Goal: Task Accomplishment & Management: Manage account settings

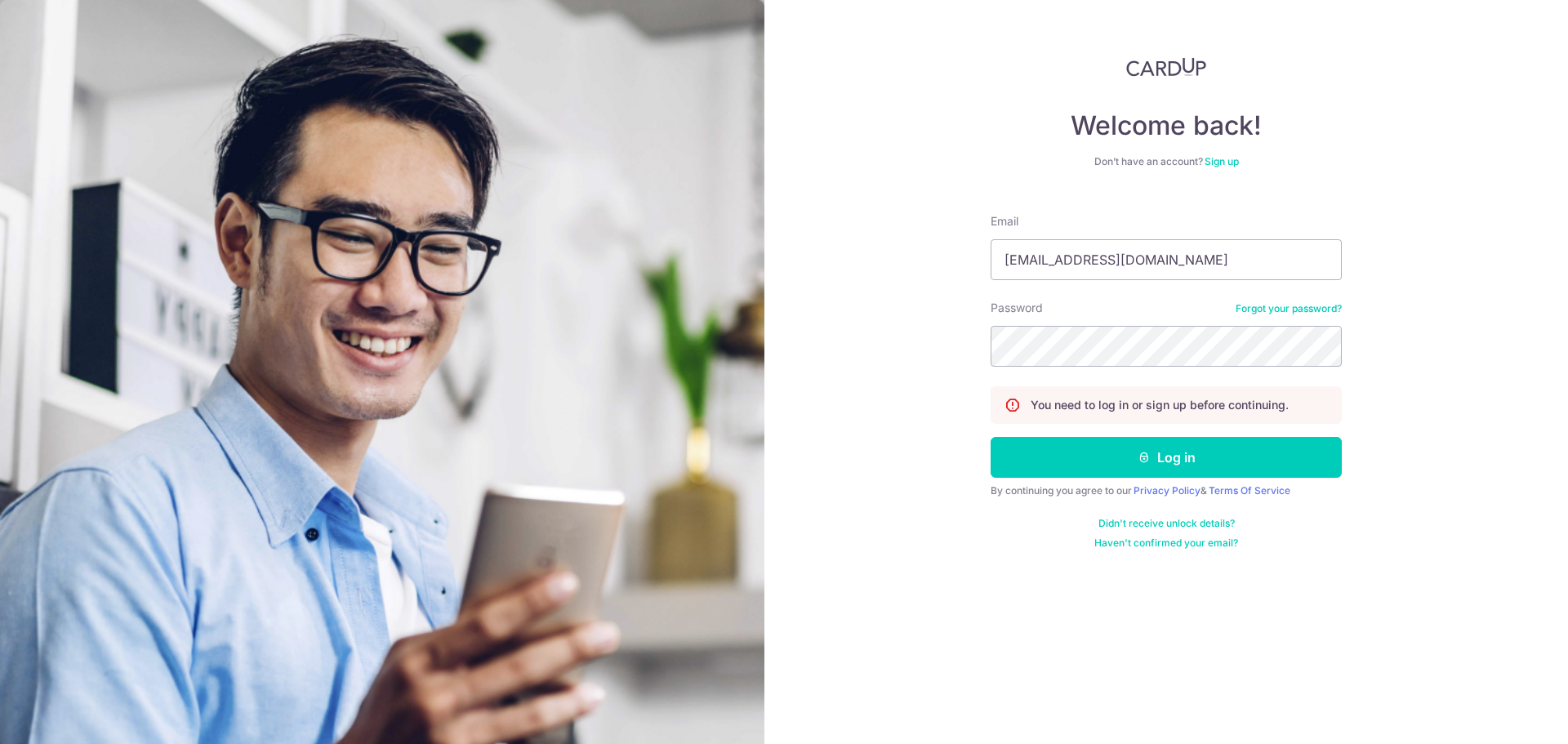
click at [991, 437] on button "Log in" at bounding box center [1166, 457] width 351 height 41
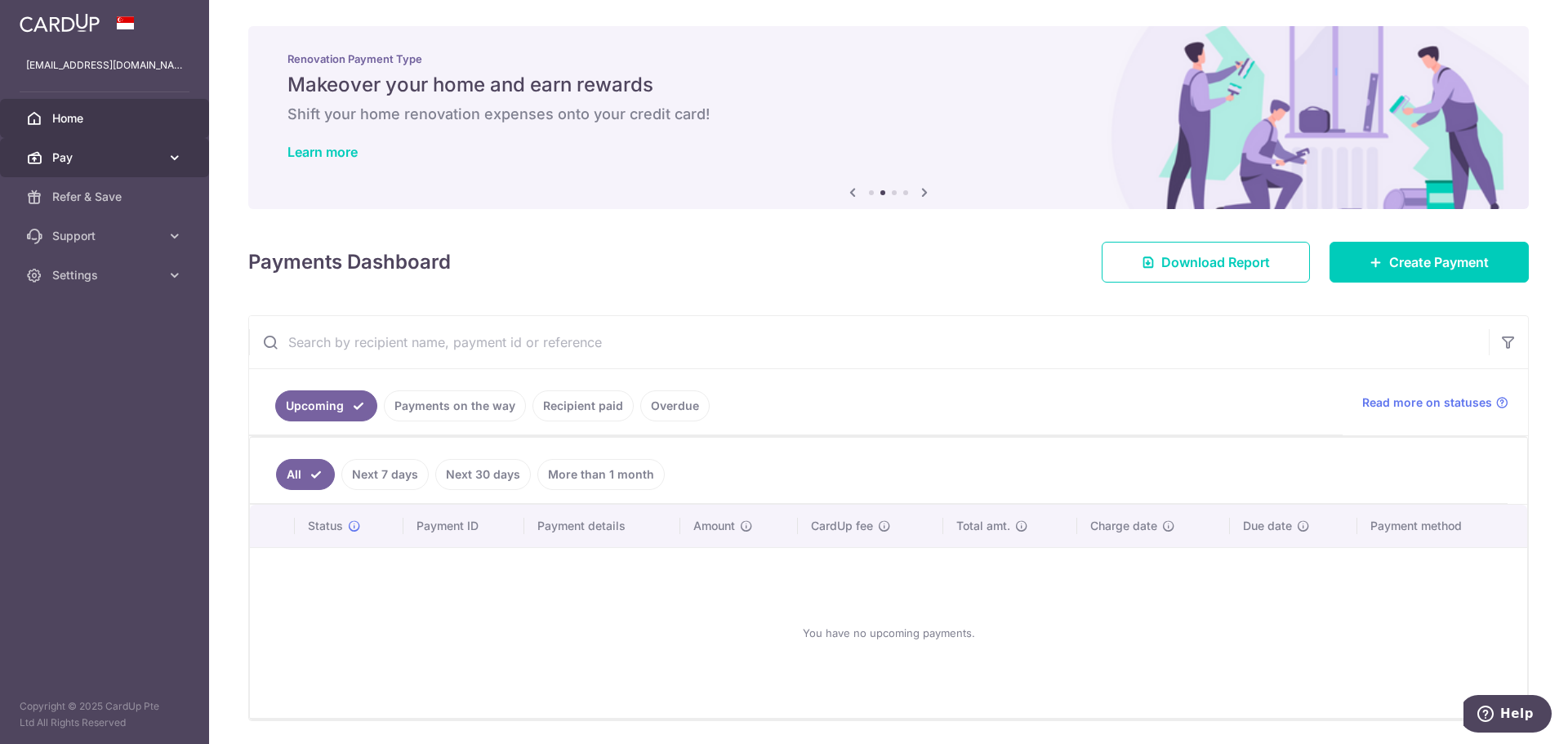
click at [179, 148] on link "Pay" at bounding box center [104, 157] width 209 height 39
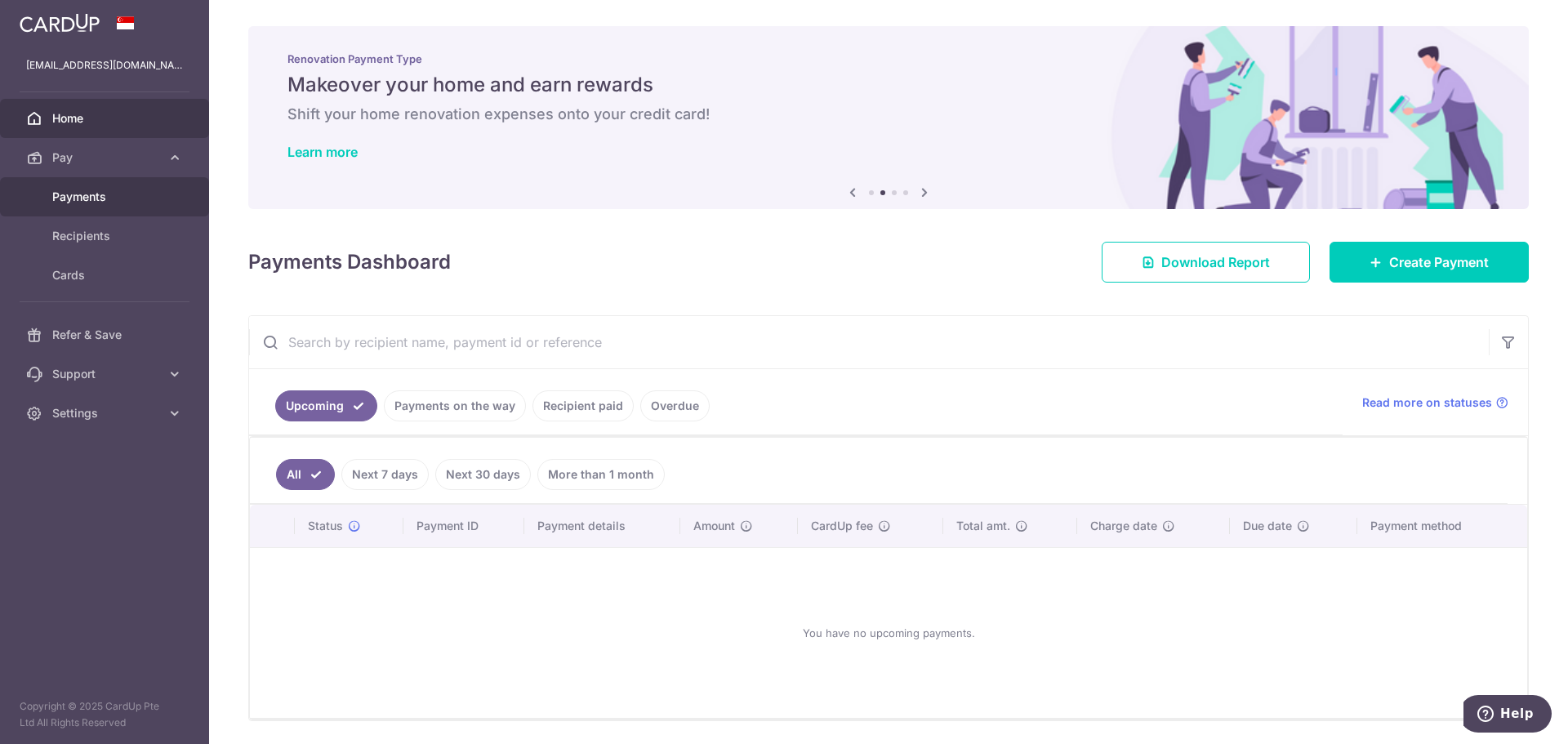
click at [163, 196] on link "Payments" at bounding box center [104, 196] width 209 height 39
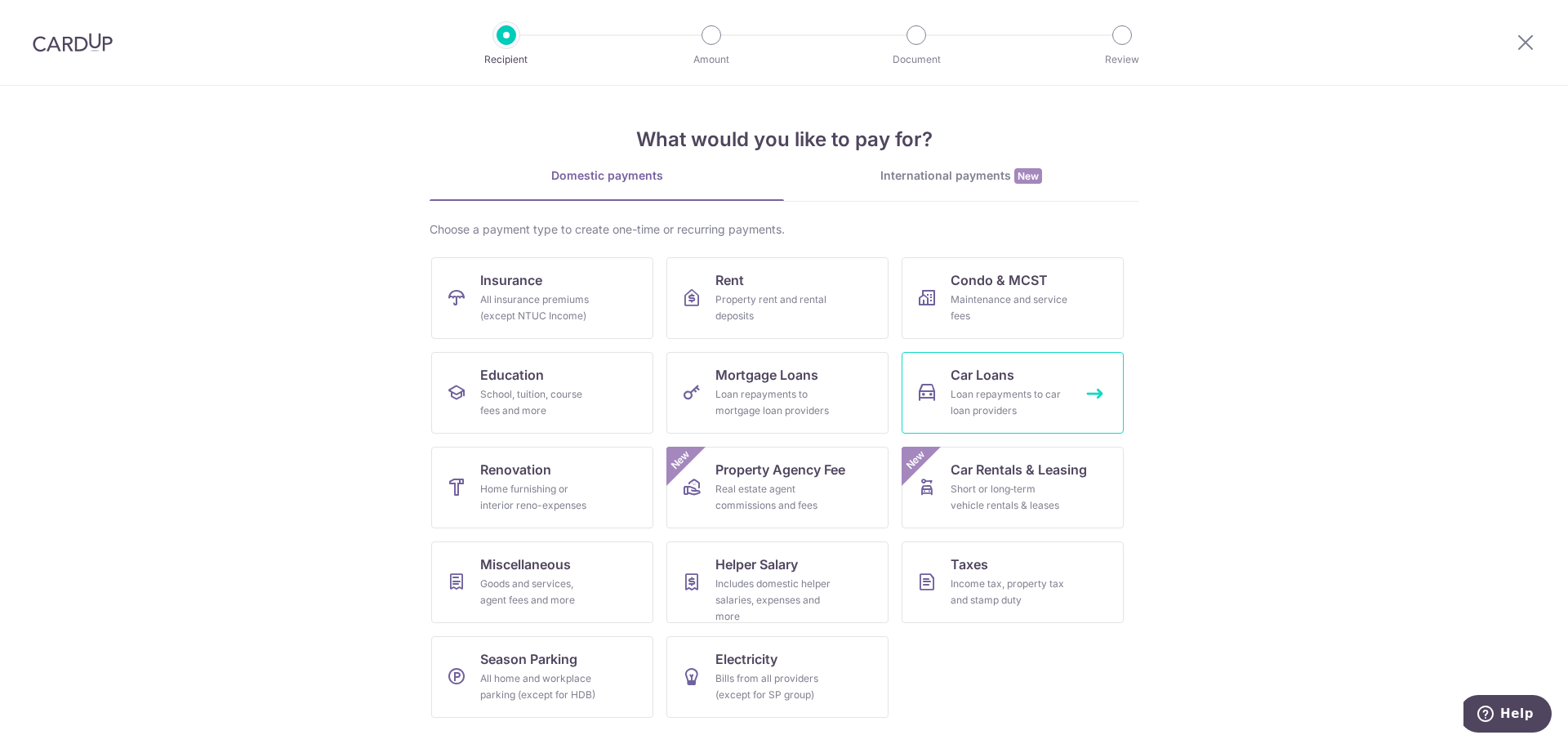
click at [1031, 401] on div "Loan repayments to car loan providers" at bounding box center [1009, 402] width 117 height 32
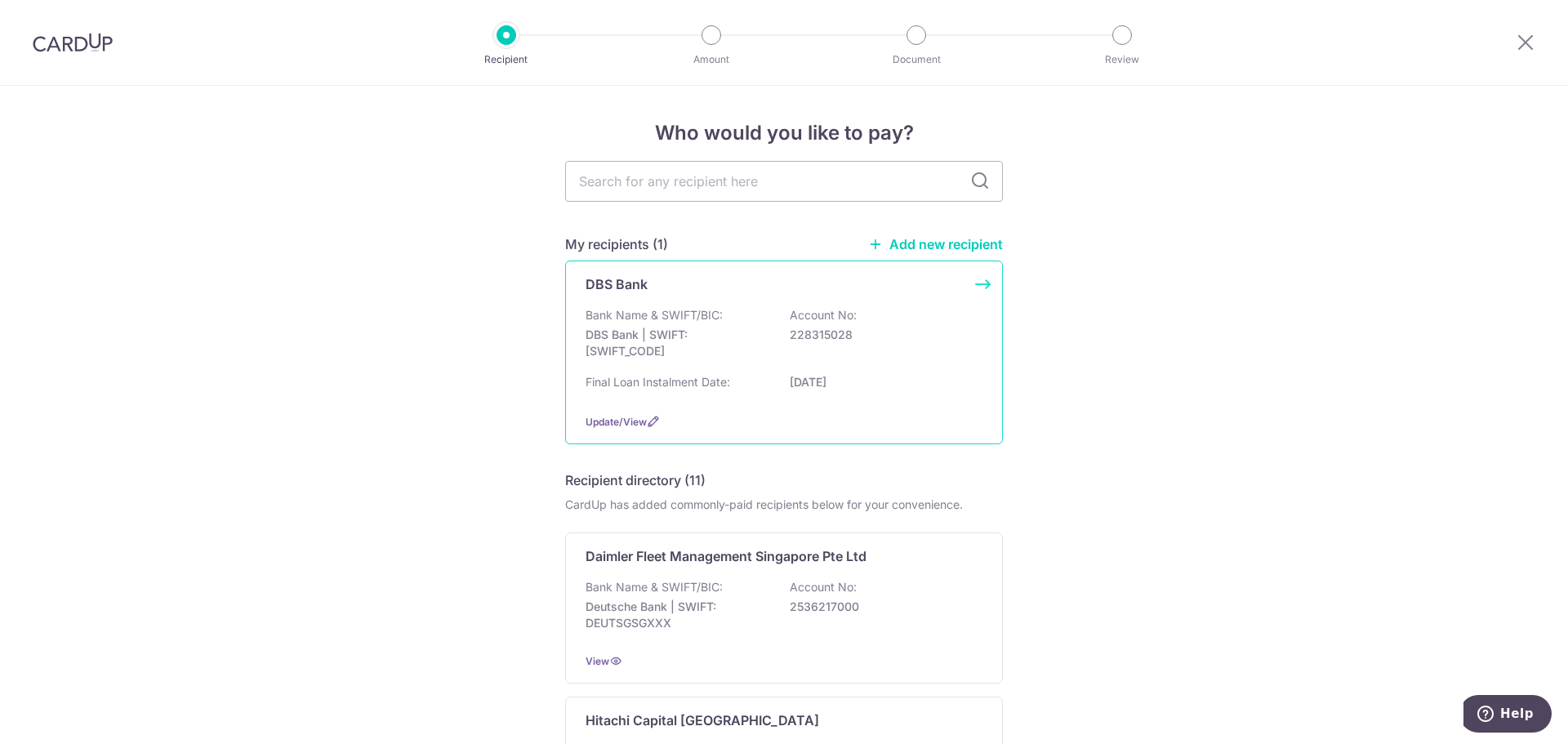
click at [933, 353] on div "Bank Name & SWIFT/BIC: DBS Bank | SWIFT: DBSSSGSGXXX Account No: 228315028" at bounding box center [784, 337] width 397 height 61
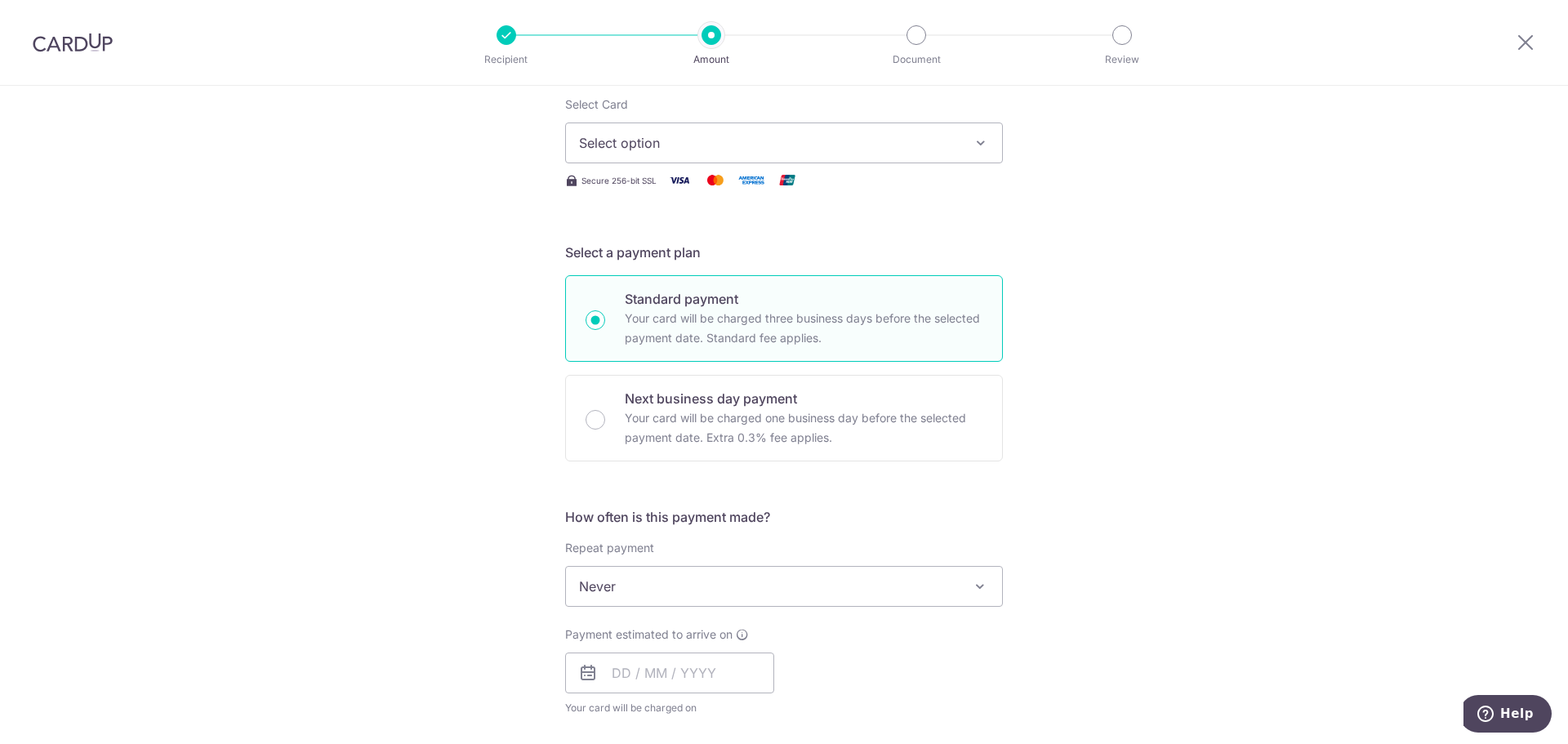
scroll to position [245, 0]
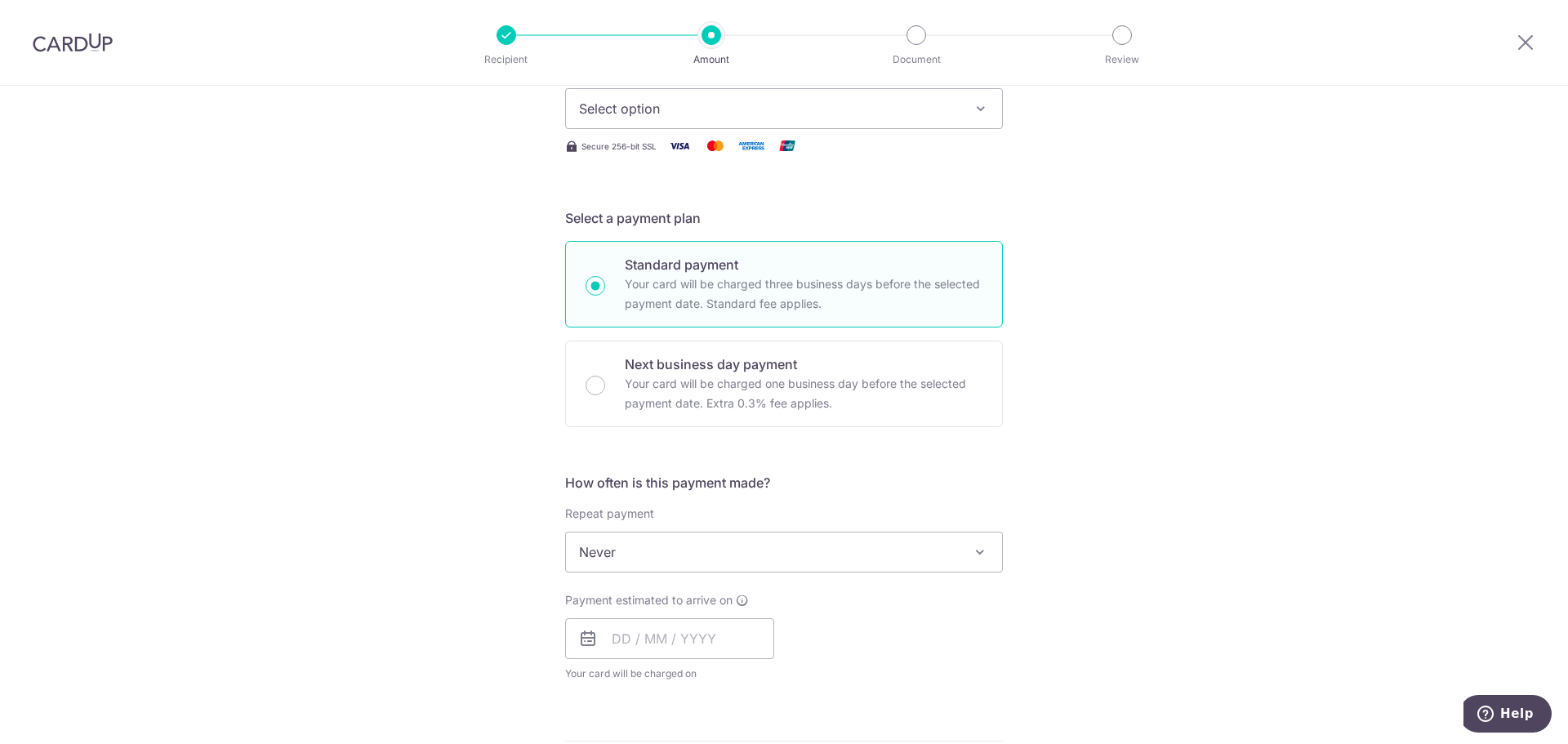
click at [813, 553] on span "Never" at bounding box center [784, 552] width 436 height 39
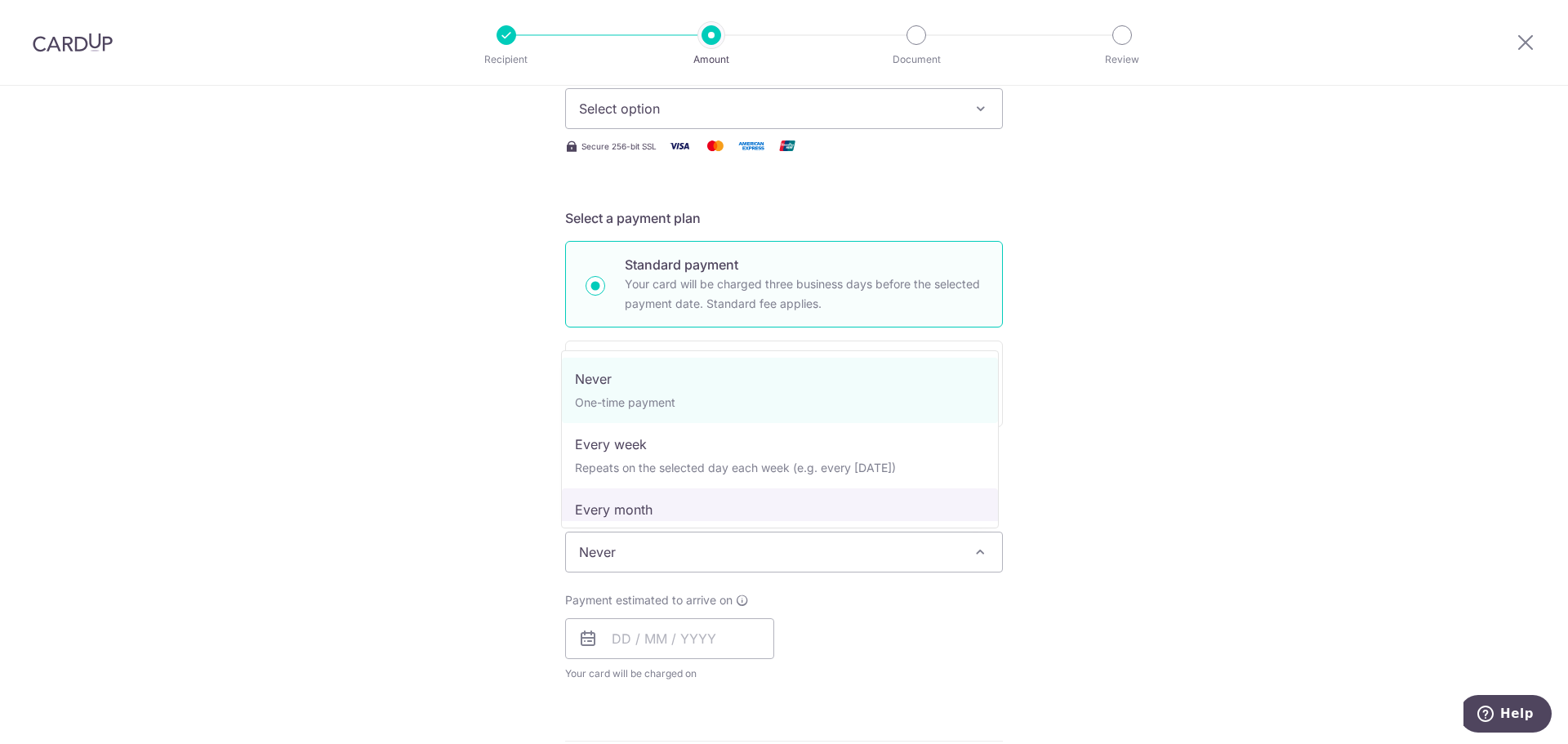
select select "3"
type input "29/06/2028"
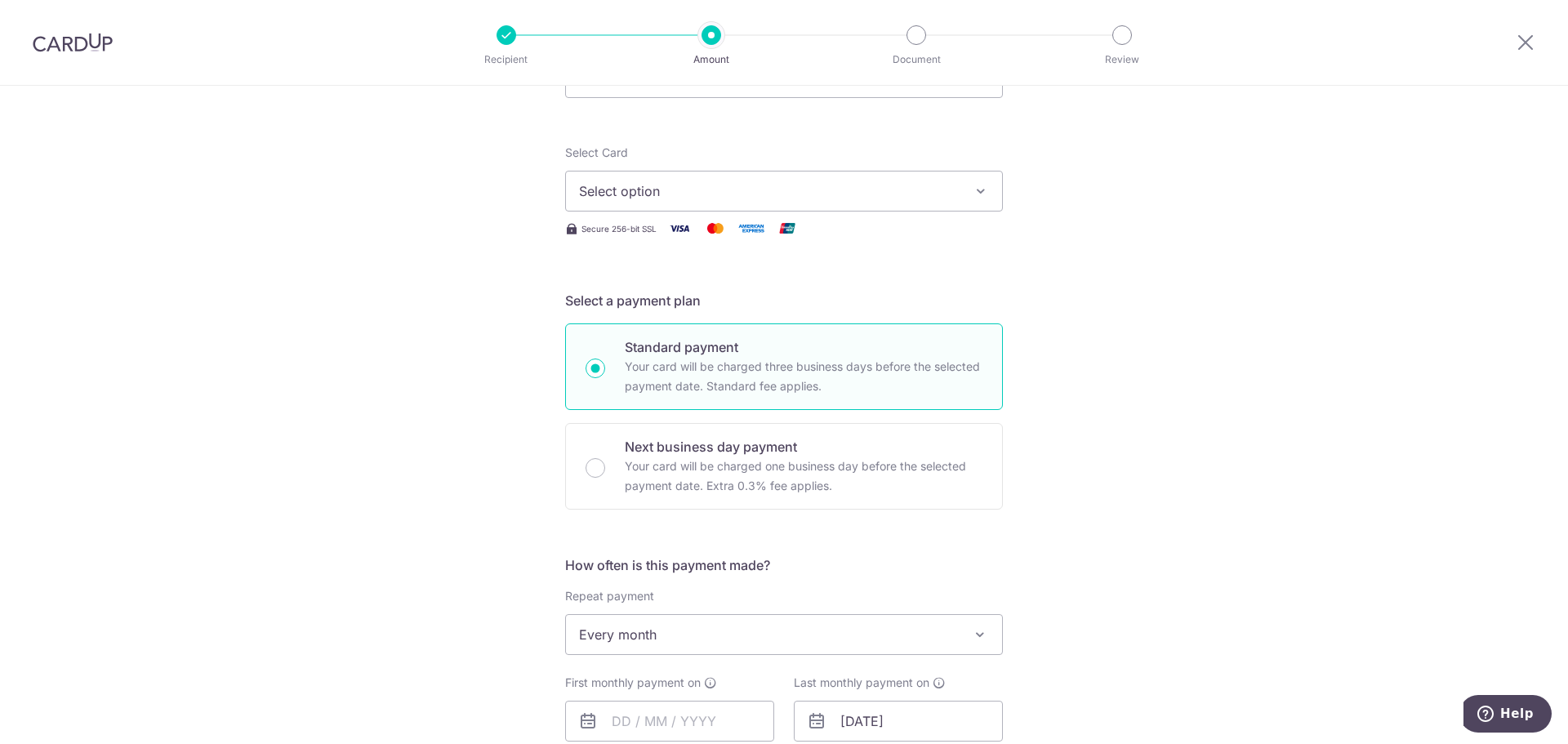
scroll to position [0, 0]
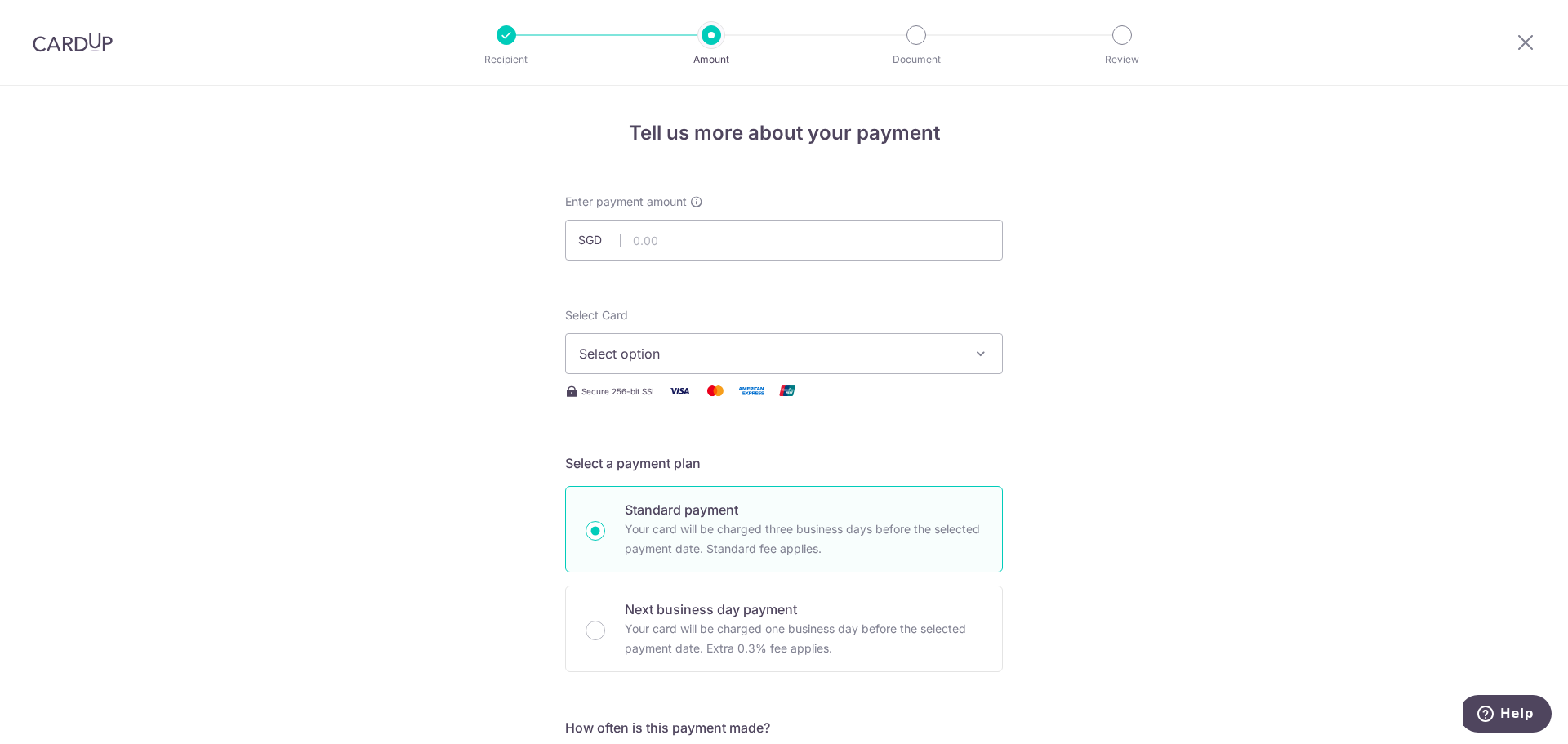
click at [777, 351] on span "Select option" at bounding box center [769, 354] width 380 height 20
click at [859, 243] on input "text" at bounding box center [784, 240] width 438 height 41
click at [919, 363] on button "Select option" at bounding box center [784, 354] width 438 height 41
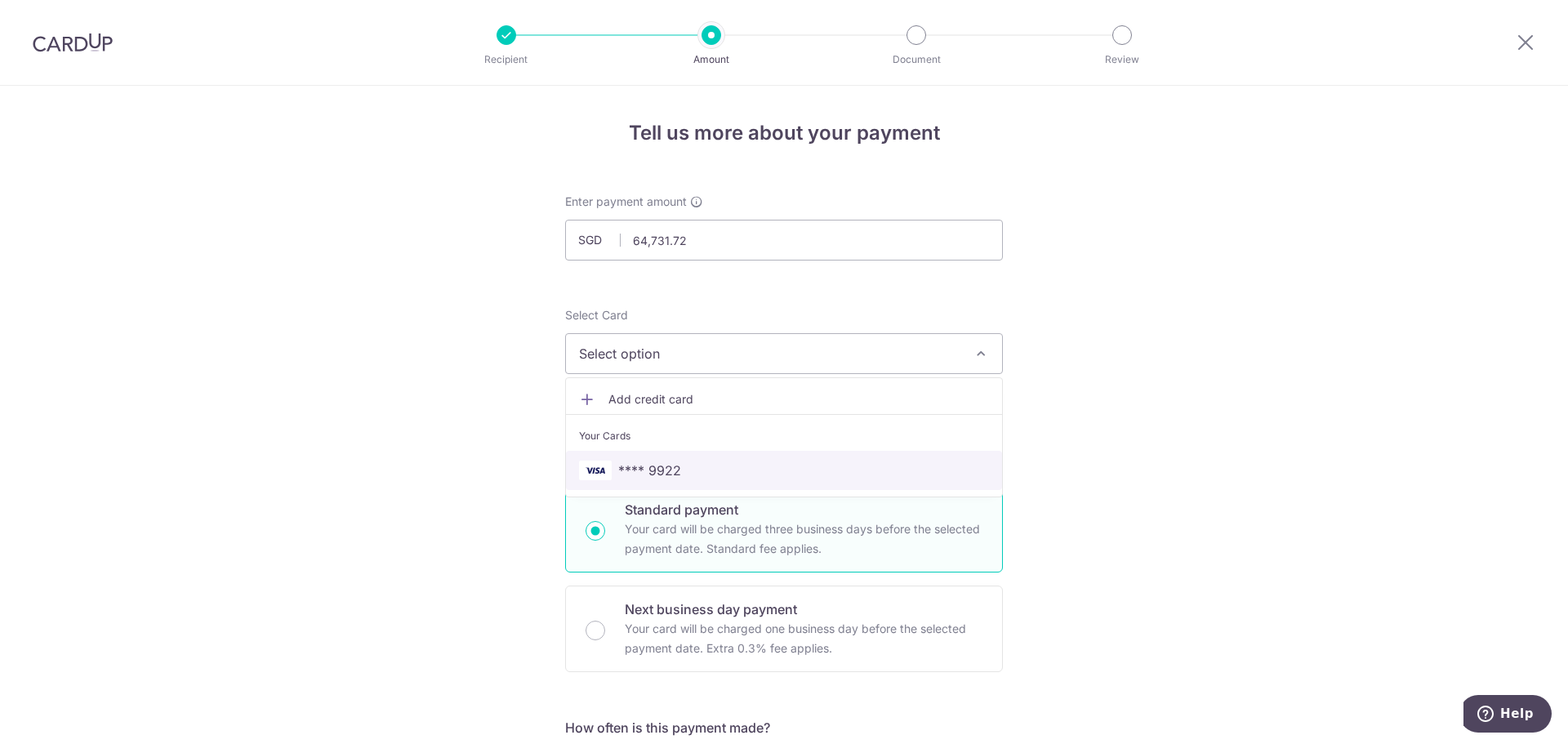
click at [879, 467] on span "**** 9922" at bounding box center [784, 471] width 410 height 20
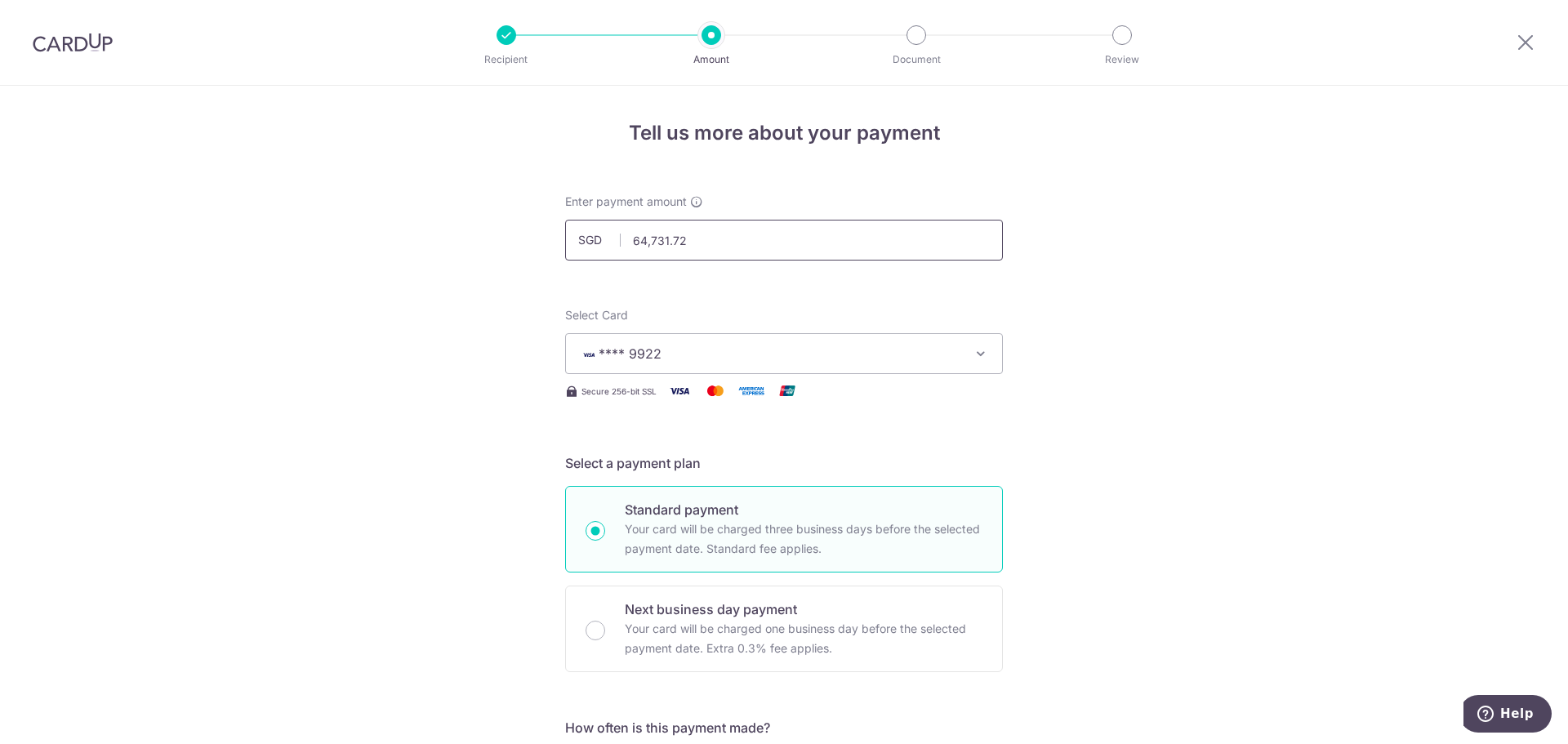
drag, startPoint x: 774, startPoint y: 234, endPoint x: 619, endPoint y: 230, distance: 155.1
click at [619, 230] on input "64,731.72" at bounding box center [784, 240] width 438 height 41
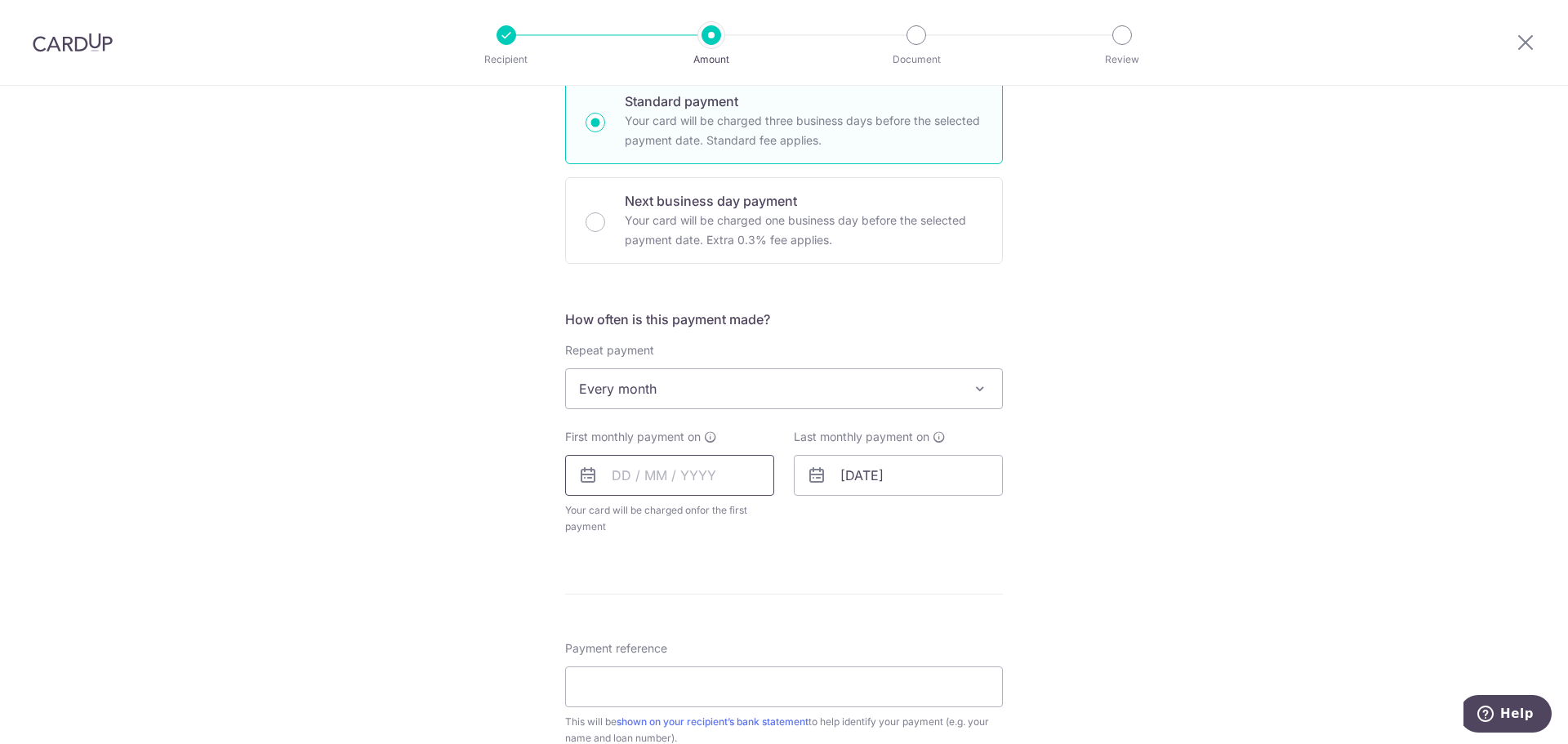
scroll to position [82, 0]
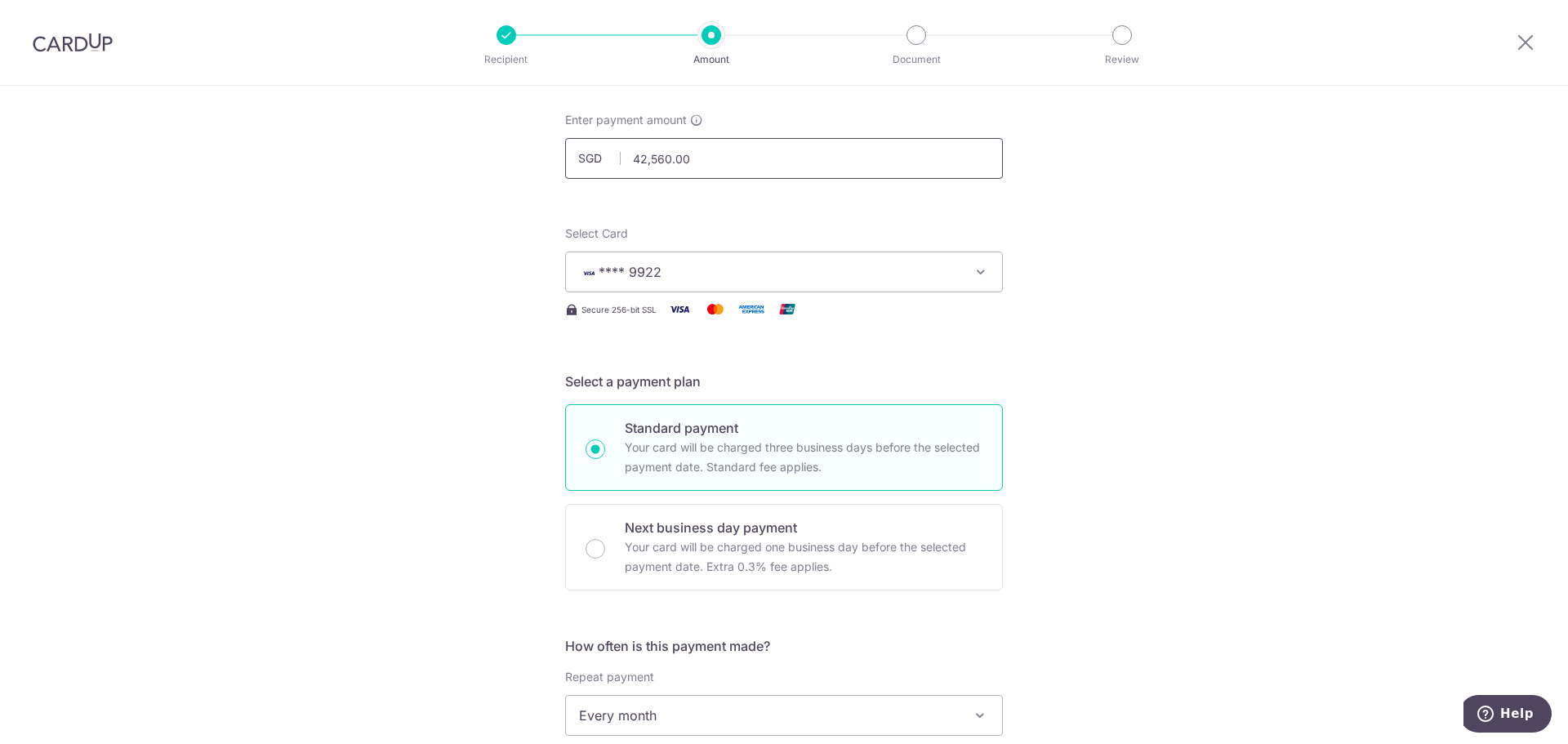
click at [699, 163] on input "42,560.00" at bounding box center [784, 158] width 438 height 41
click at [700, 161] on input "42,560.00" at bounding box center [784, 158] width 438 height 41
click at [1080, 230] on div "Tell us more about your payment Enter payment amount SGD 1347 42560.00 Select C…" at bounding box center [784, 751] width 1568 height 1494
type input "1,347.00"
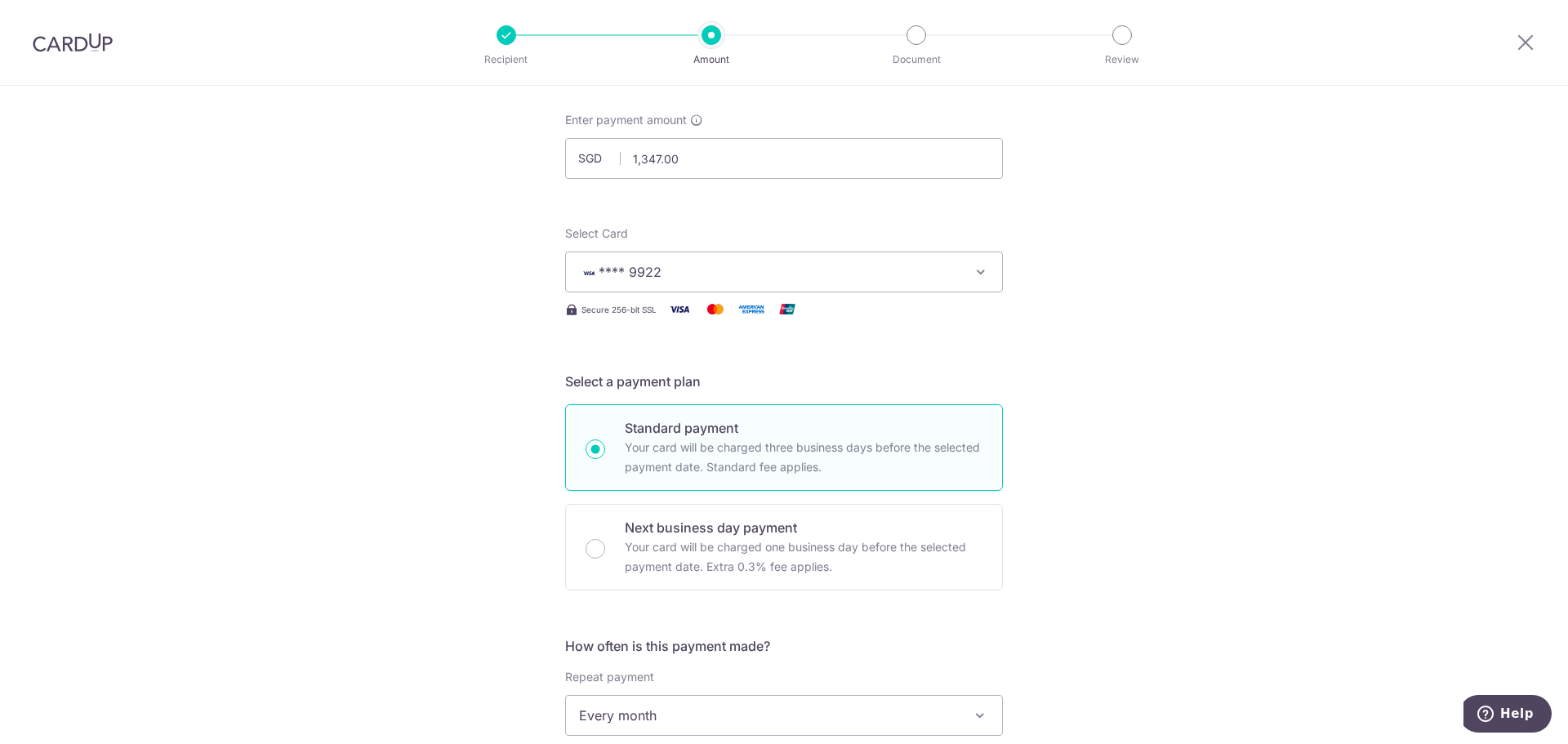
scroll to position [572, 0]
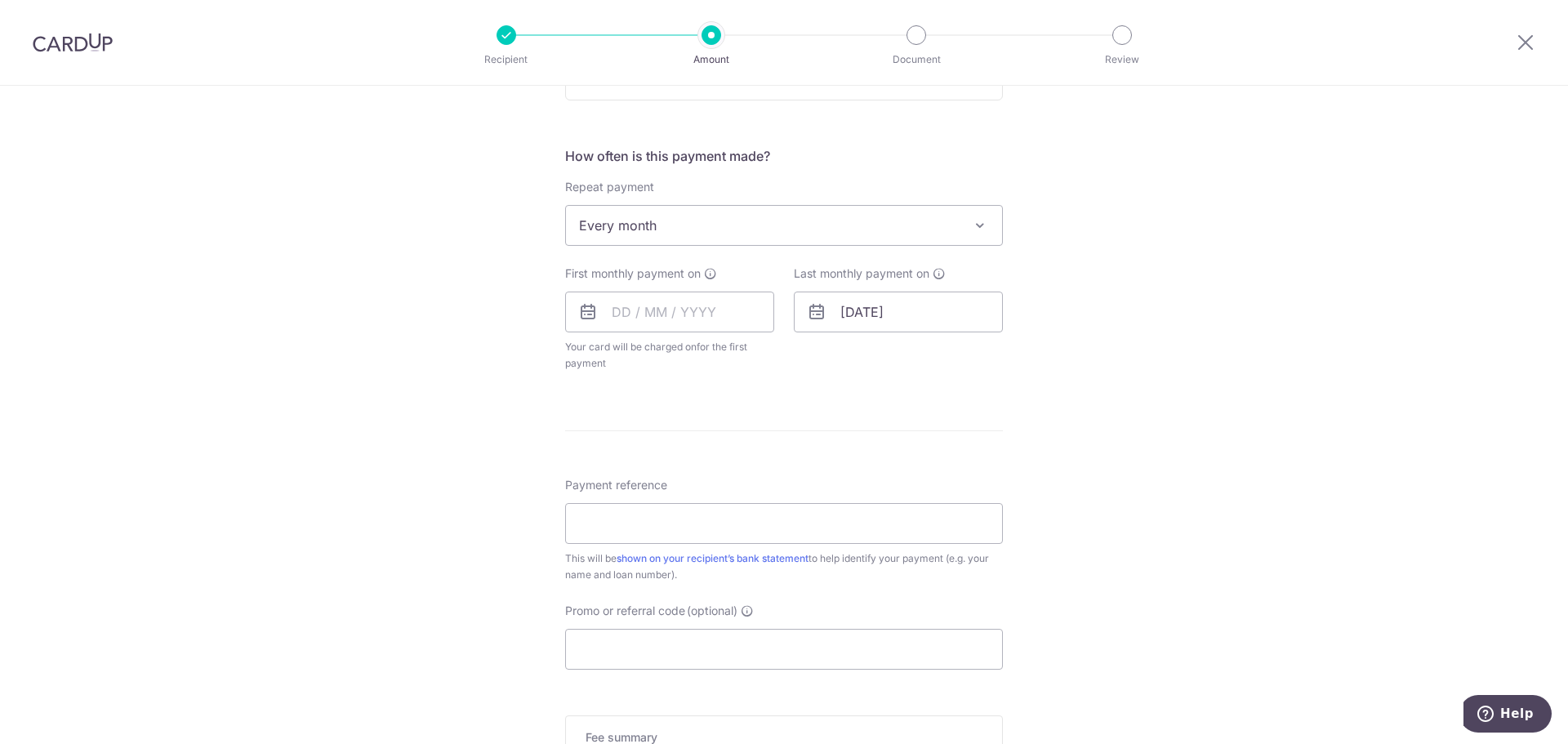
click at [866, 230] on span "Every month" at bounding box center [784, 225] width 436 height 39
click at [1061, 233] on div "Tell us more about your payment Enter payment amount SGD 1,347.00 1347.00 Selec…" at bounding box center [784, 260] width 1568 height 1494
click at [699, 330] on input "text" at bounding box center [669, 311] width 209 height 41
click at [691, 310] on input "text" at bounding box center [669, 311] width 209 height 41
type input "01/10/2025"
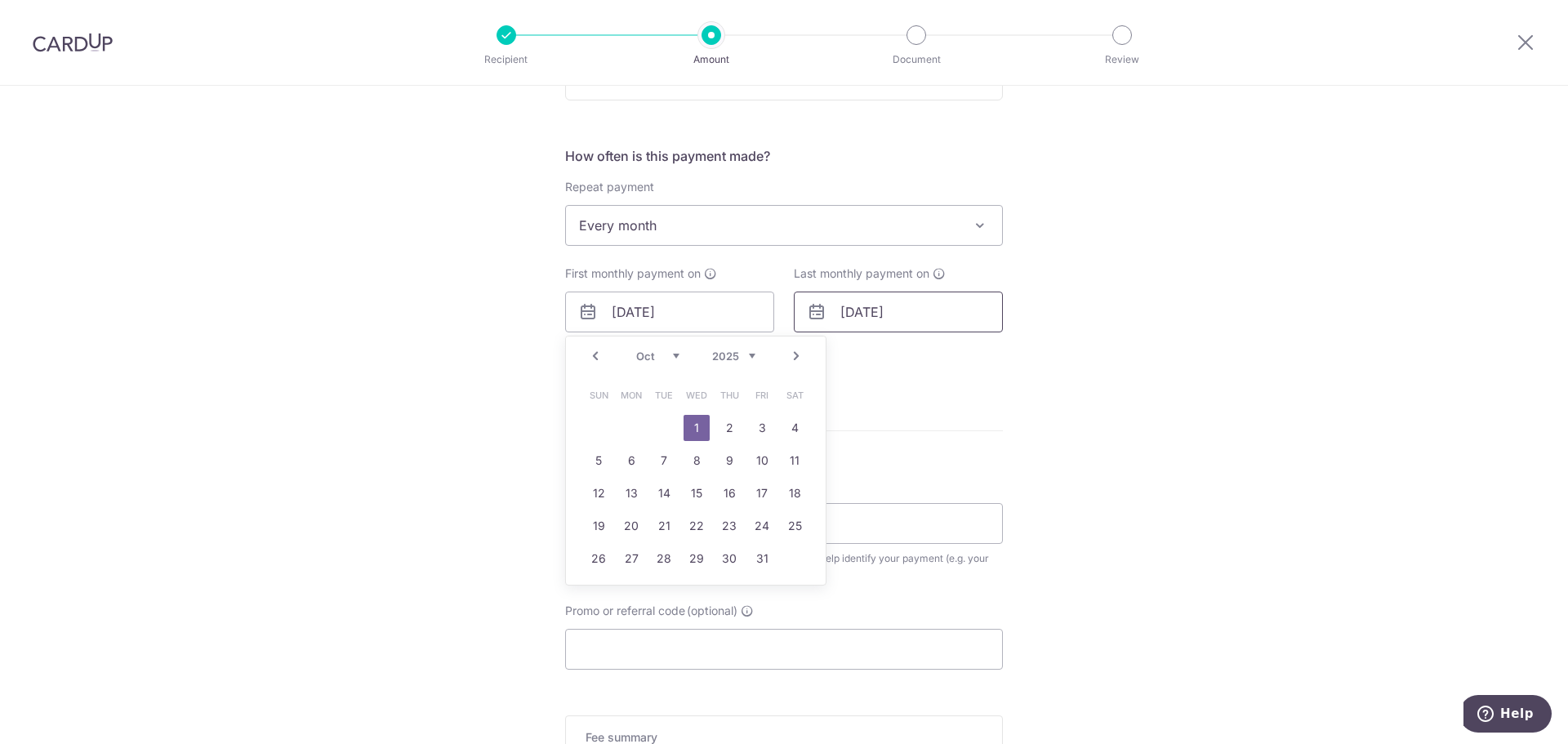
click at [907, 312] on input "29/06/2028" at bounding box center [898, 311] width 209 height 41
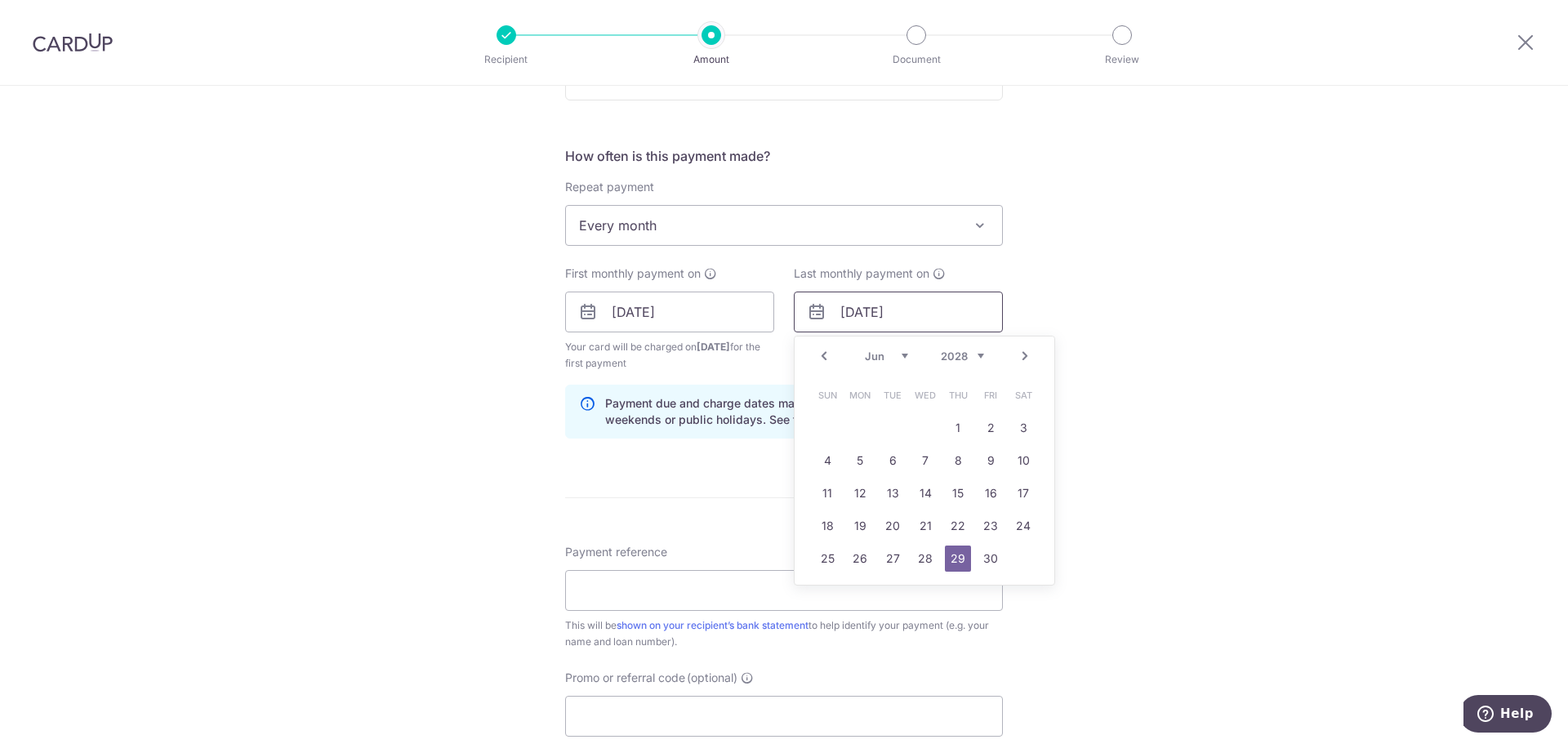
drag, startPoint x: 837, startPoint y: 310, endPoint x: 797, endPoint y: 310, distance: 40.0
click at [797, 310] on input "29/06/2028" at bounding box center [898, 311] width 209 height 41
click at [930, 314] on input "29/06/2028" at bounding box center [898, 311] width 209 height 41
click at [940, 313] on input "29/06/2028" at bounding box center [898, 311] width 209 height 41
drag, startPoint x: 950, startPoint y: 311, endPoint x: 777, endPoint y: 296, distance: 173.6
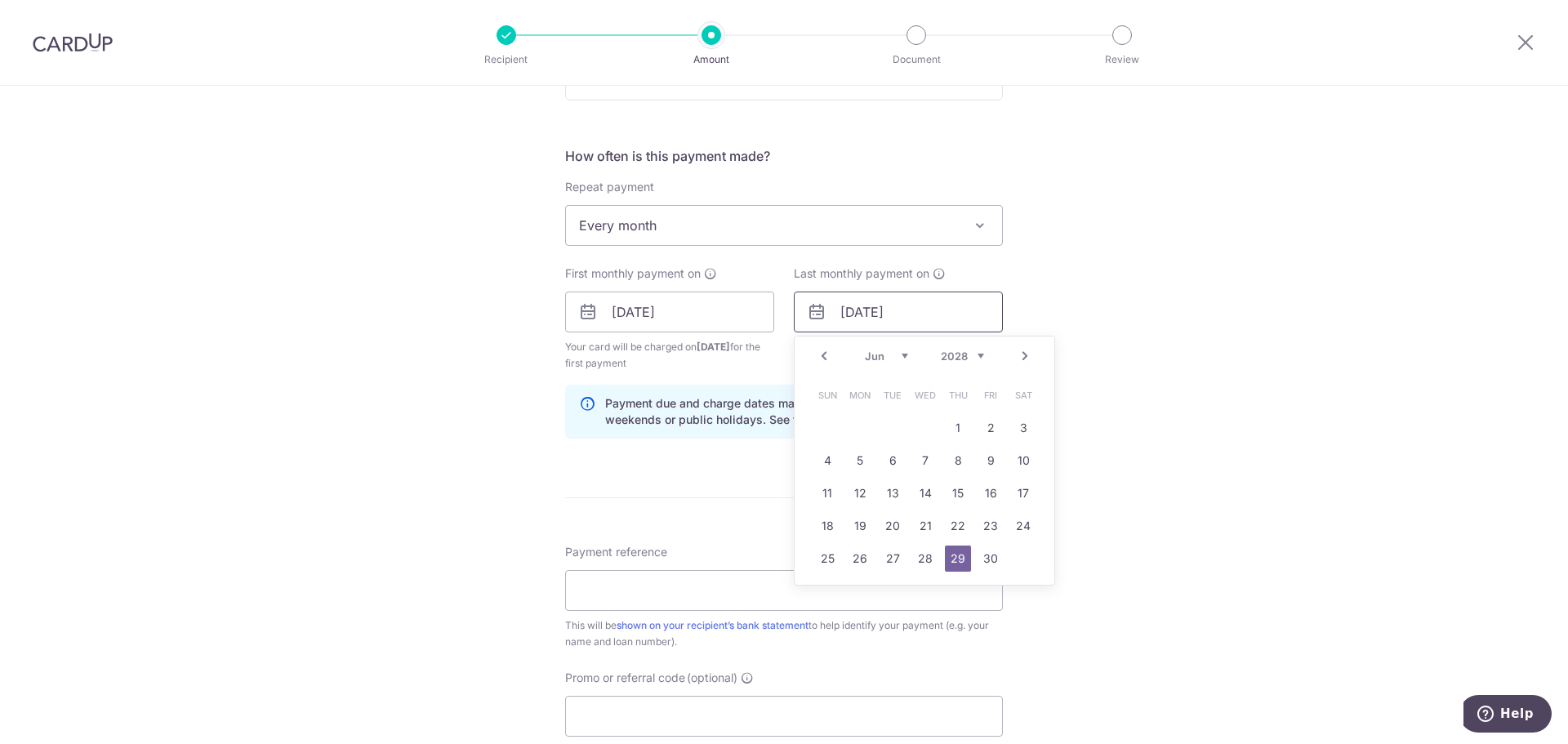
click at [777, 296] on div "First monthly payment on 01/10/2025 Your card will be charged on 26/09/2025 for…" at bounding box center [784, 319] width 458 height 107
type input "01/02/2026"
click at [819, 428] on link "1" at bounding box center [827, 428] width 26 height 26
click at [1178, 310] on div "Tell us more about your payment Enter payment amount SGD 1,347.00 1347.00 Selec…" at bounding box center [784, 295] width 1568 height 1561
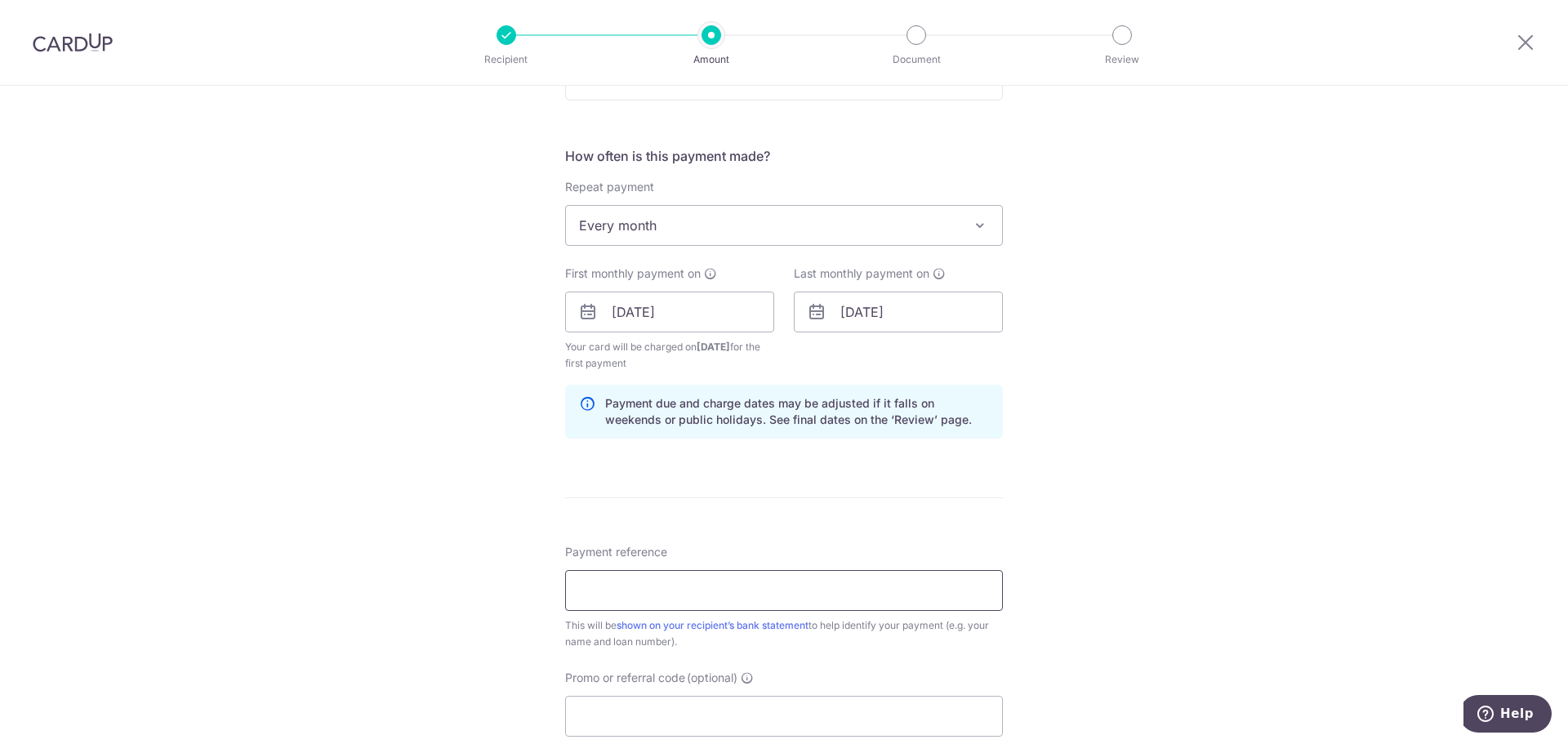
click at [913, 574] on input "Payment reference" at bounding box center [784, 590] width 438 height 41
click at [1218, 503] on div "Tell us more about your payment Enter payment amount SGD 1,347.00 1347.00 Selec…" at bounding box center [784, 295] width 1568 height 1561
click at [735, 573] on input "Payment reference" at bounding box center [784, 590] width 438 height 41
click at [668, 593] on input "Payment reference" at bounding box center [784, 590] width 438 height 41
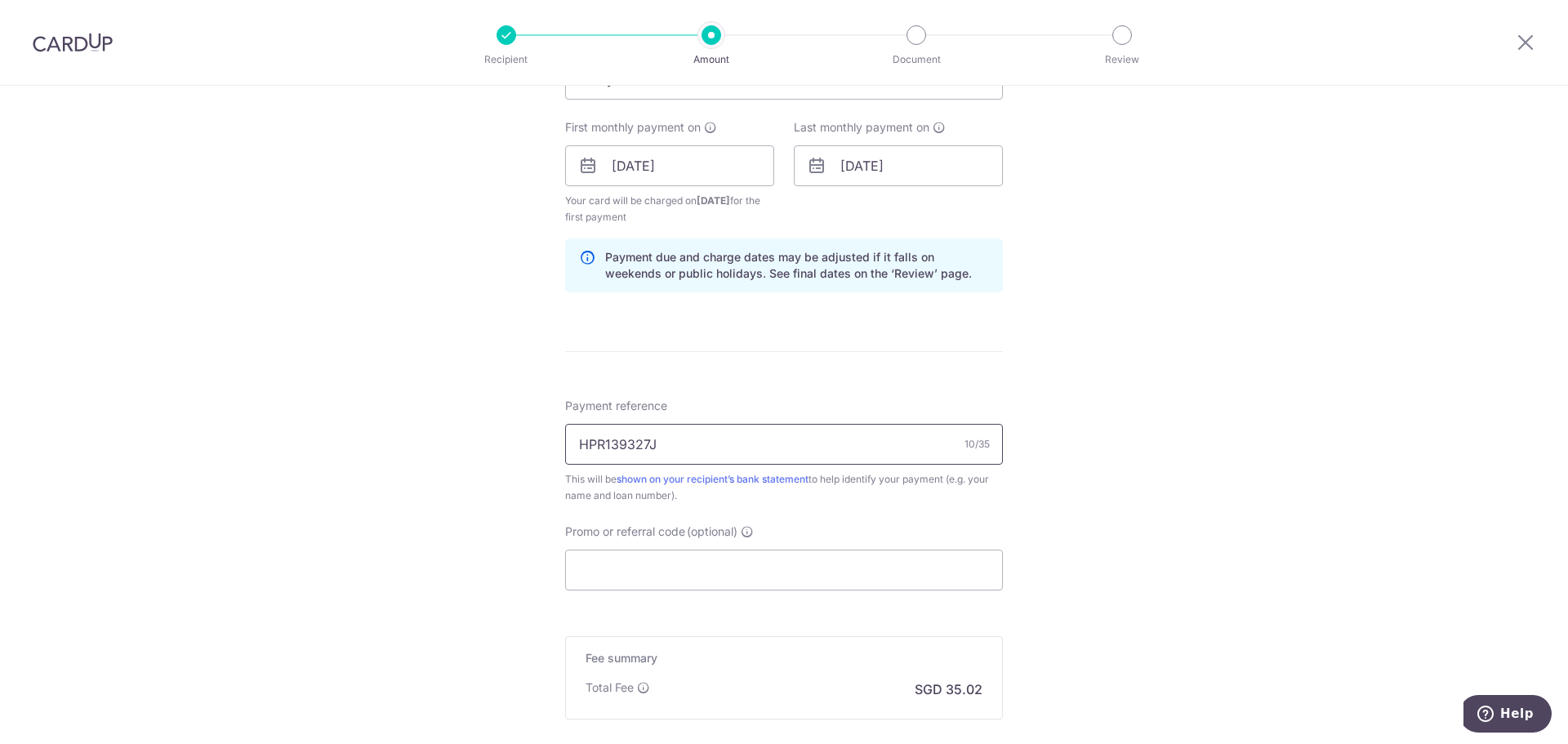
scroll to position [735, 0]
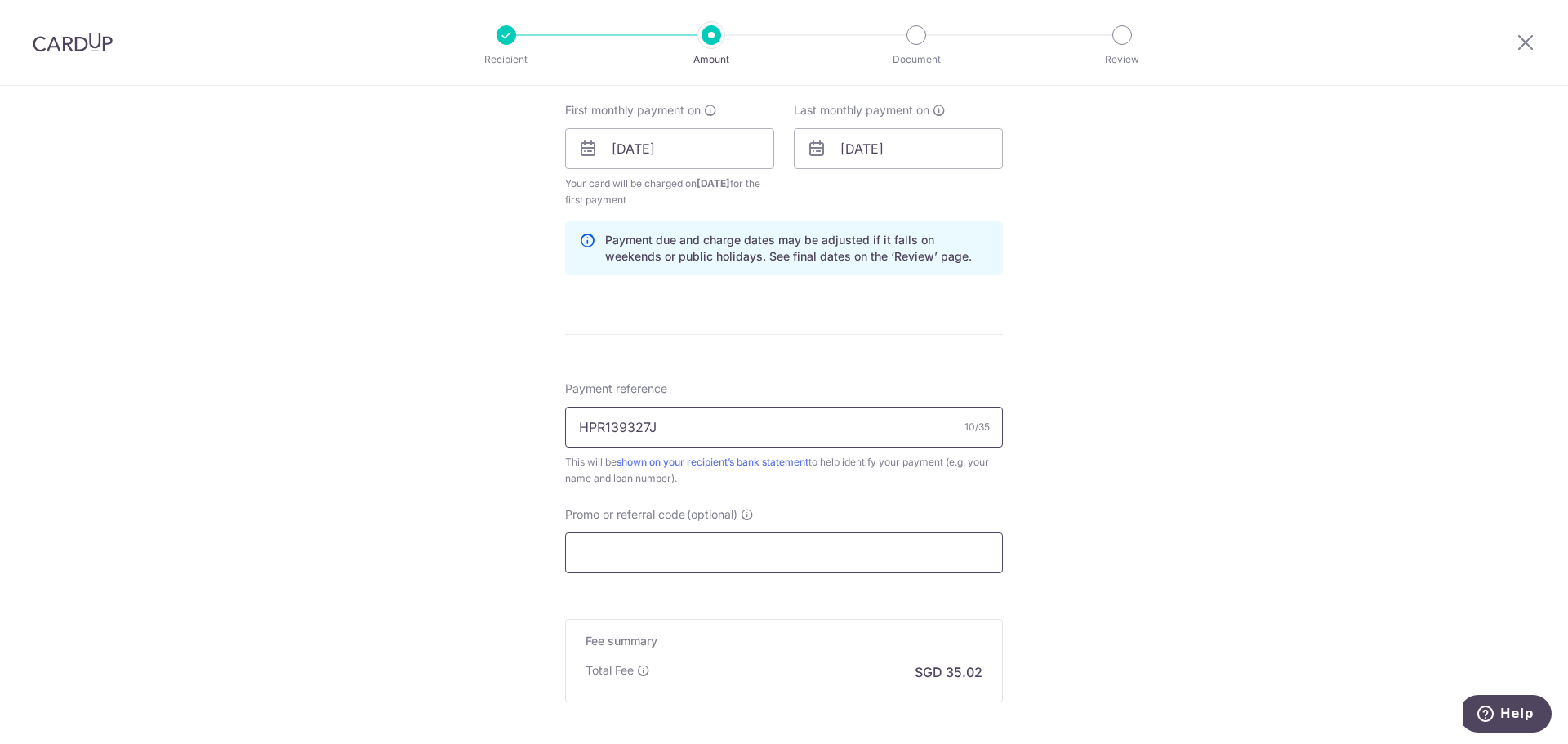
type input "HPR139327J"
click at [744, 551] on input "Promo or referral code (optional)" at bounding box center [784, 553] width 438 height 41
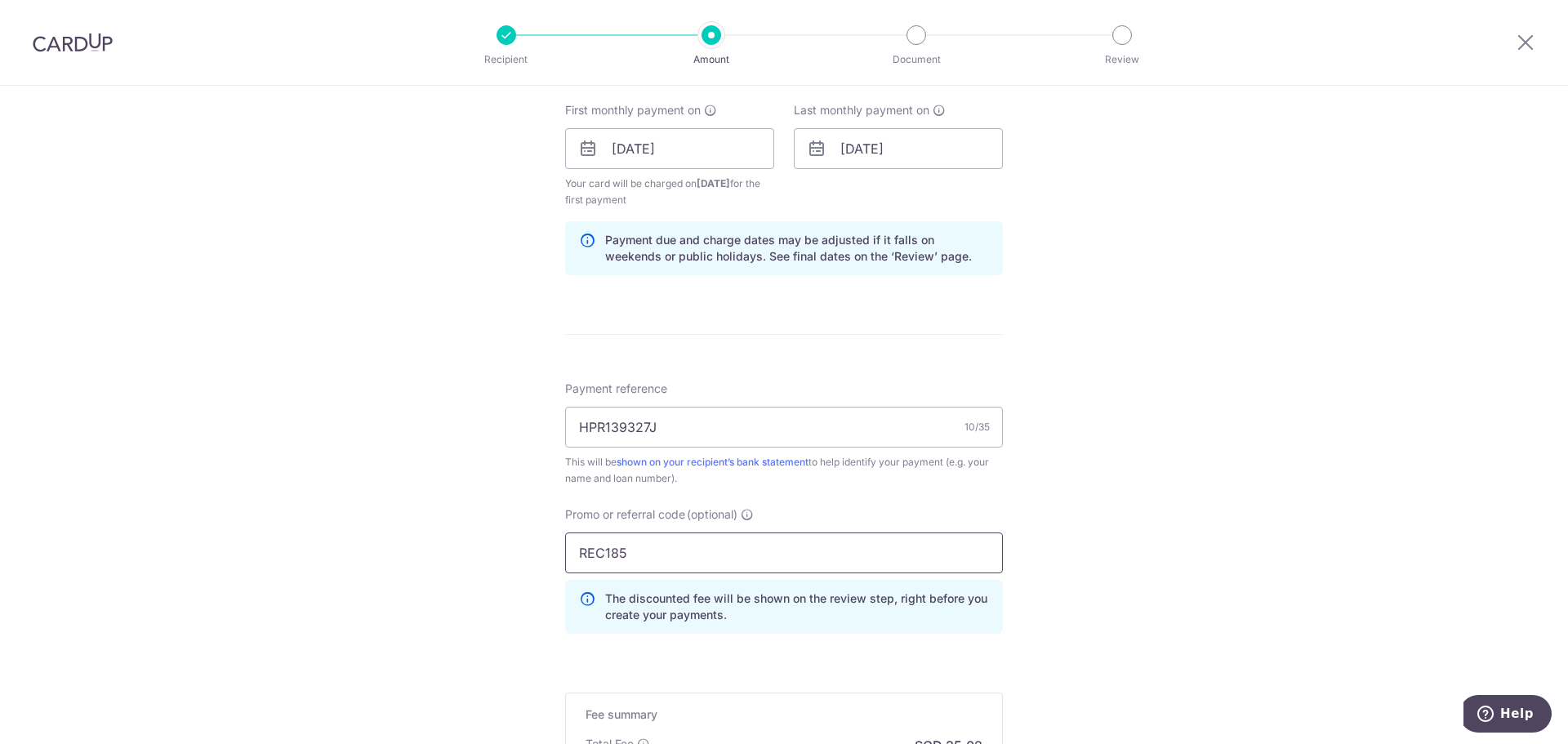
type input "REC185"
click at [1115, 518] on div "Tell us more about your payment Enter payment amount SGD 1,347.00 1347.00 Selec…" at bounding box center [784, 168] width 1568 height 1634
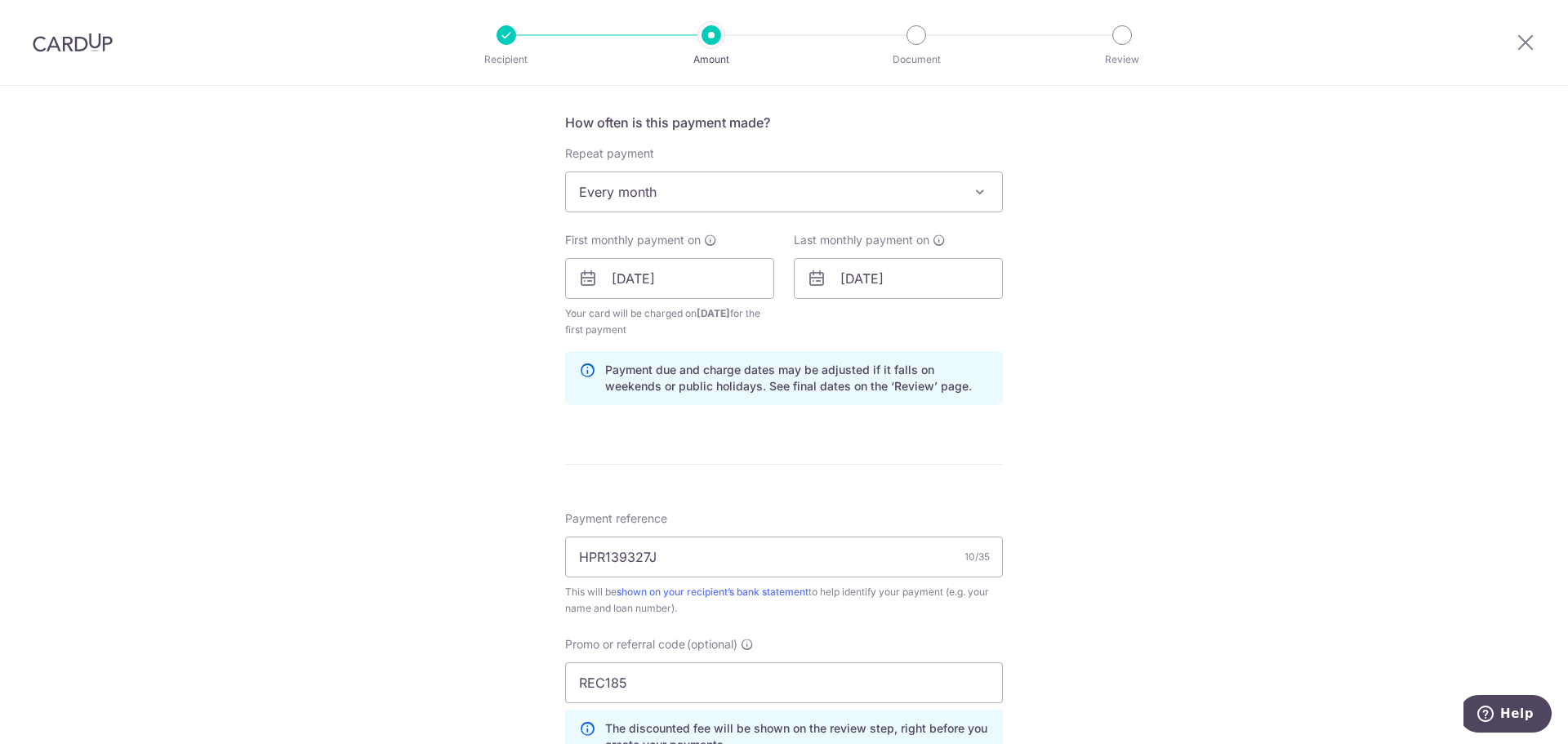
scroll to position [653, 0]
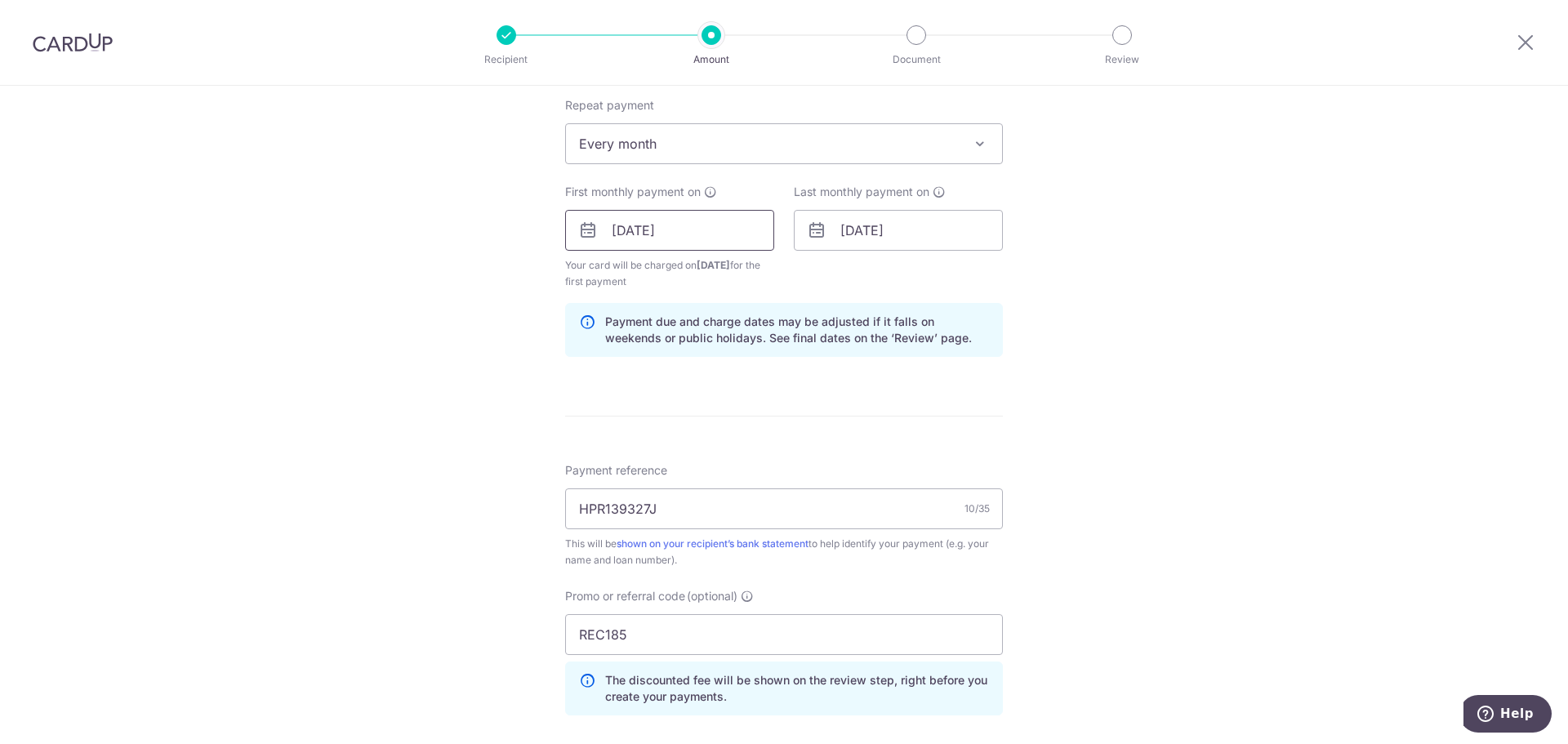
click at [623, 227] on input "[DATE]" at bounding box center [669, 230] width 209 height 41
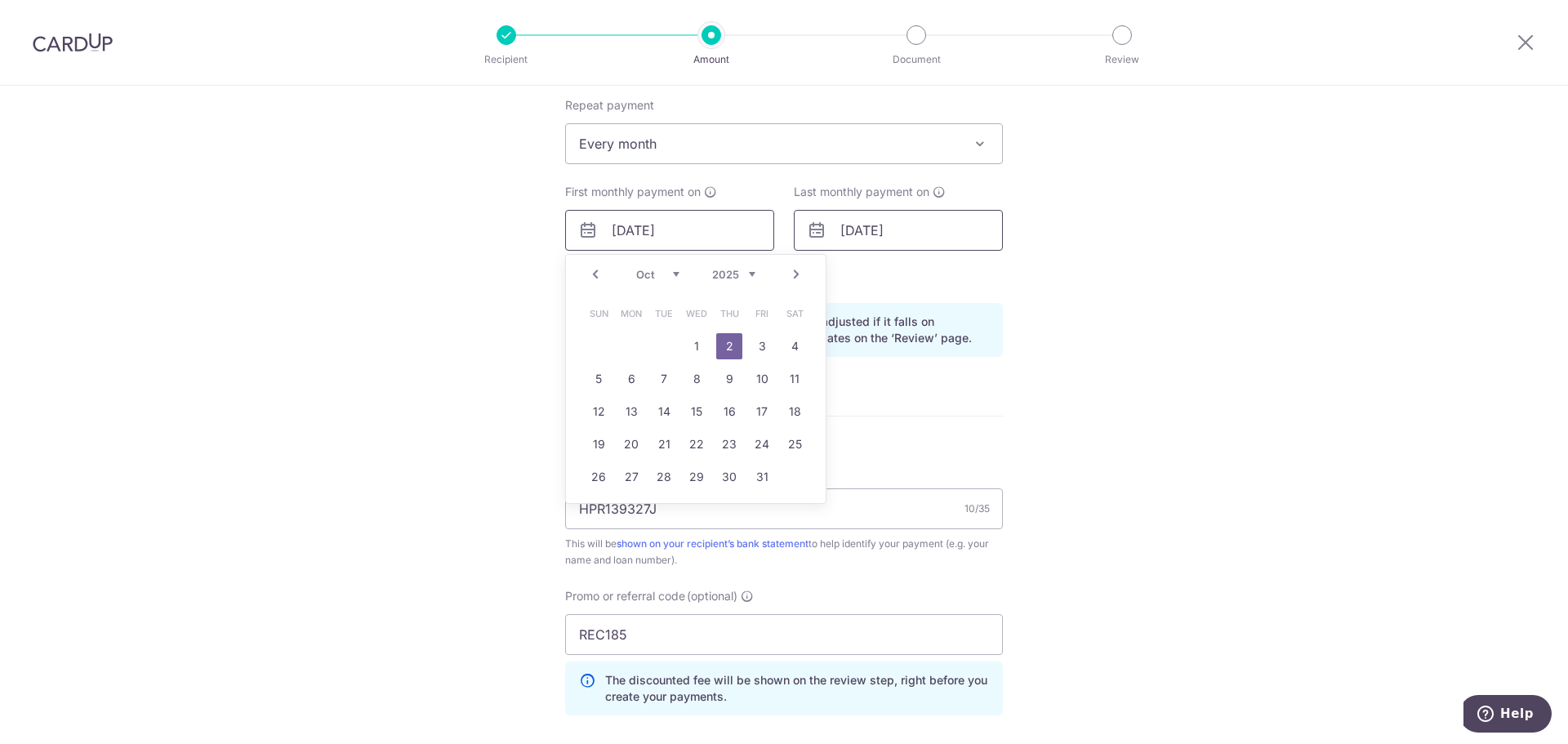
type input "02/10/2025"
click at [851, 230] on input "01/02/2026" at bounding box center [898, 230] width 209 height 41
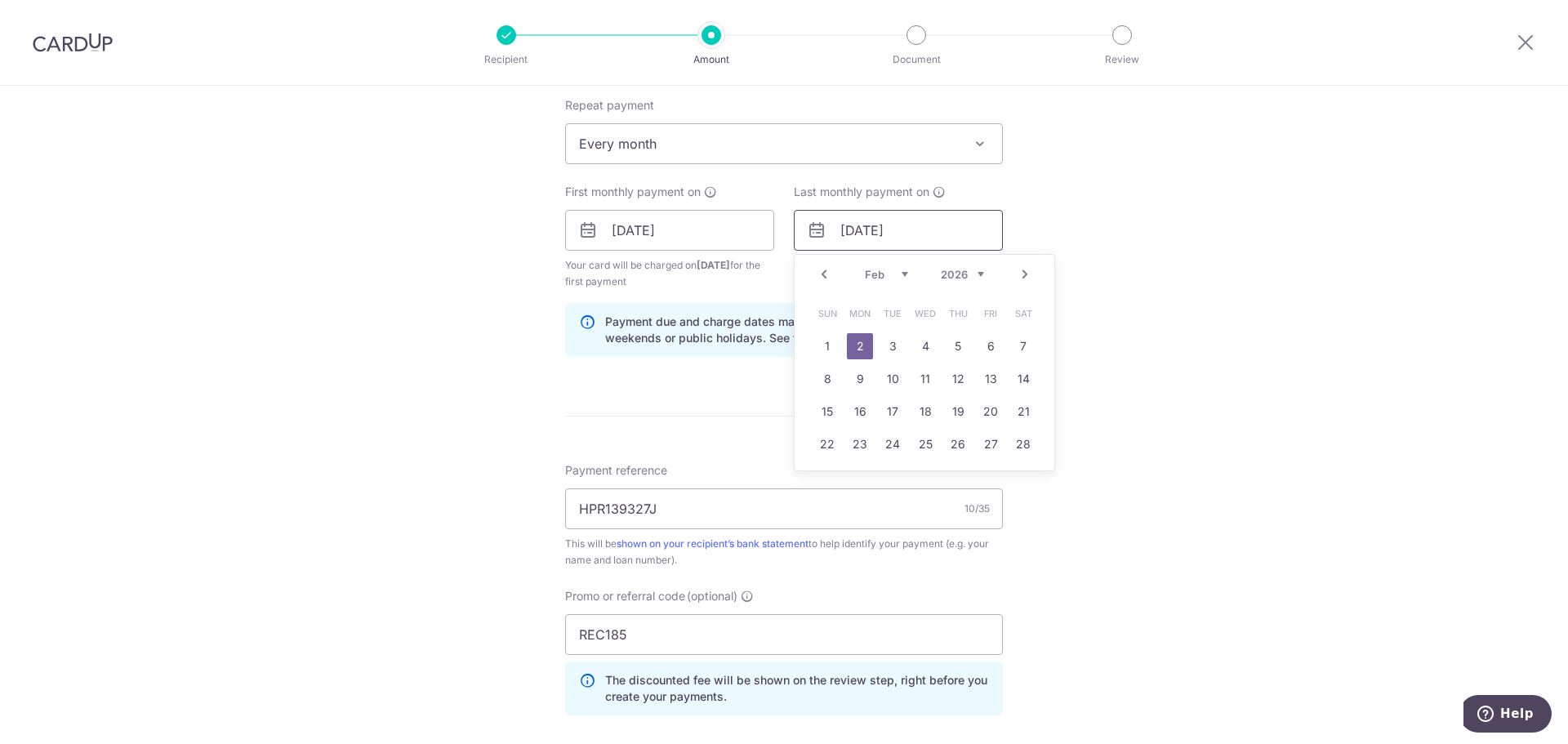
type input "[DATE]"
click at [1237, 316] on div "Tell us more about your payment Enter payment amount SGD 1,347.00 1347.00 Selec…" at bounding box center [784, 250] width 1568 height 1634
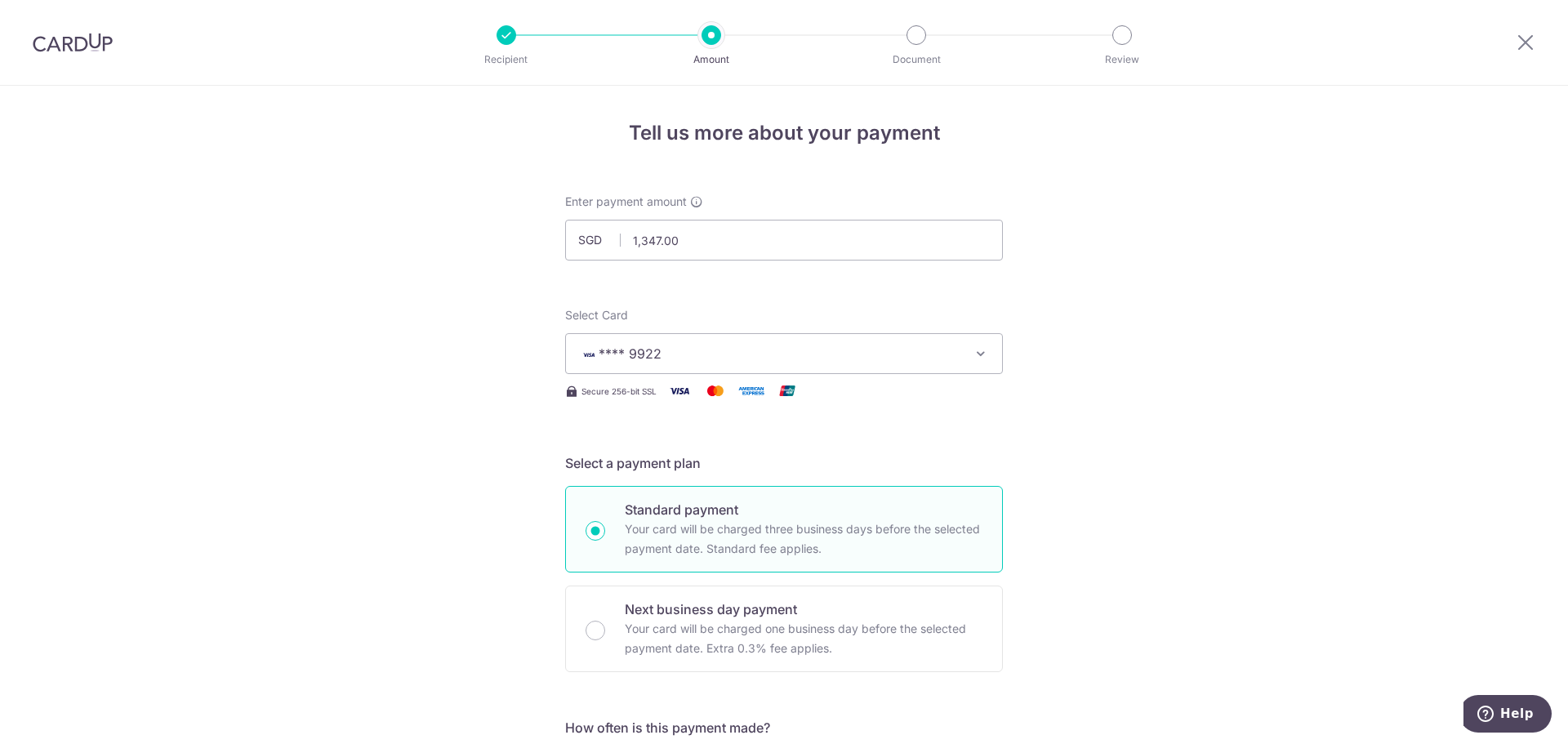
scroll to position [976, 0]
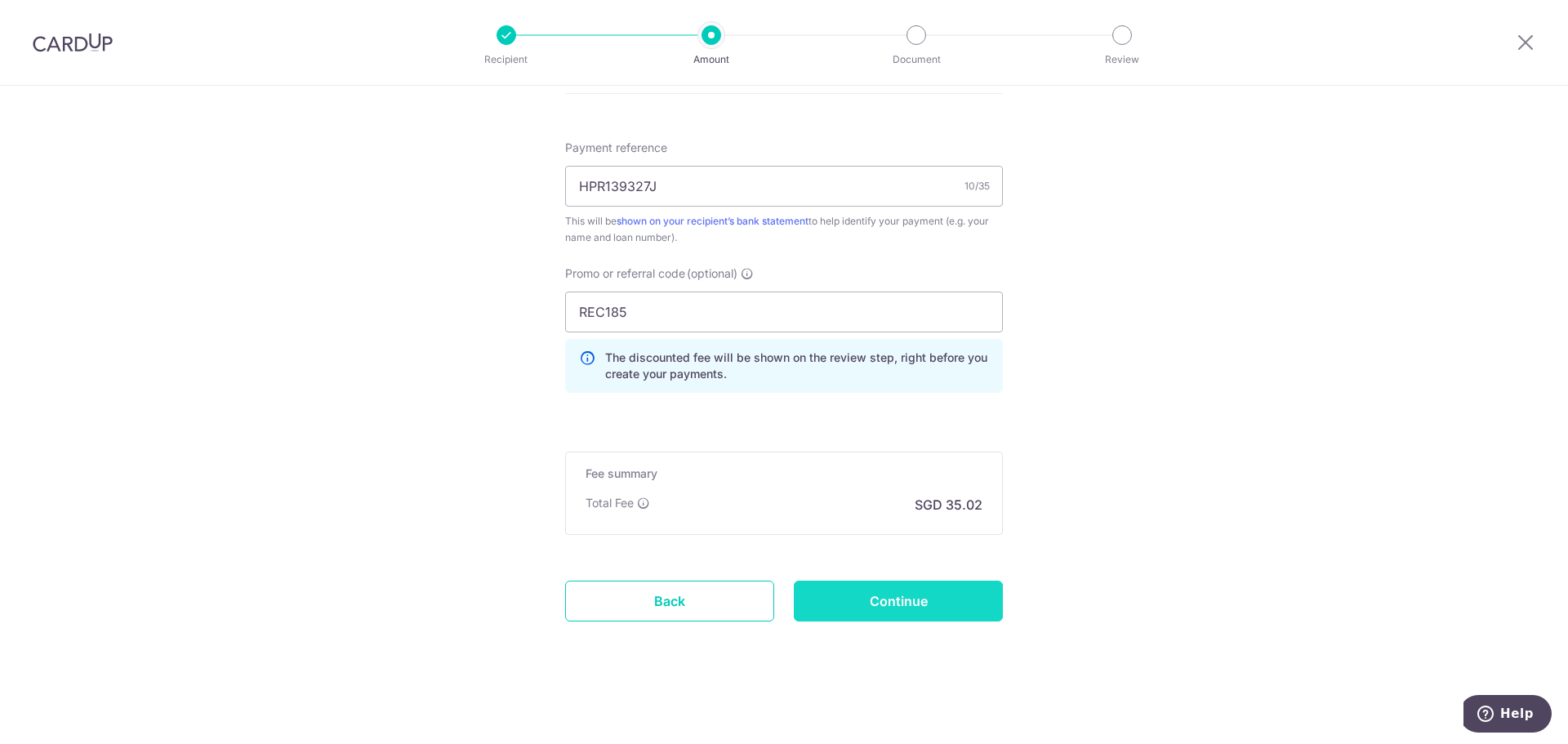
click at [936, 606] on input "Continue" at bounding box center [898, 601] width 209 height 41
type input "Create Schedule"
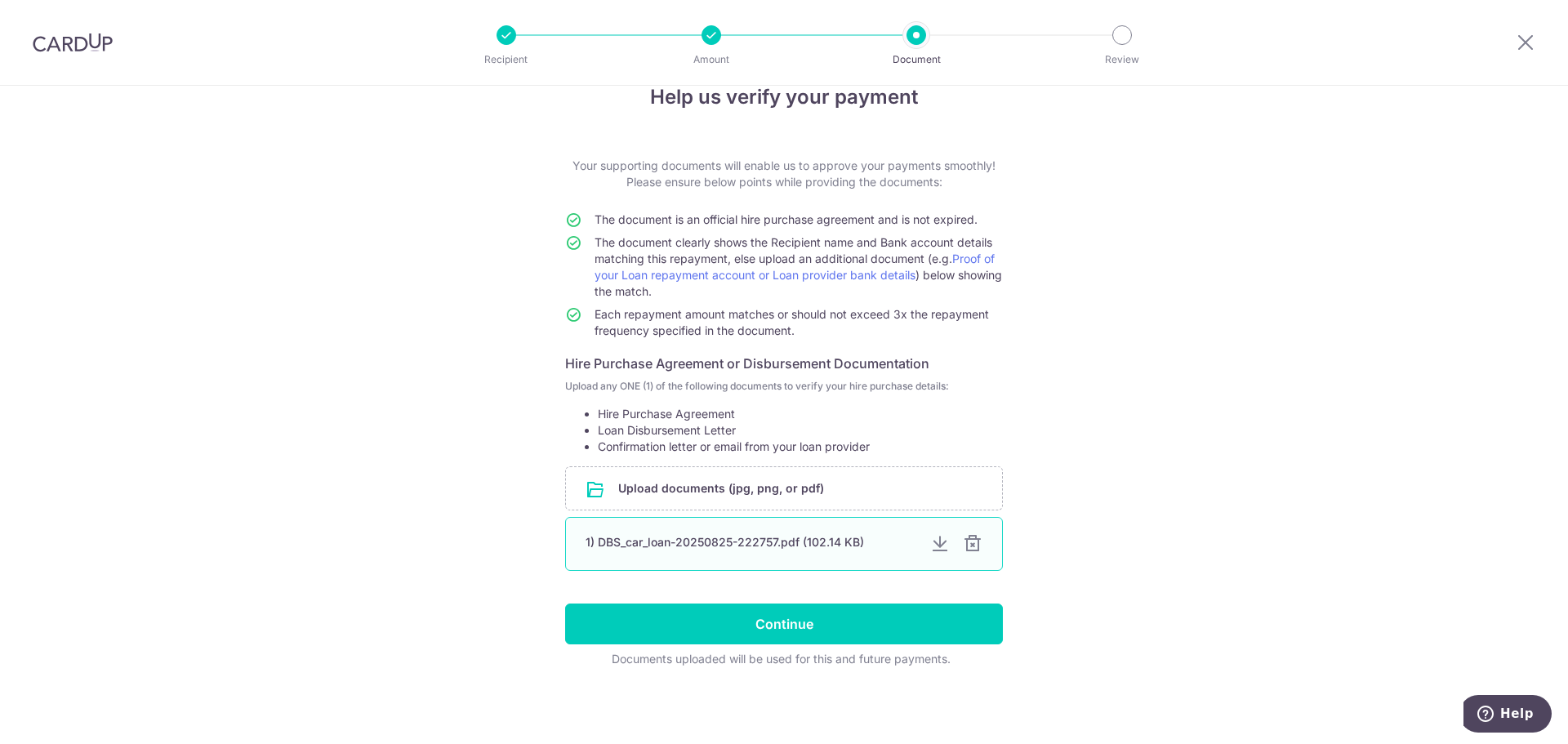
click at [932, 539] on div at bounding box center [940, 544] width 20 height 20
click at [166, 166] on div "Help us verify your payment Your supporting documents will enable us to approve…" at bounding box center [784, 397] width 1568 height 694
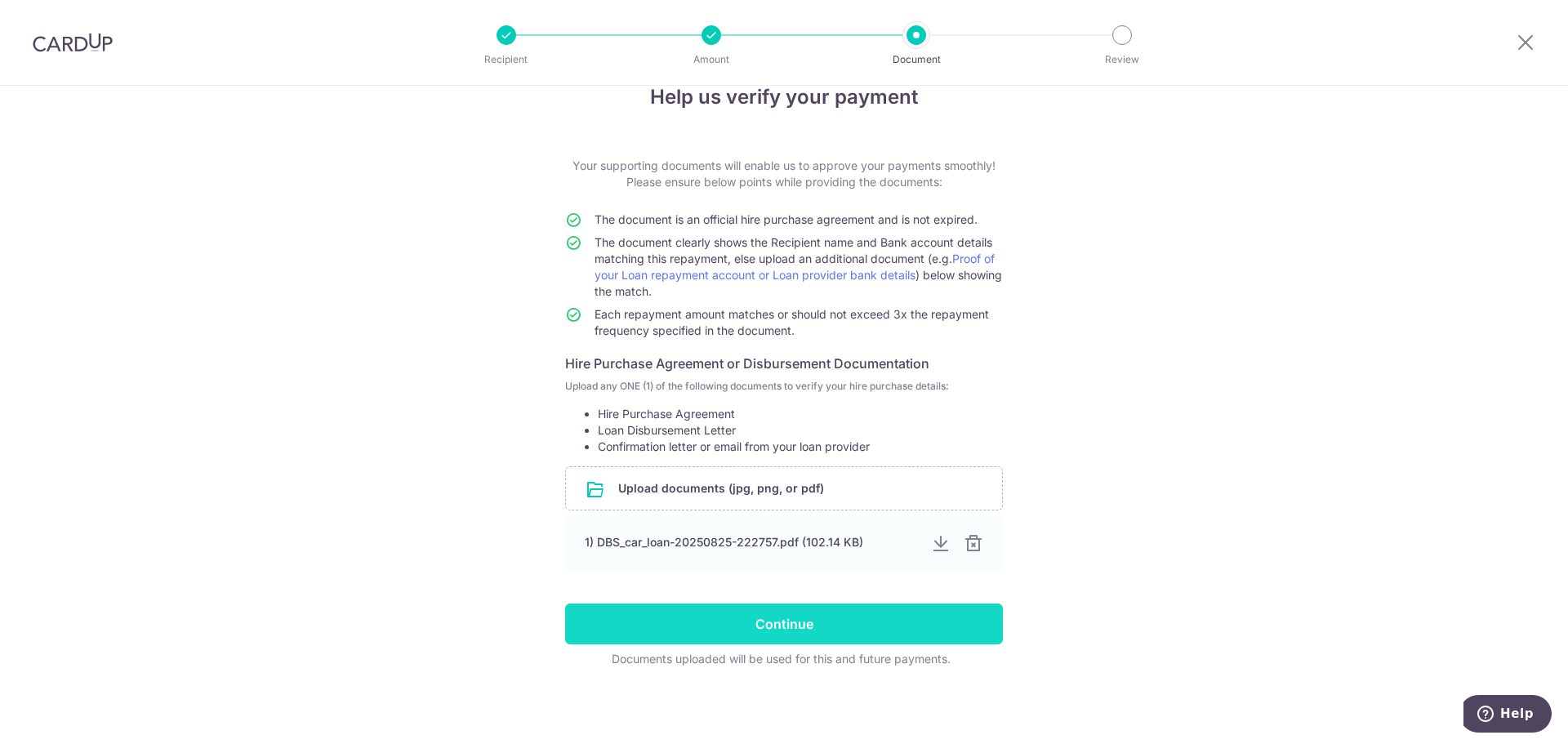
click at [907, 620] on input "Continue" at bounding box center [784, 623] width 438 height 41
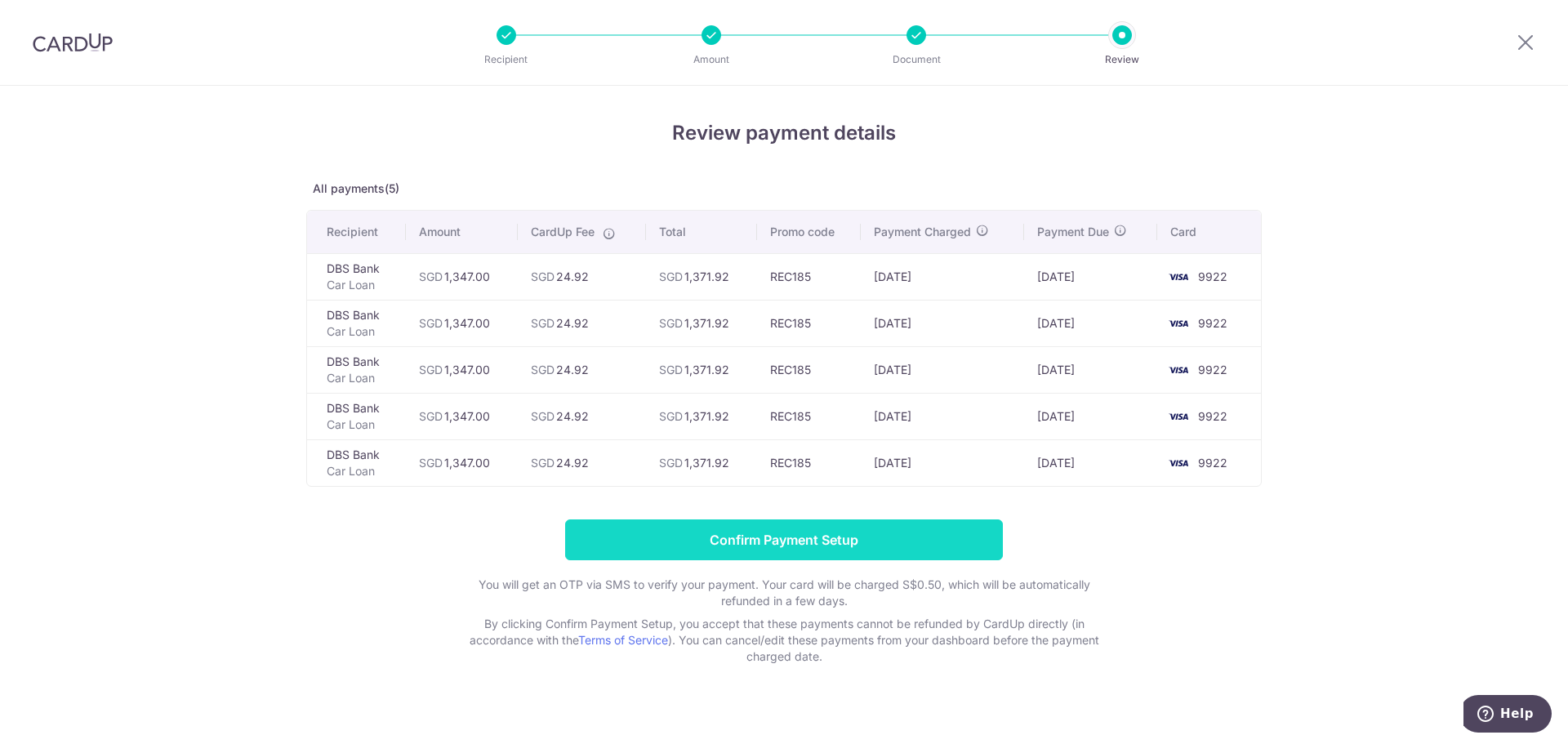
click at [833, 543] on input "Confirm Payment Setup" at bounding box center [784, 539] width 438 height 41
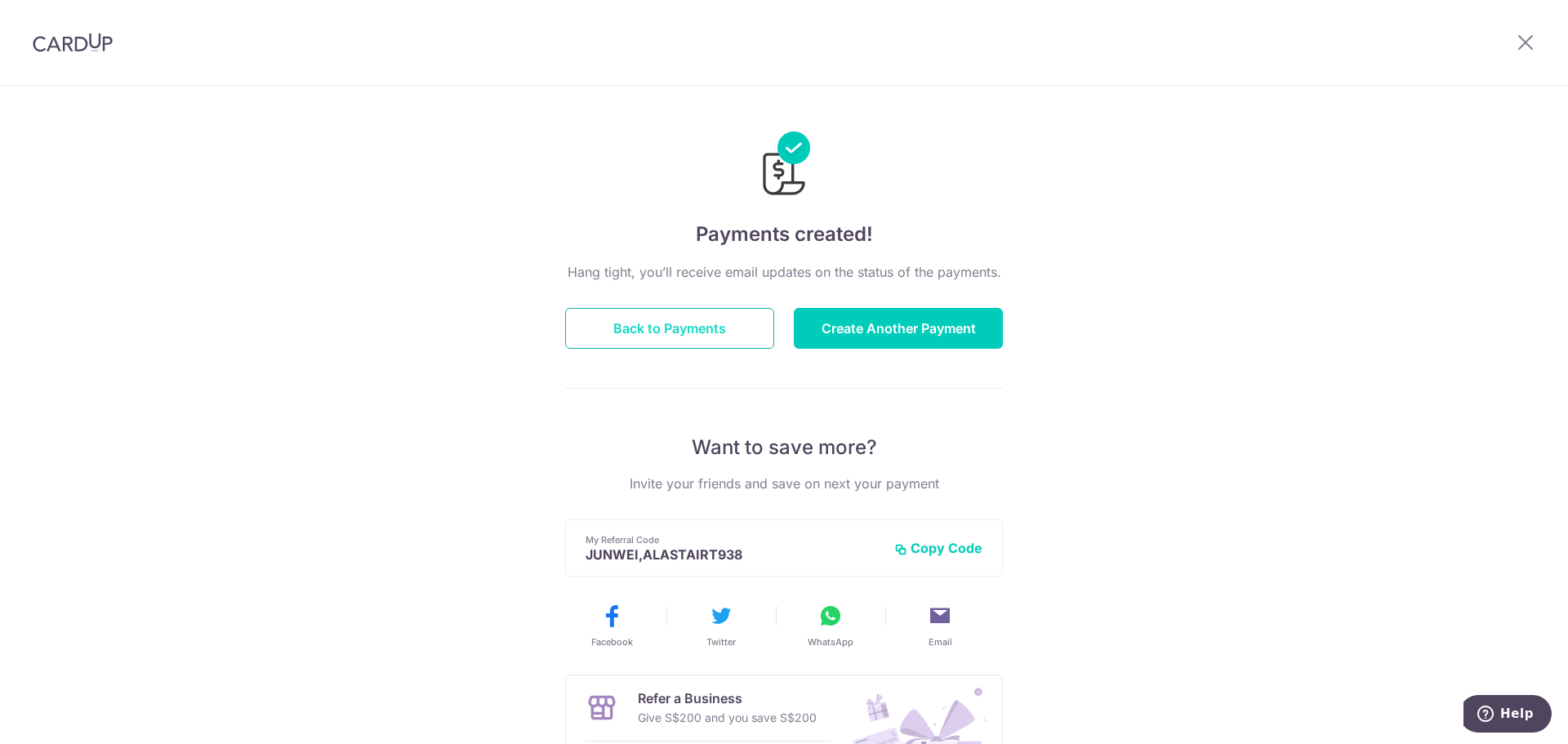
click at [688, 319] on button "Back to Payments" at bounding box center [669, 328] width 209 height 41
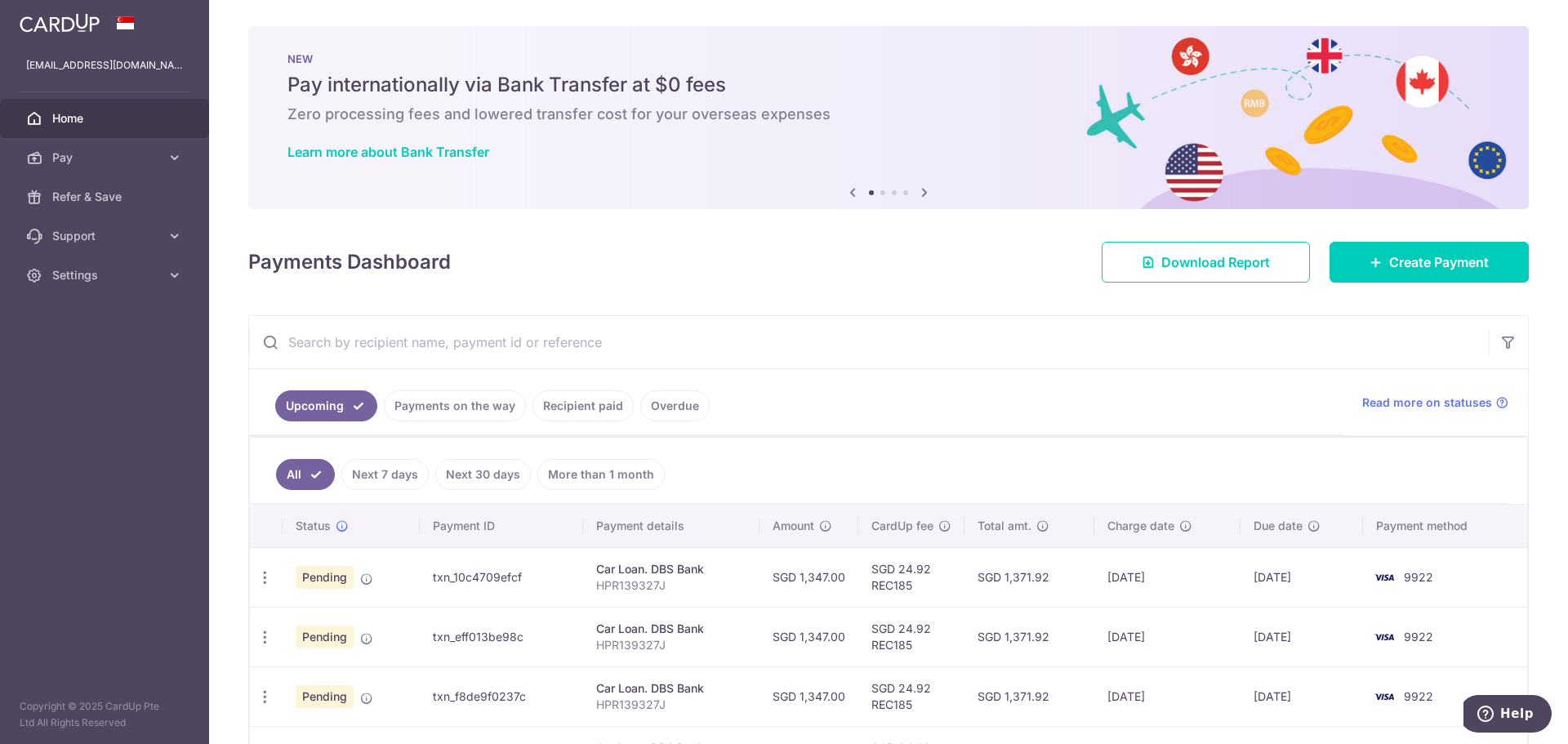
scroll to position [181, 0]
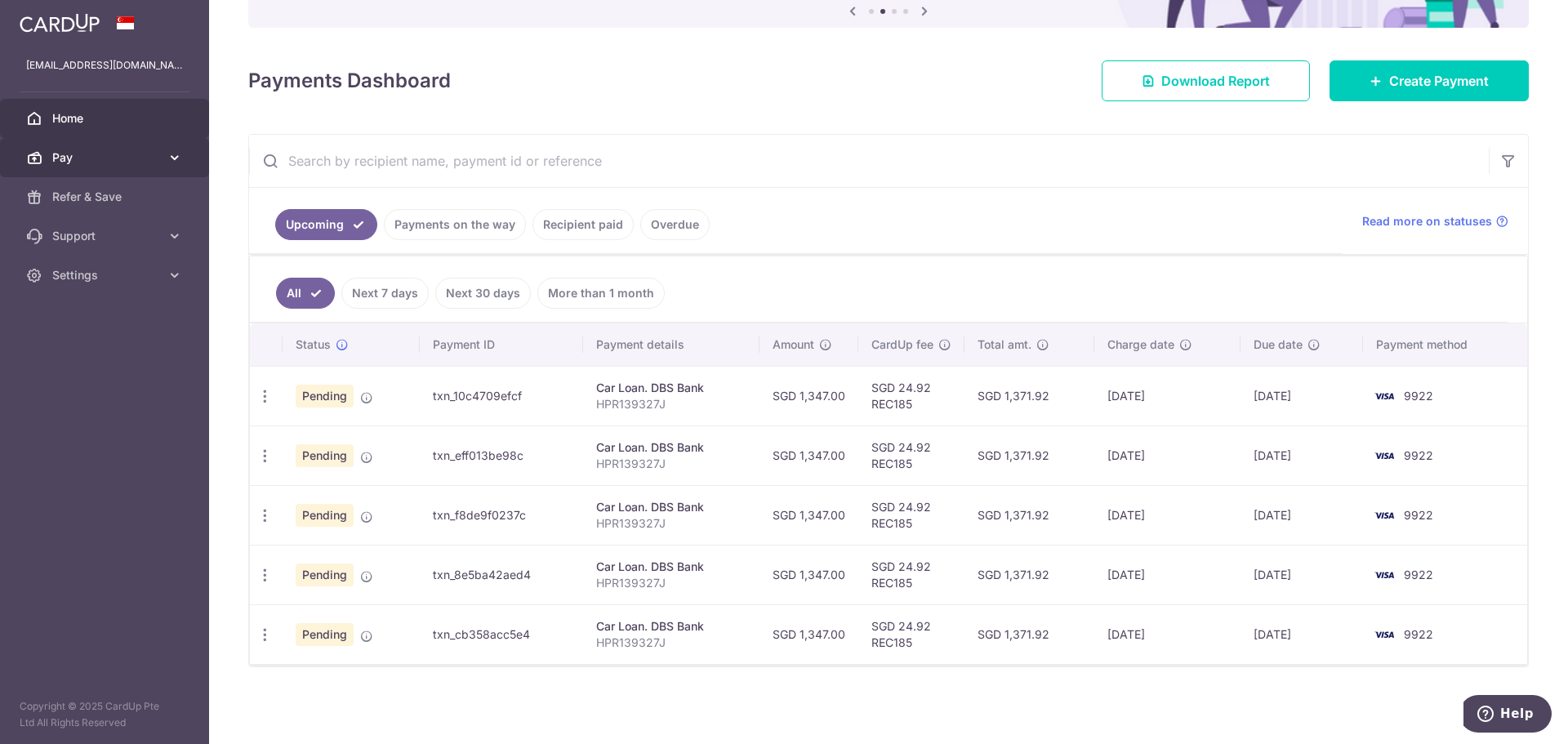
click at [176, 154] on icon at bounding box center [175, 158] width 17 height 17
click at [473, 394] on td "txn_10c4709efcf" at bounding box center [502, 396] width 164 height 60
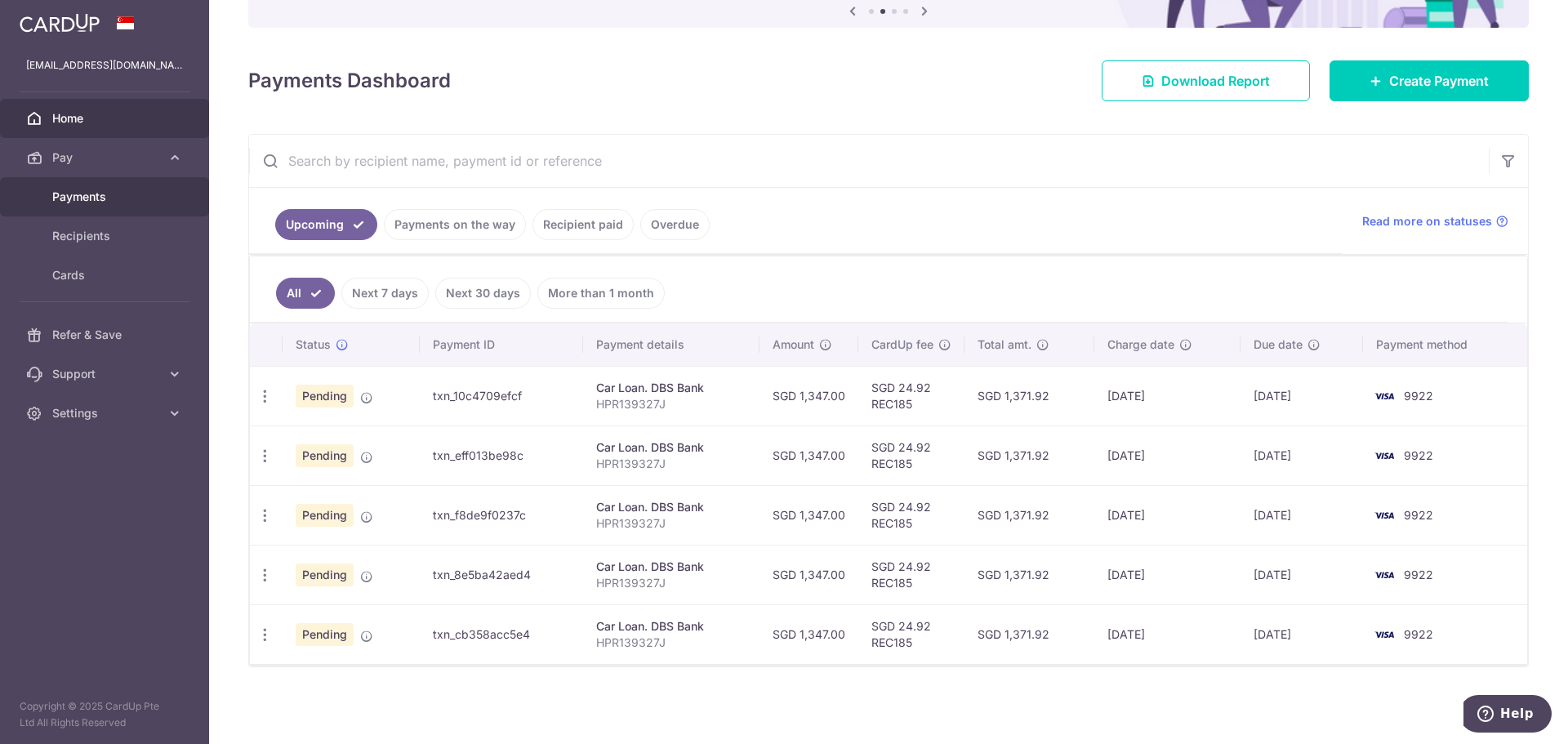
click at [123, 197] on span "Payments" at bounding box center [106, 197] width 108 height 17
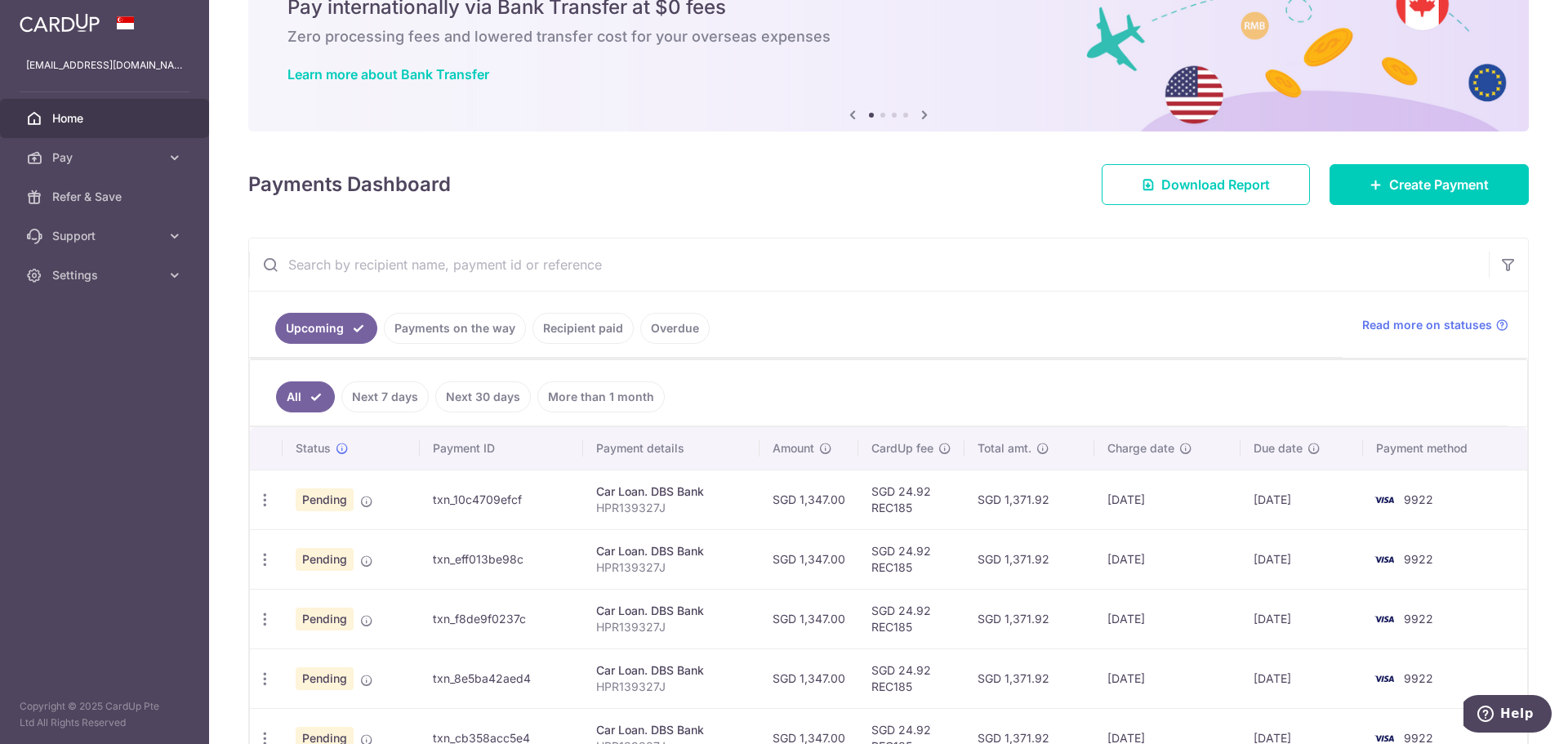
scroll to position [181, 0]
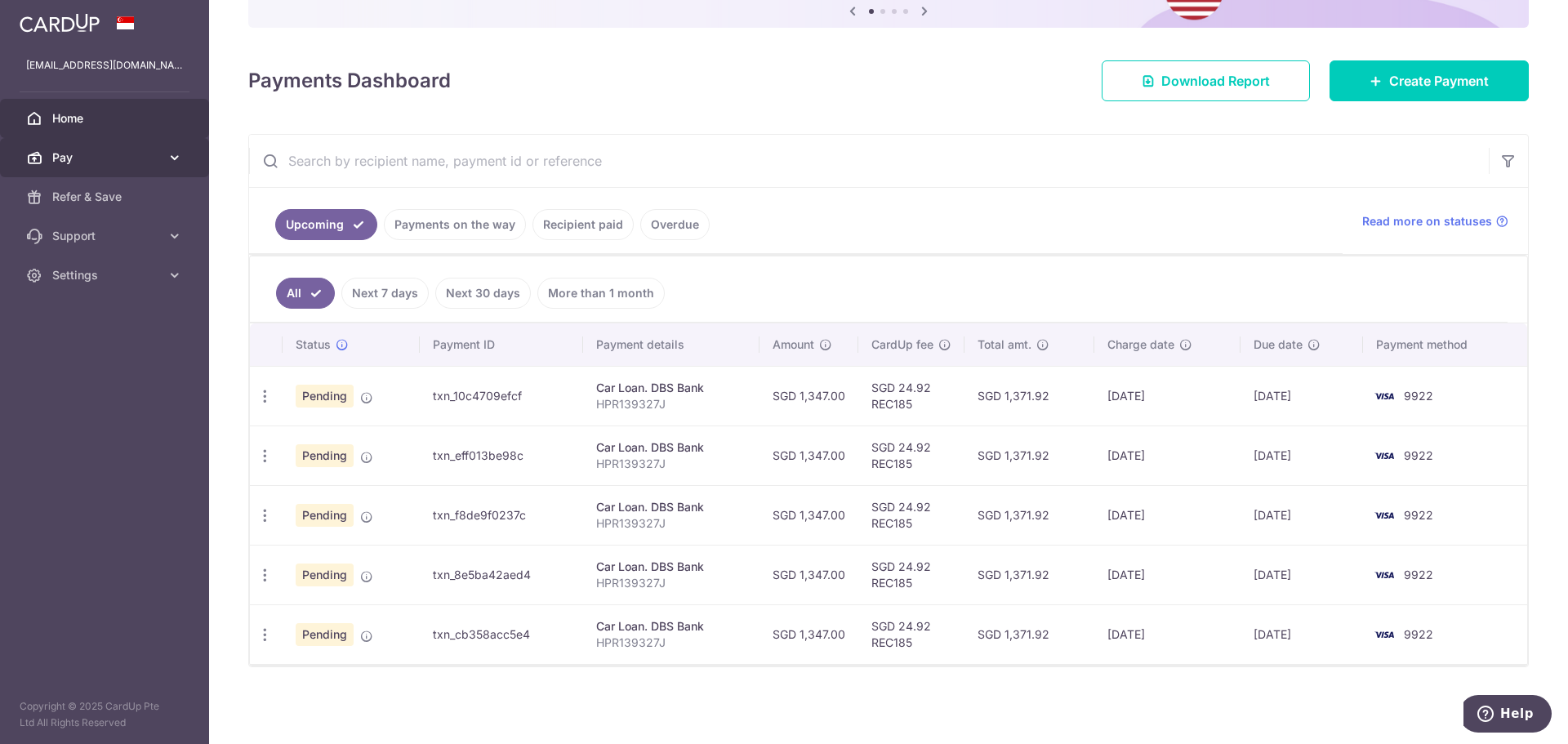
click at [178, 147] on link "Pay" at bounding box center [104, 157] width 209 height 39
click at [270, 391] on icon "button" at bounding box center [265, 396] width 17 height 17
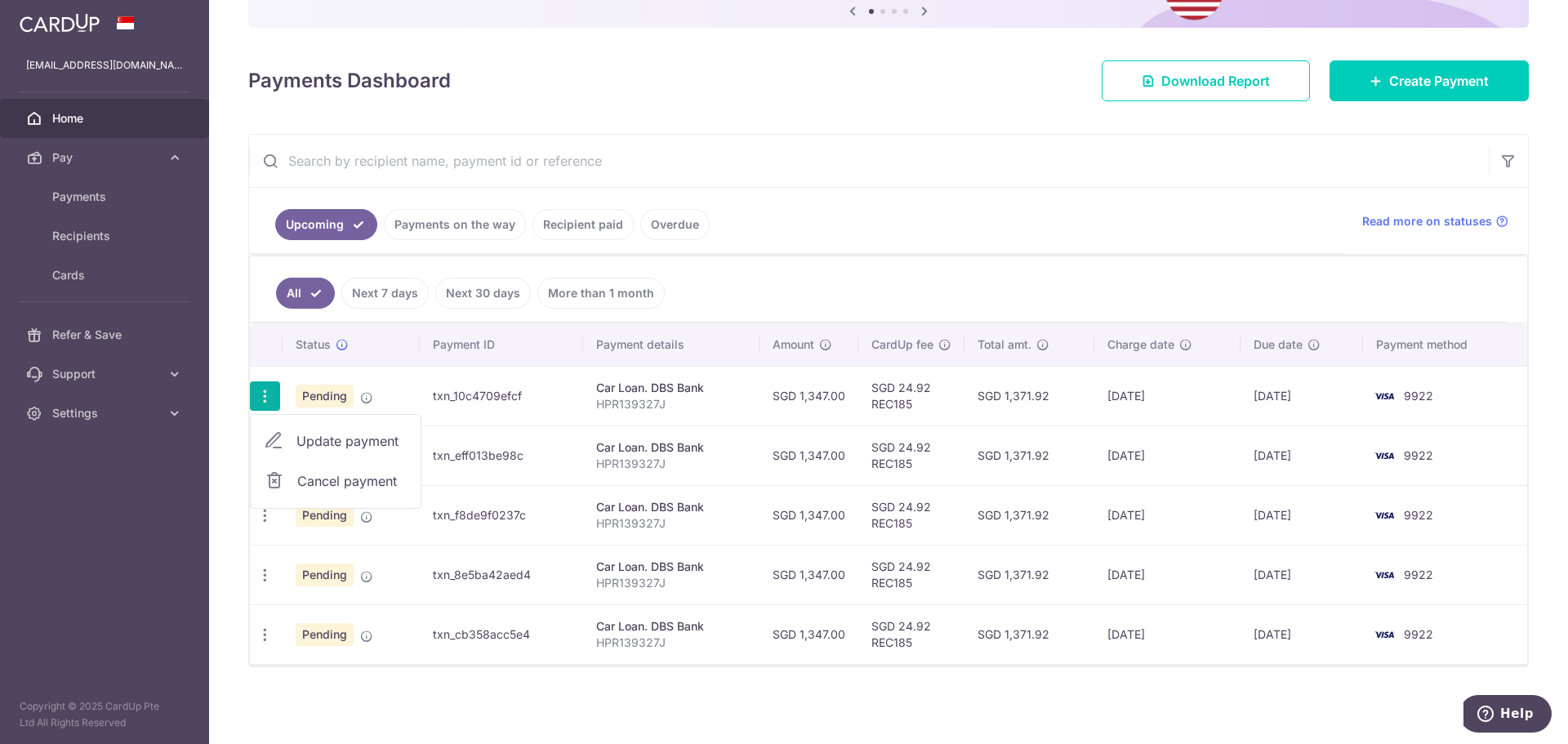
click at [335, 434] on span "Update payment" at bounding box center [352, 441] width 111 height 20
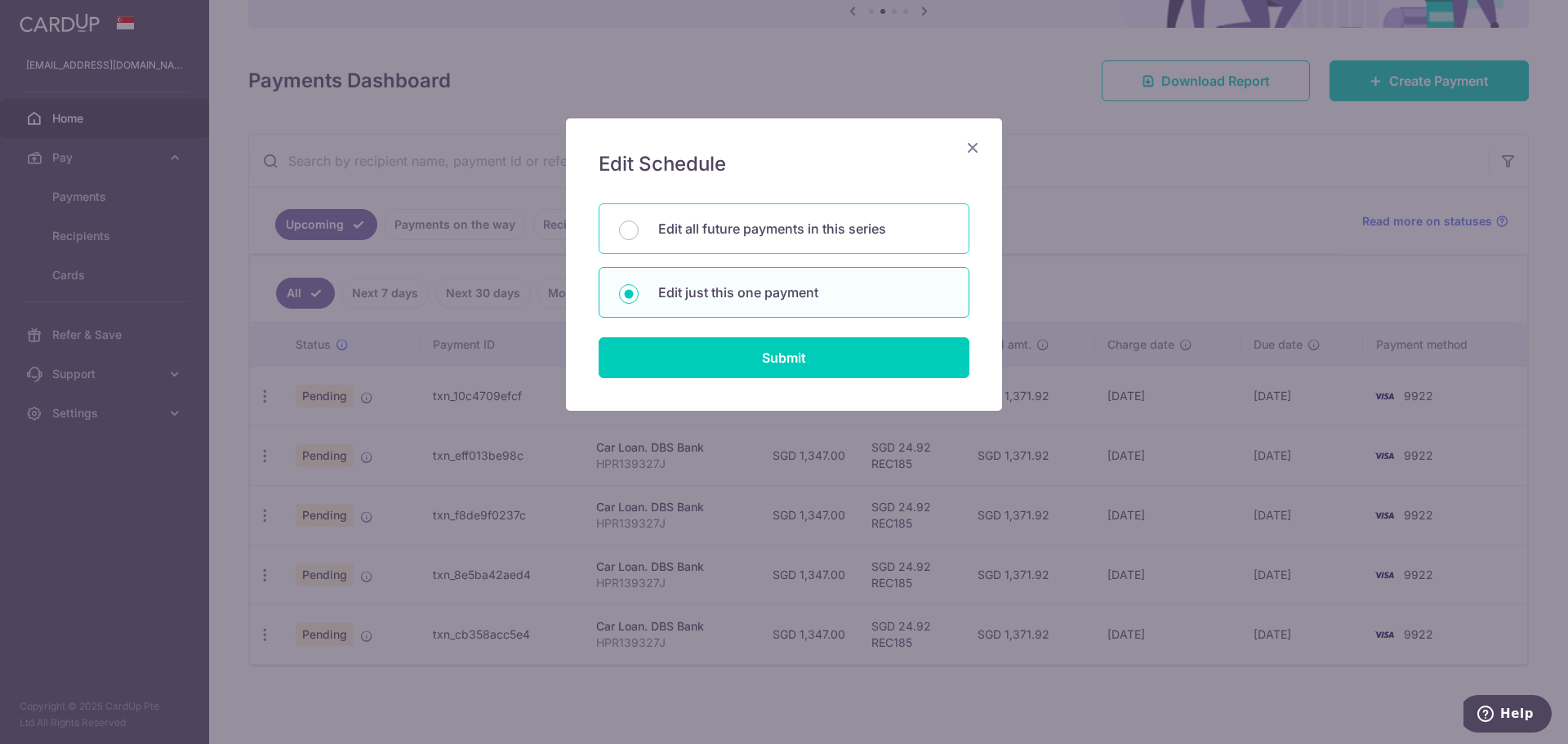
click at [861, 221] on p "Edit all future payments in this series" at bounding box center [803, 229] width 290 height 20
click at [639, 221] on input "Edit all future payments in this series" at bounding box center [629, 231] width 20 height 20
radio input "true"
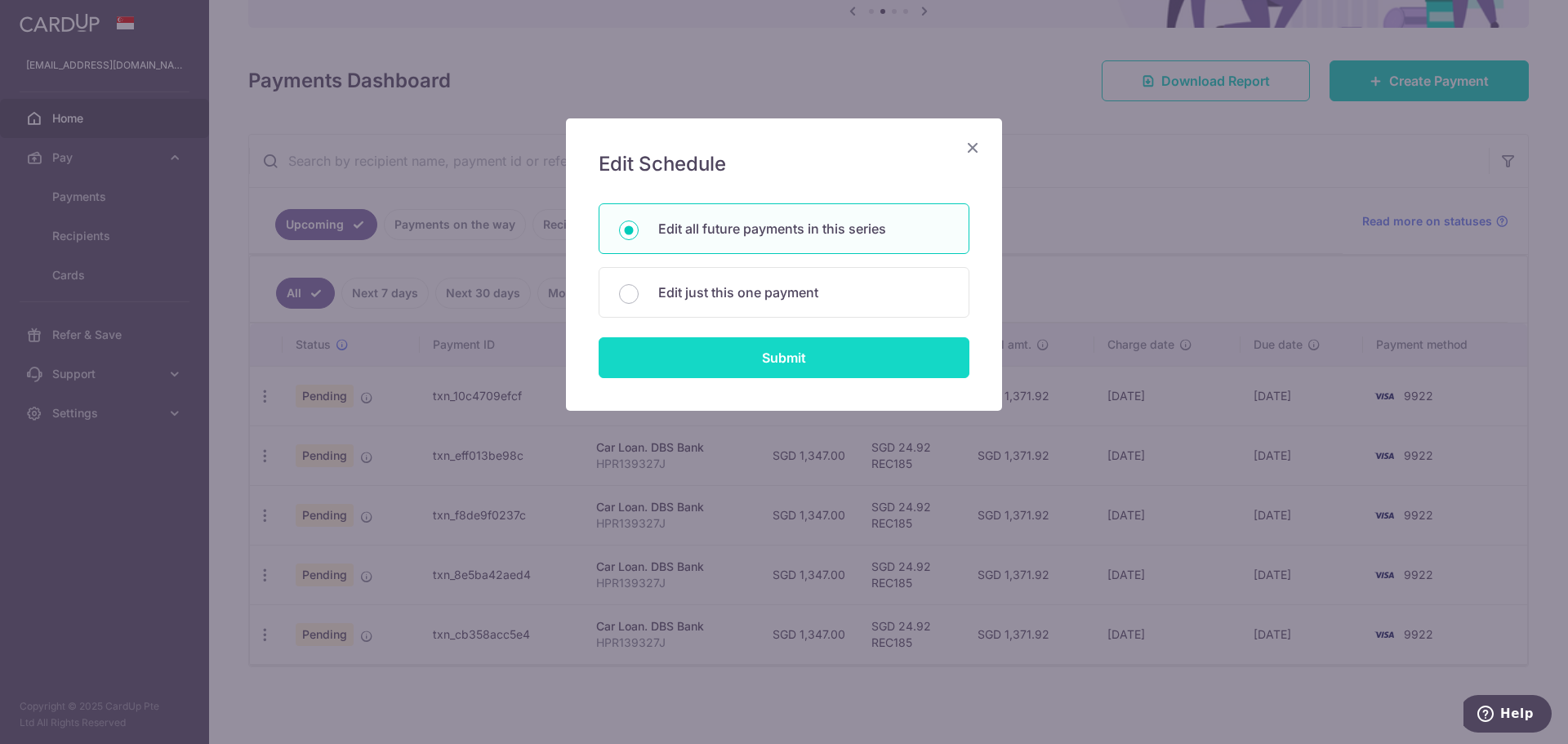
click at [891, 364] on input "Submit" at bounding box center [784, 357] width 371 height 41
radio input "true"
type input "1,347.00"
type input "HPR139327J"
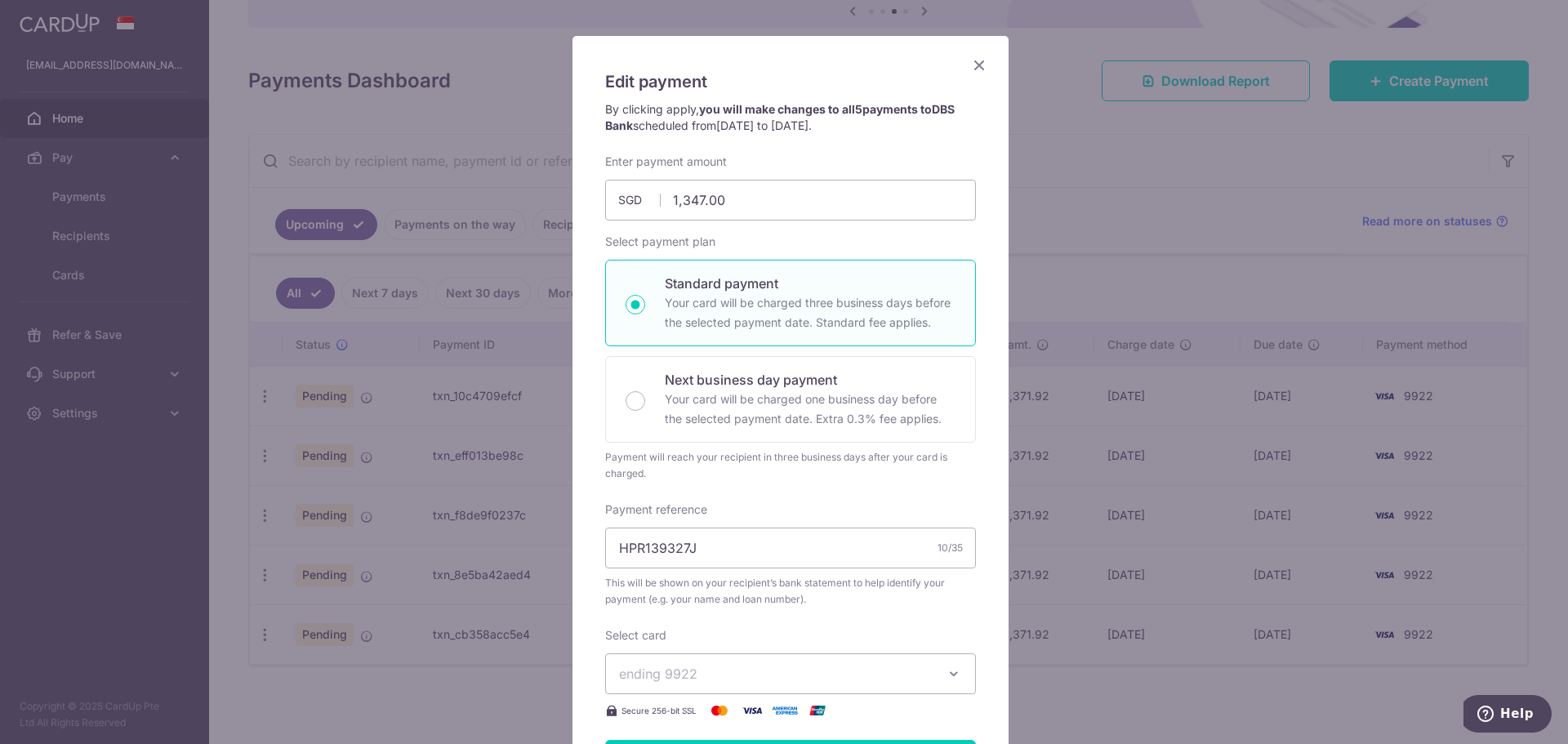
scroll to position [82, 0]
click at [975, 60] on icon "Close" at bounding box center [979, 66] width 20 height 21
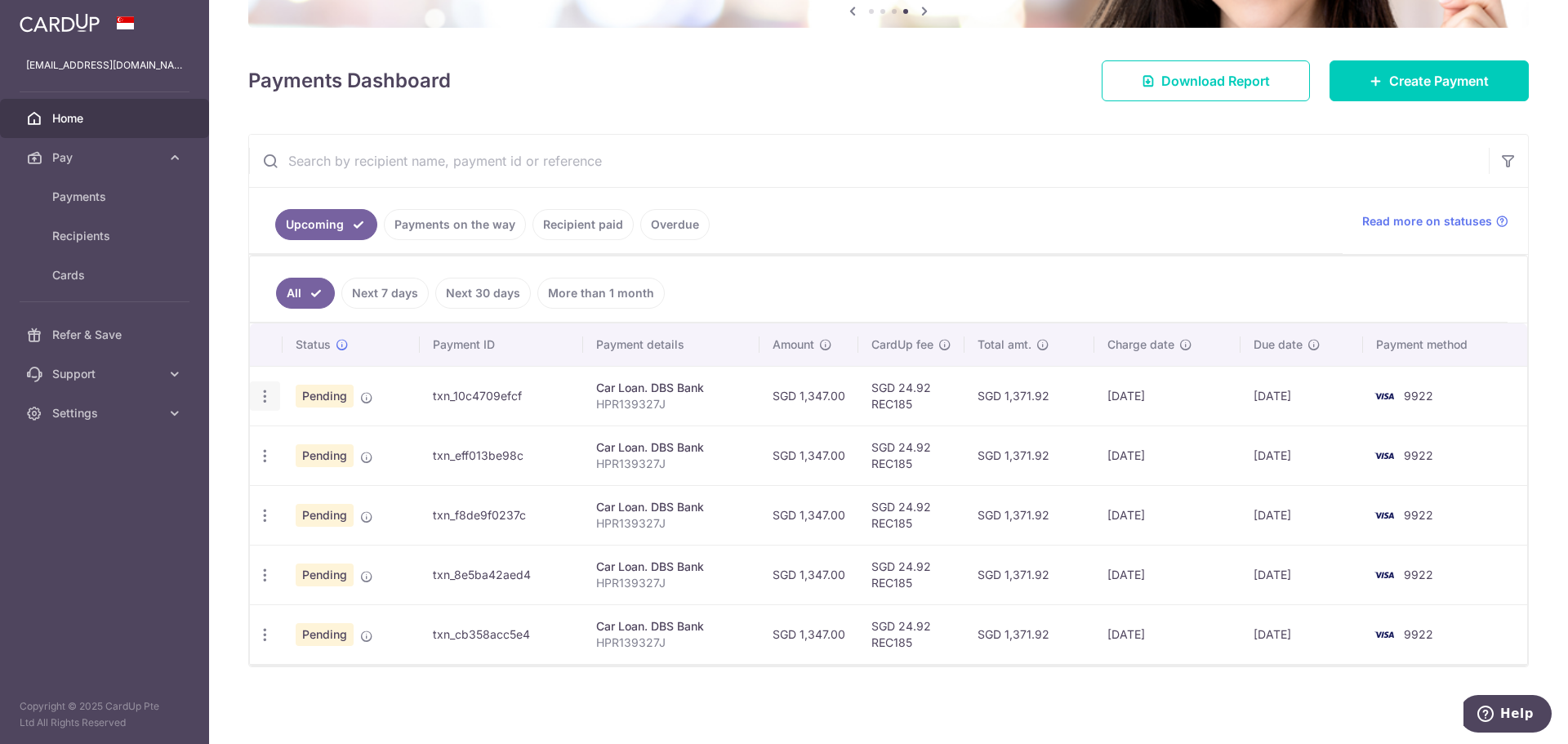
click at [260, 402] on icon "button" at bounding box center [265, 396] width 17 height 17
click at [755, 271] on ul "All Next 7 days Next 30 days More than 1 month" at bounding box center [878, 290] width 1258 height 67
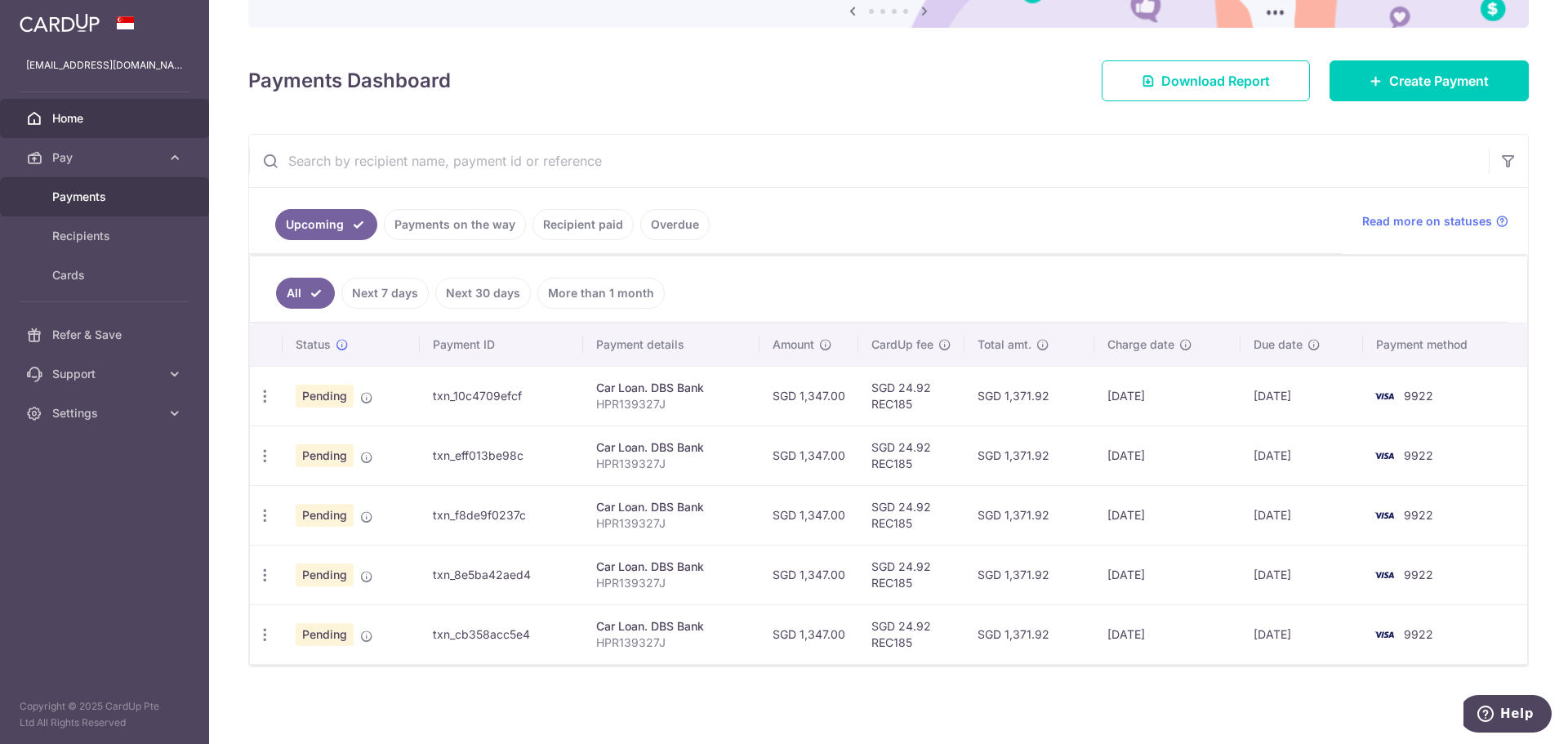
click at [106, 201] on span "Payments" at bounding box center [106, 197] width 108 height 17
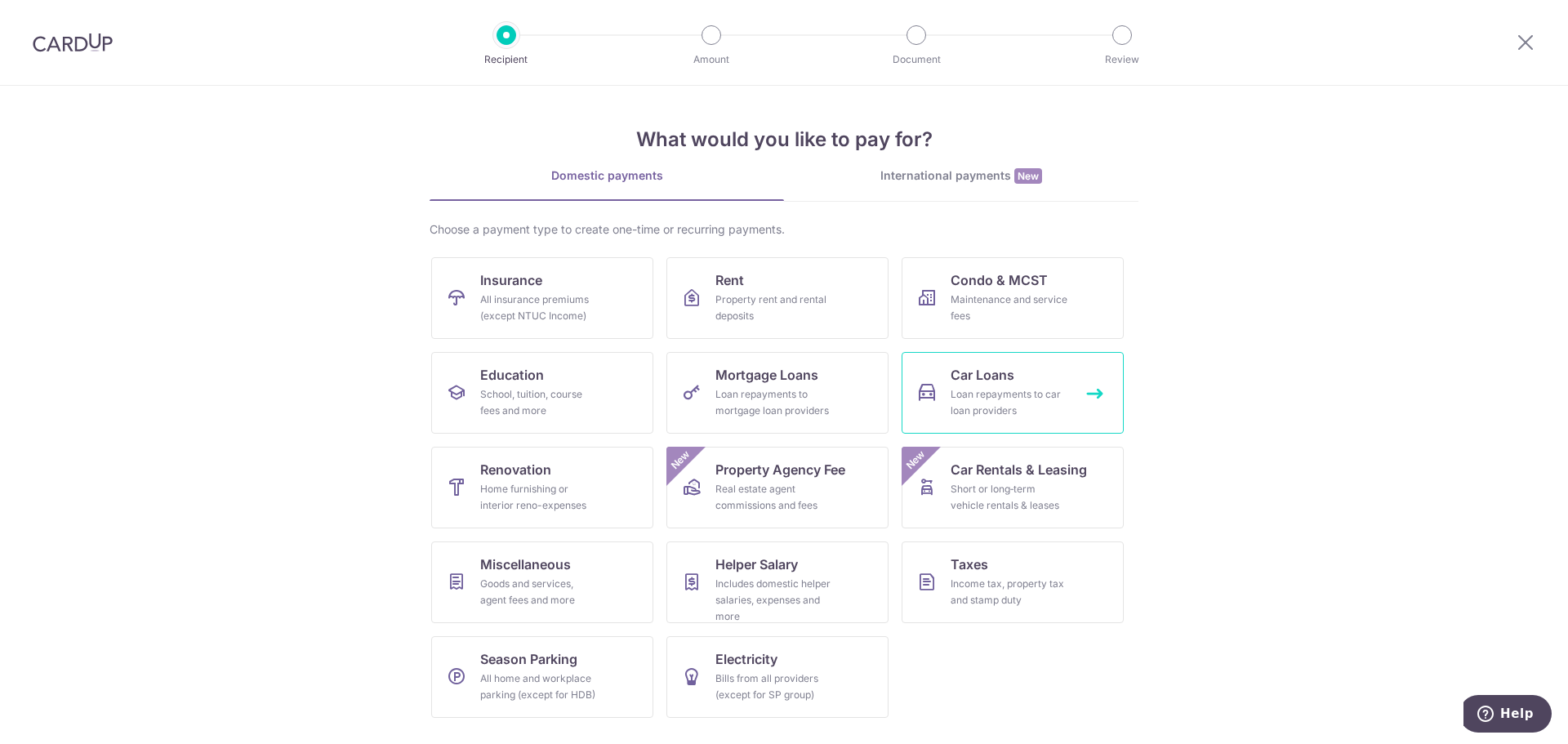
click at [1031, 399] on div "Loan repayments to car loan providers" at bounding box center [1009, 402] width 117 height 32
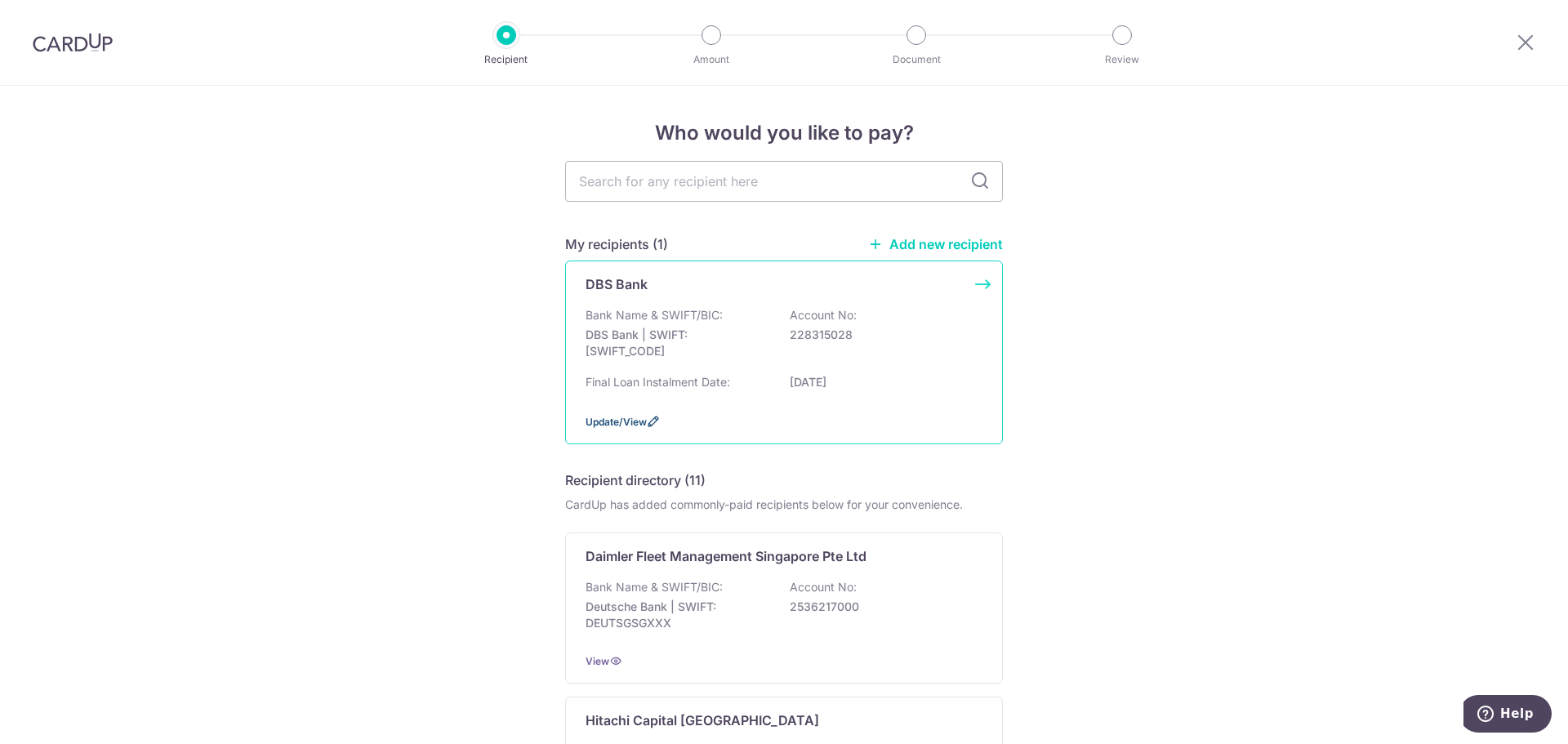
click at [621, 419] on span "Update/View" at bounding box center [616, 422] width 62 height 12
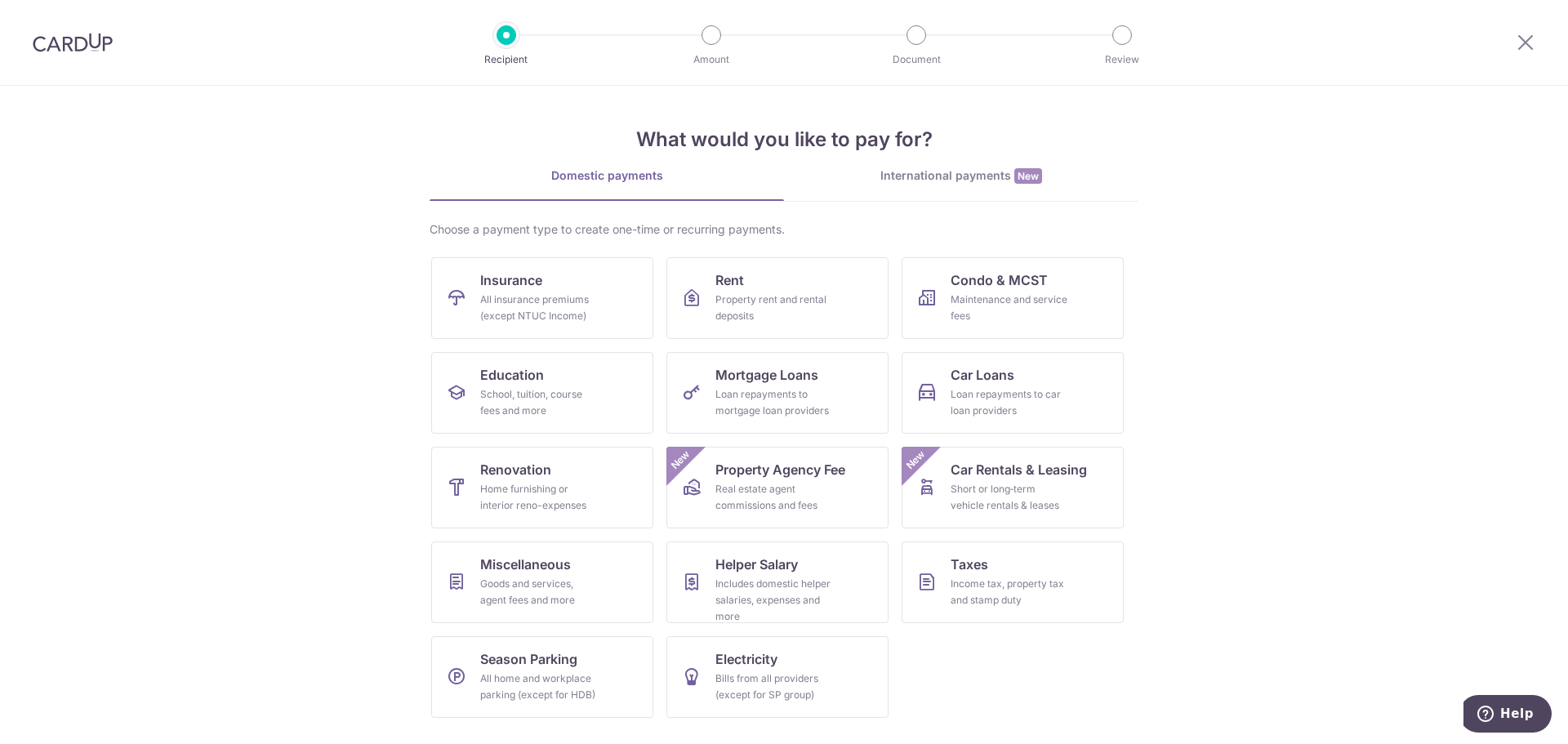
click at [115, 43] on div at bounding box center [72, 42] width 146 height 85
click at [86, 48] on img at bounding box center [72, 42] width 80 height 20
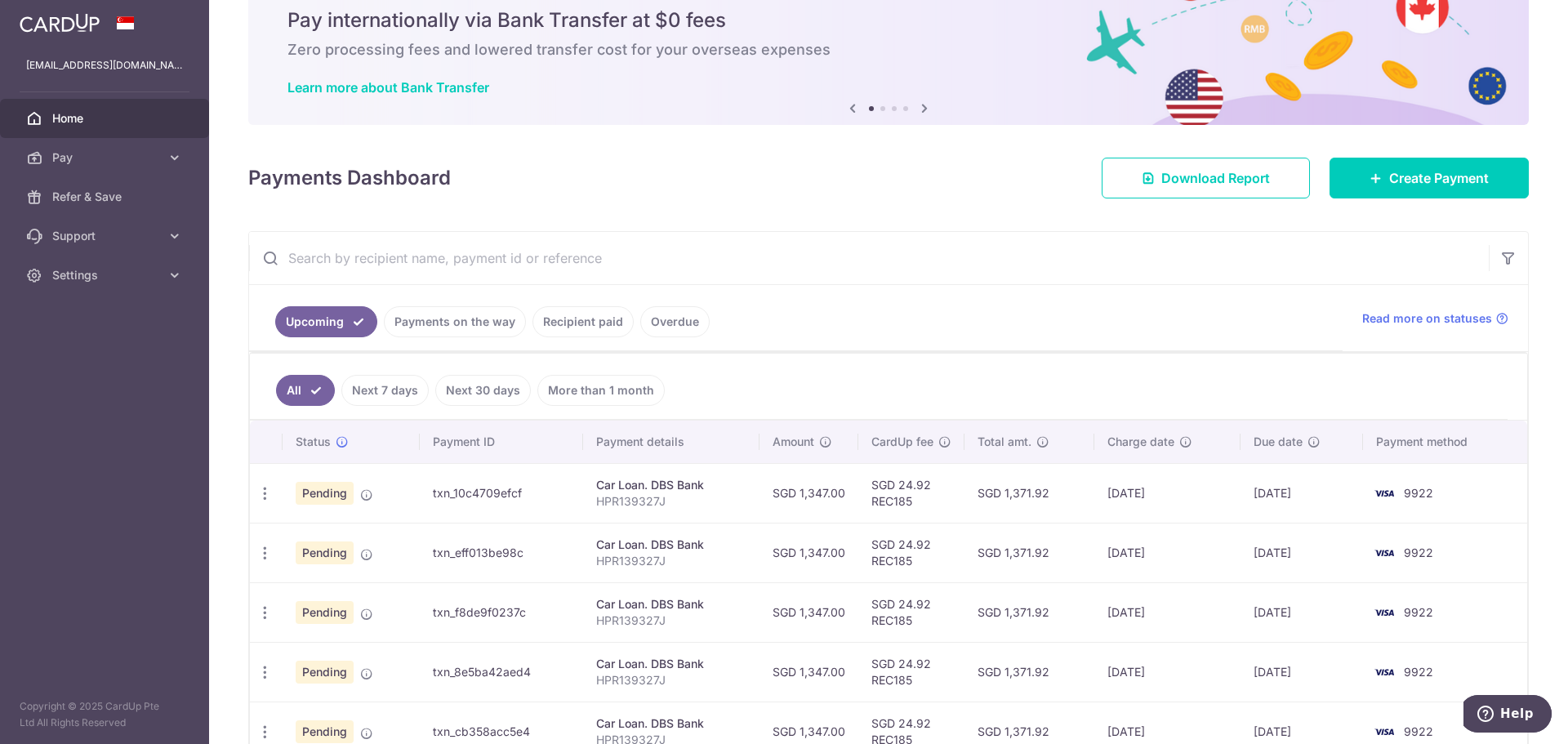
scroll to position [161, 0]
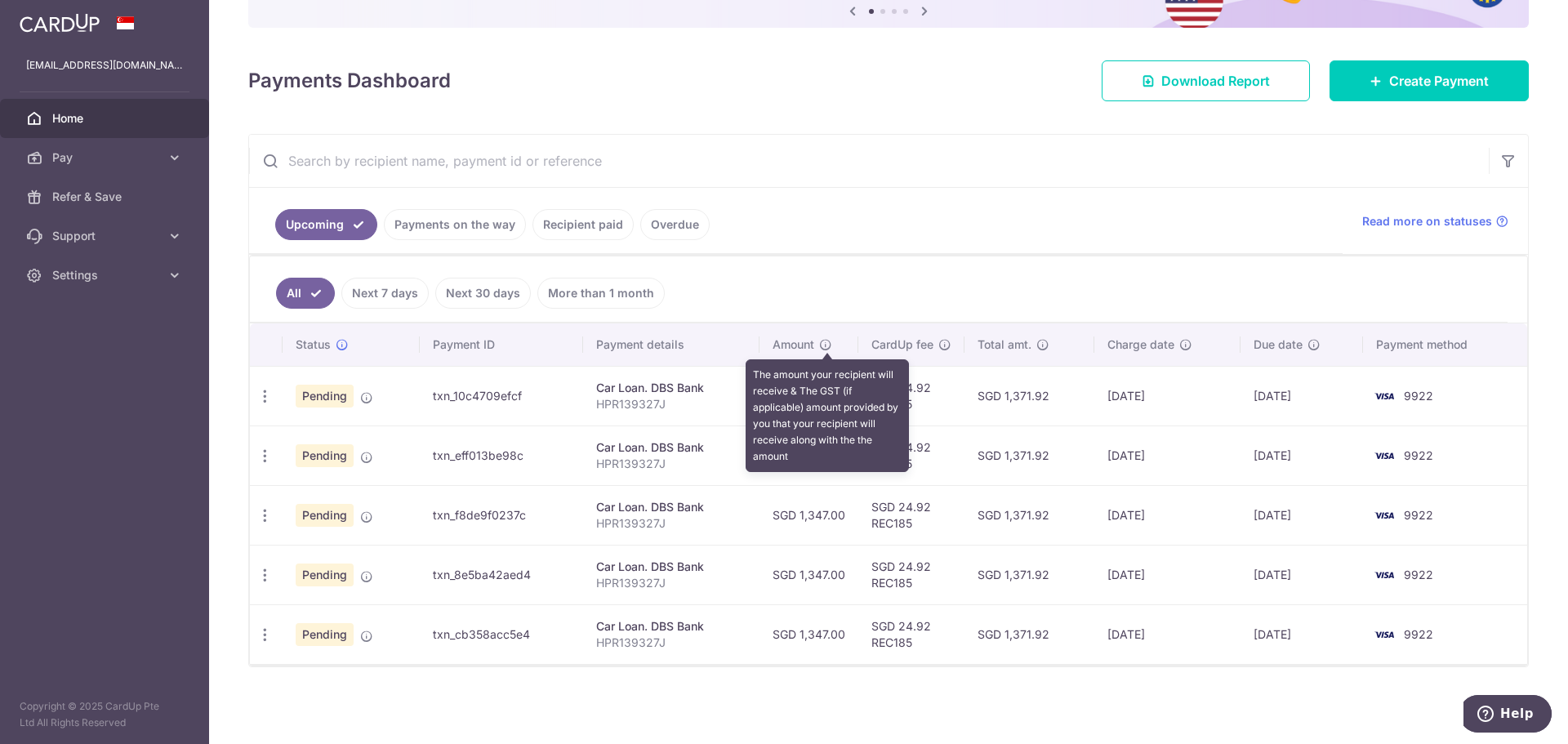
click at [832, 343] on icon at bounding box center [826, 345] width 13 height 13
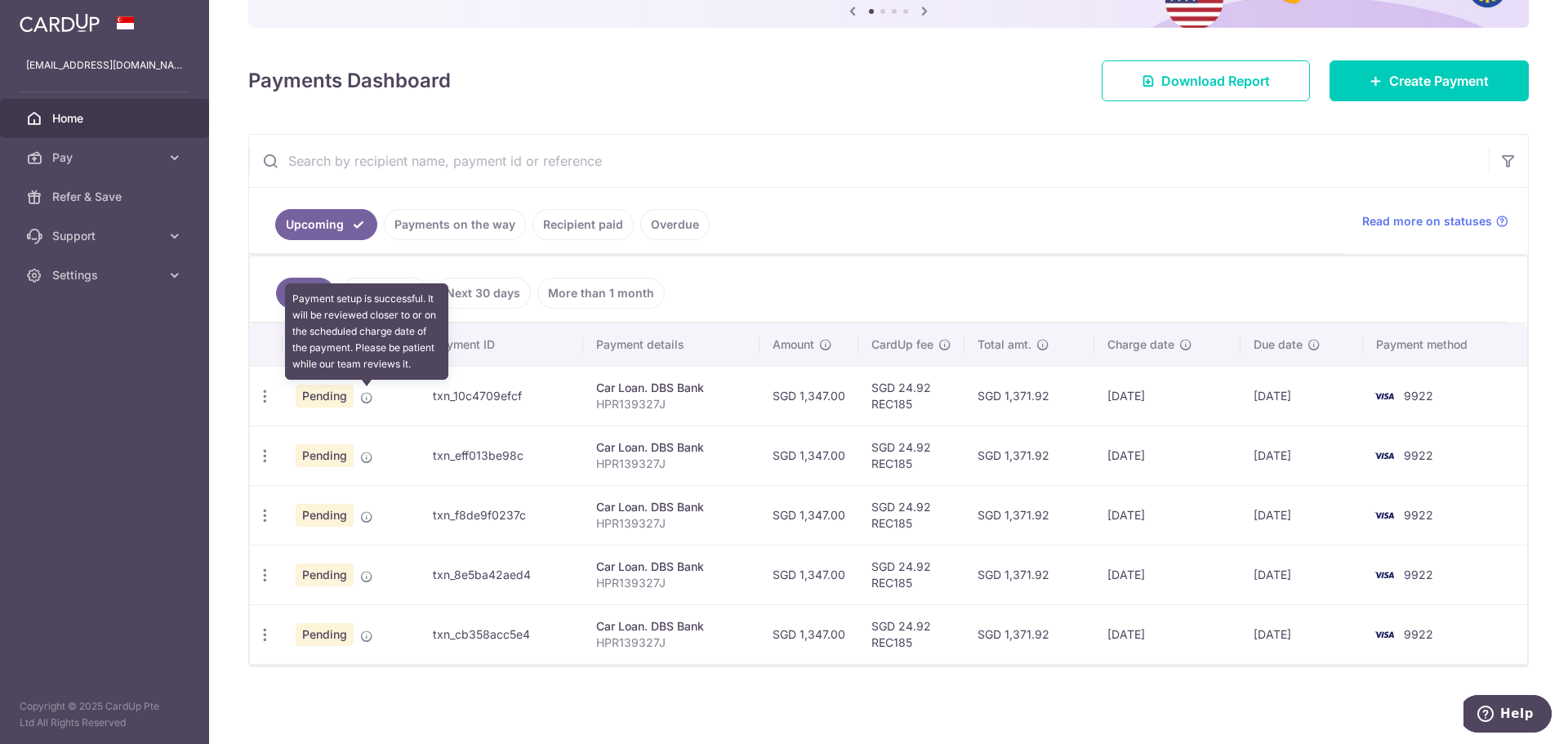
click at [364, 395] on icon at bounding box center [367, 398] width 13 height 13
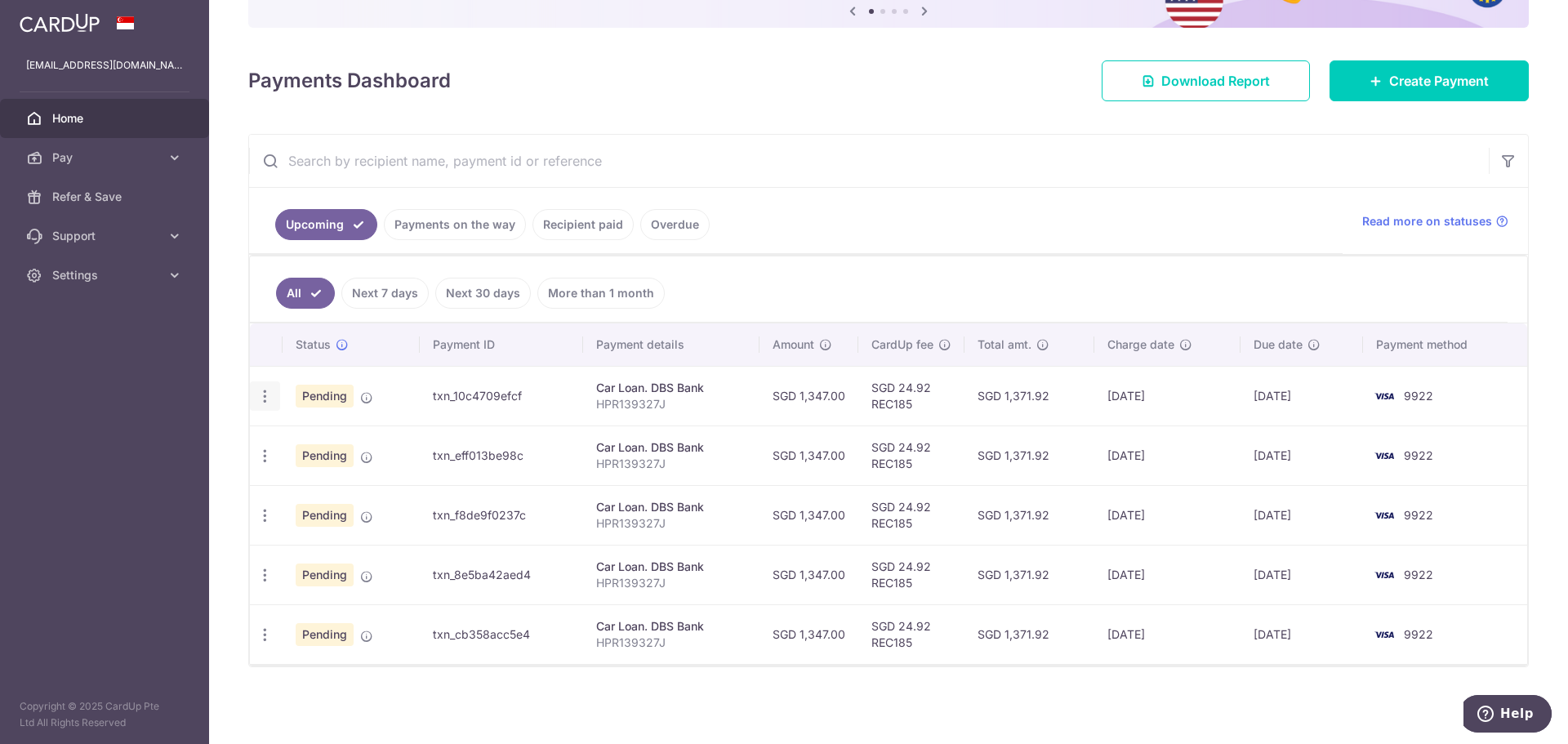
click at [266, 404] on icon "button" at bounding box center [265, 396] width 17 height 17
click at [848, 307] on ul "All Next 7 days Next 30 days More than 1 month" at bounding box center [878, 290] width 1258 height 67
click at [172, 231] on icon at bounding box center [175, 236] width 17 height 17
click at [167, 159] on icon at bounding box center [175, 158] width 17 height 17
click at [155, 236] on span "Recipients" at bounding box center [106, 236] width 108 height 17
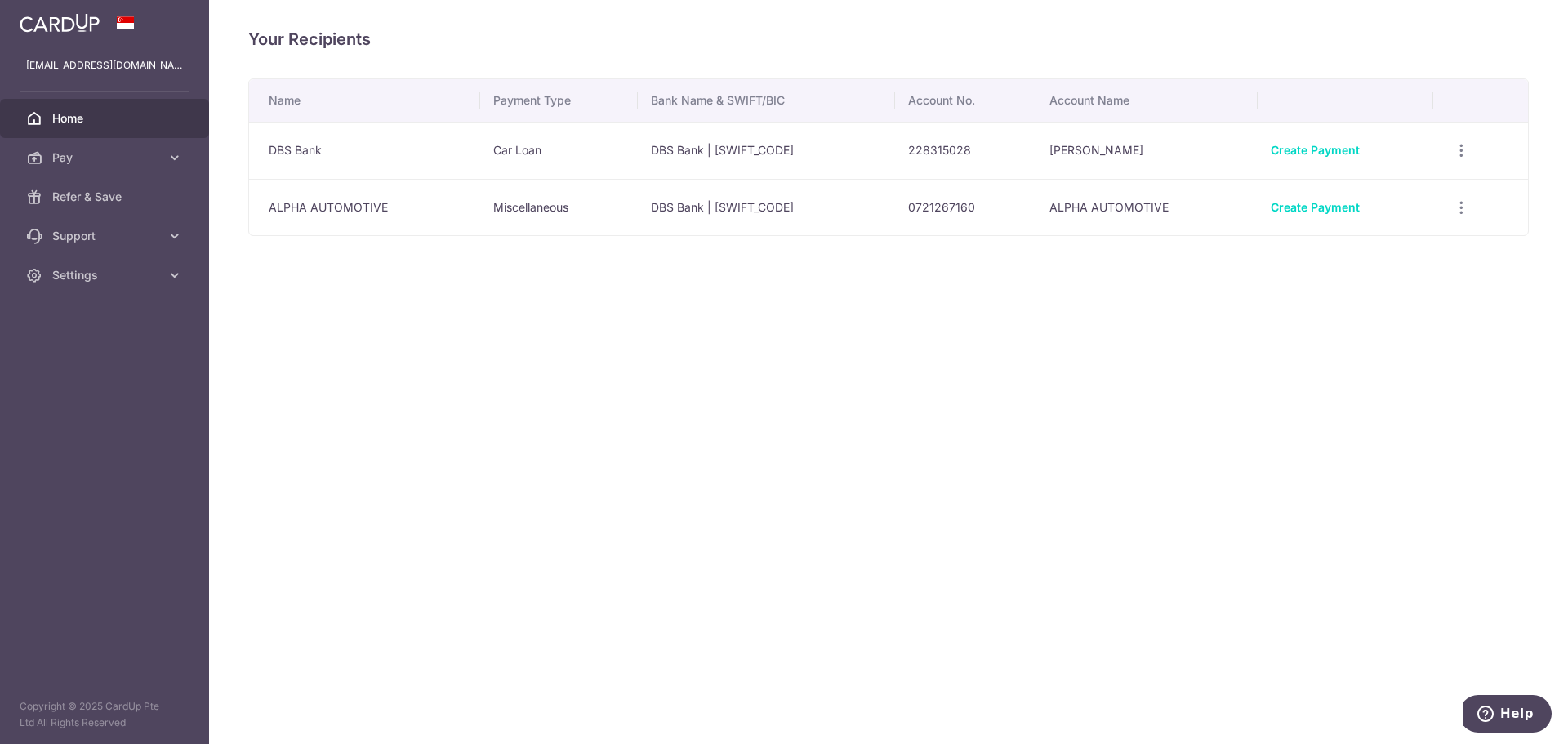
click at [163, 117] on link "Home" at bounding box center [104, 118] width 209 height 39
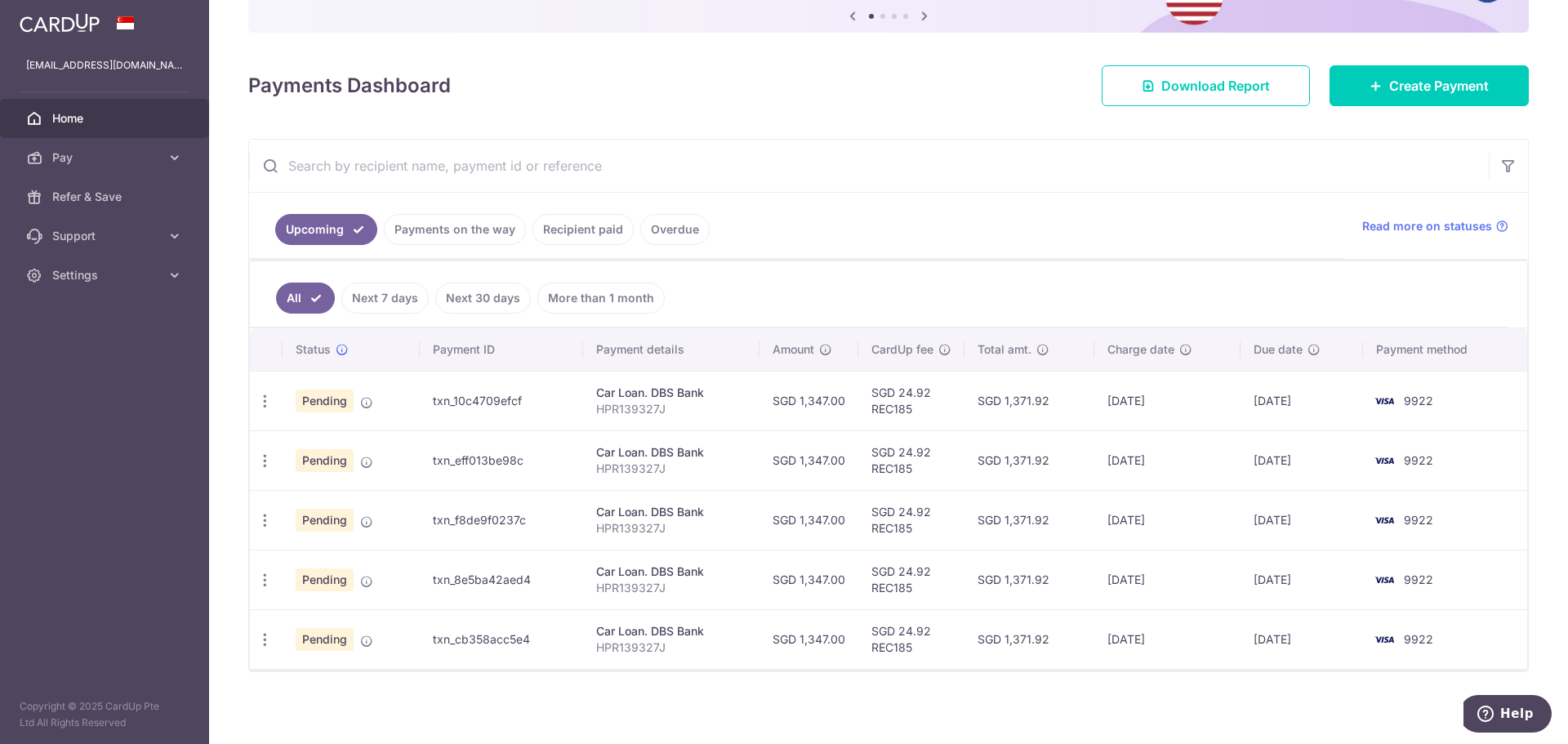
scroll to position [181, 0]
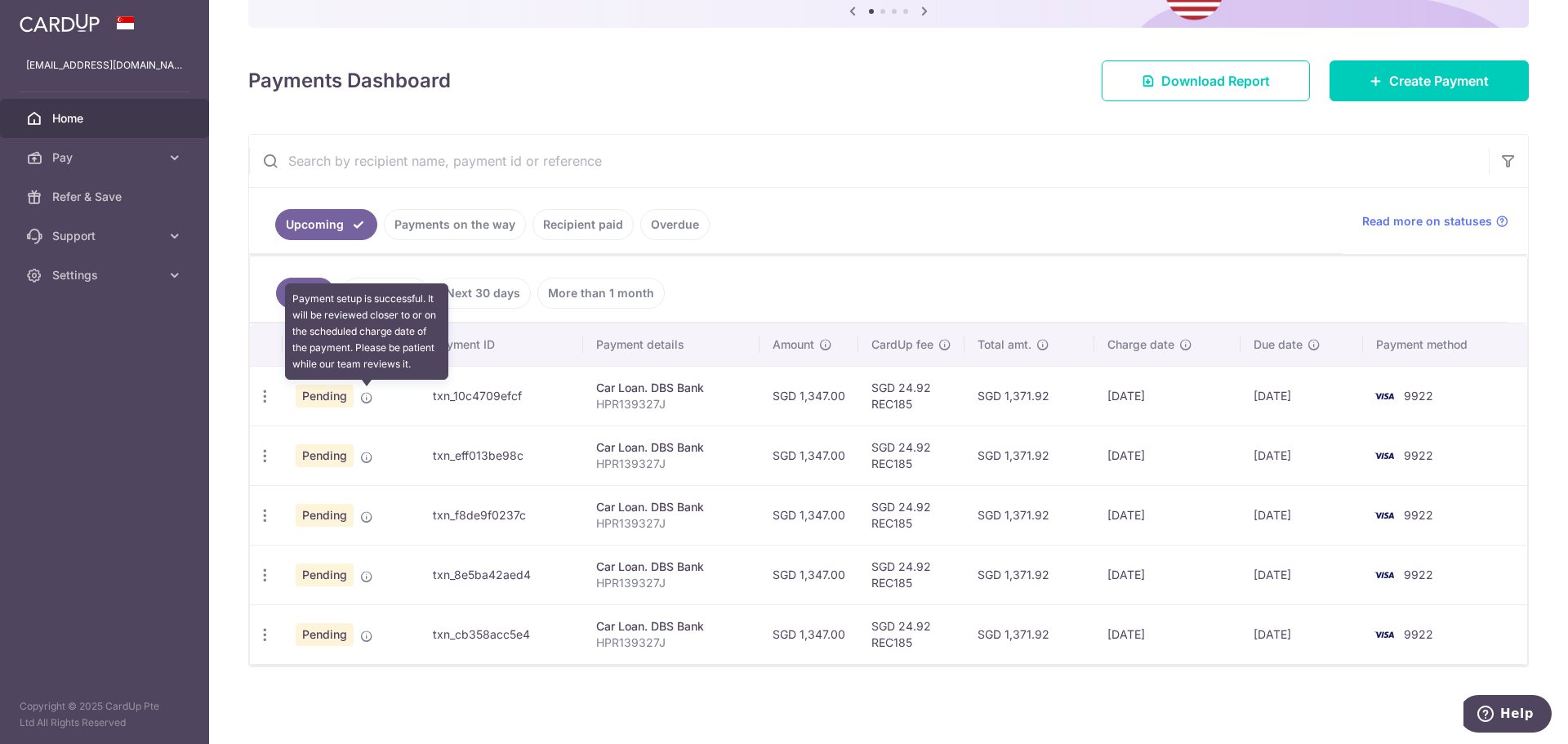
click at [369, 390] on span at bounding box center [367, 394] width 13 height 13
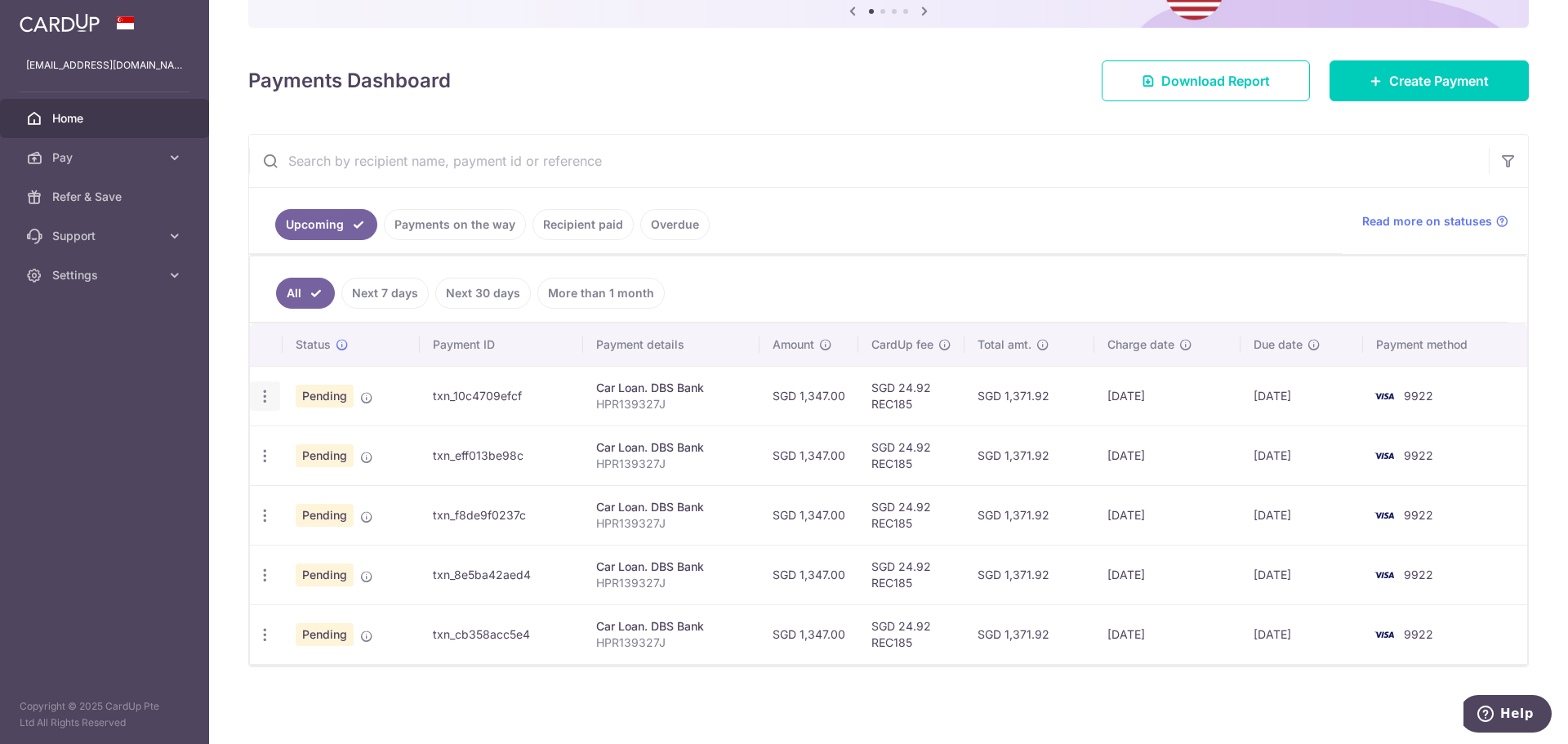
click at [273, 394] on div "Update payment Cancel payment" at bounding box center [265, 396] width 30 height 30
click at [273, 394] on div "Update payment Cancel payment" at bounding box center [265, 396] width 30 height 30
click at [264, 404] on icon "button" at bounding box center [265, 396] width 17 height 17
click at [353, 442] on span "Update payment" at bounding box center [352, 441] width 111 height 20
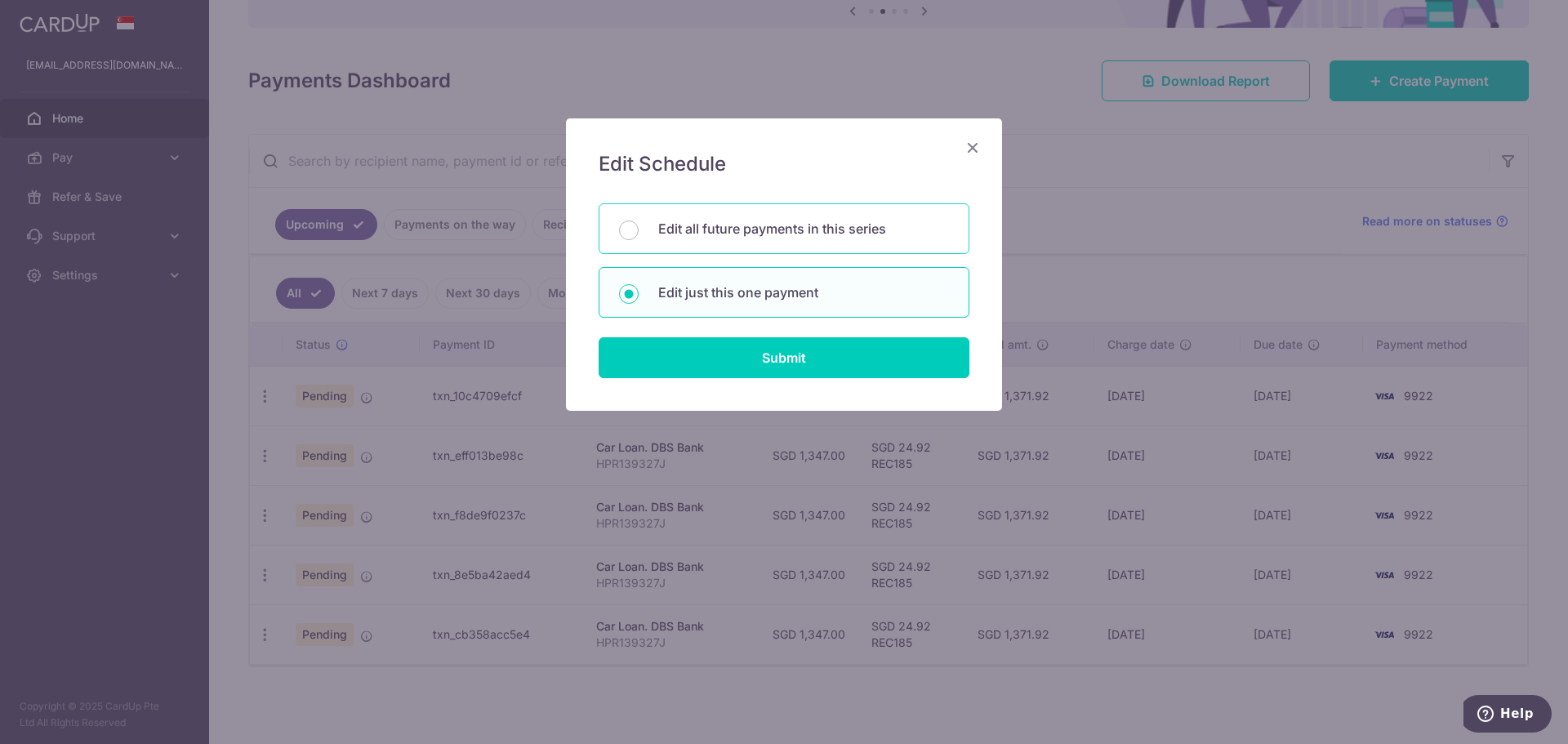
click at [848, 211] on div "Edit all future payments in this series" at bounding box center [784, 228] width 371 height 51
radio input "true"
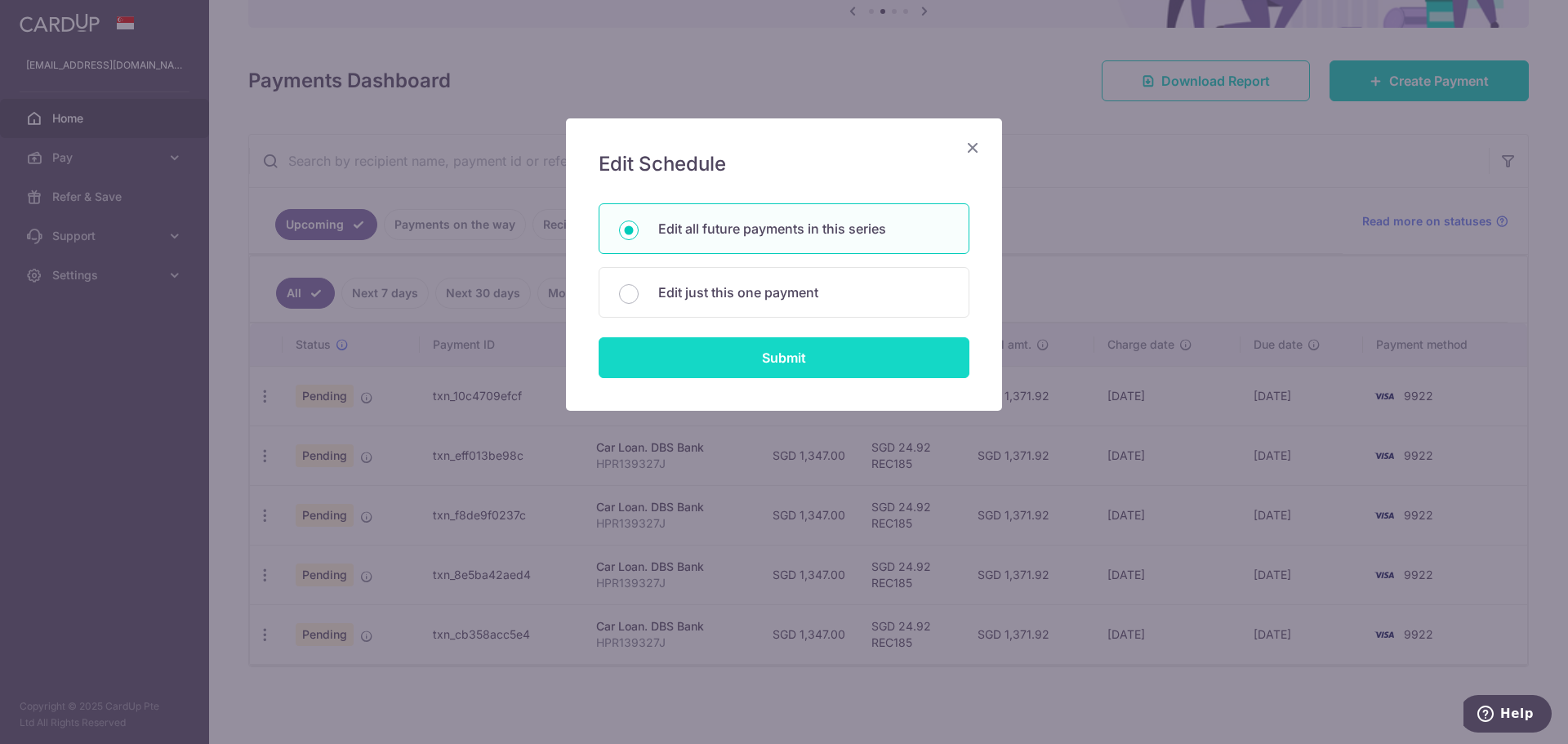
click at [870, 365] on input "Submit" at bounding box center [784, 357] width 371 height 41
radio input "true"
type input "1,347.00"
type input "HPR139327J"
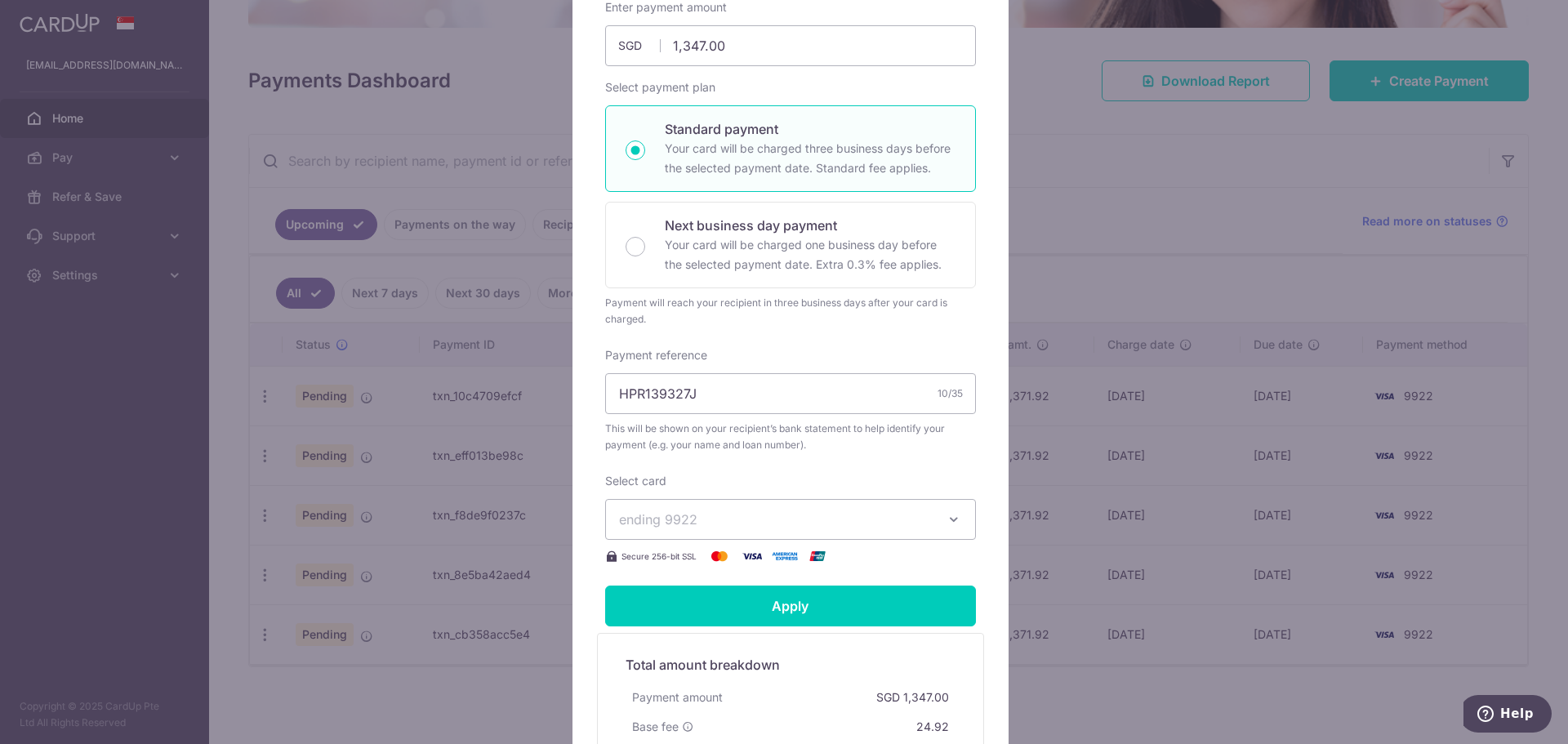
scroll to position [0, 0]
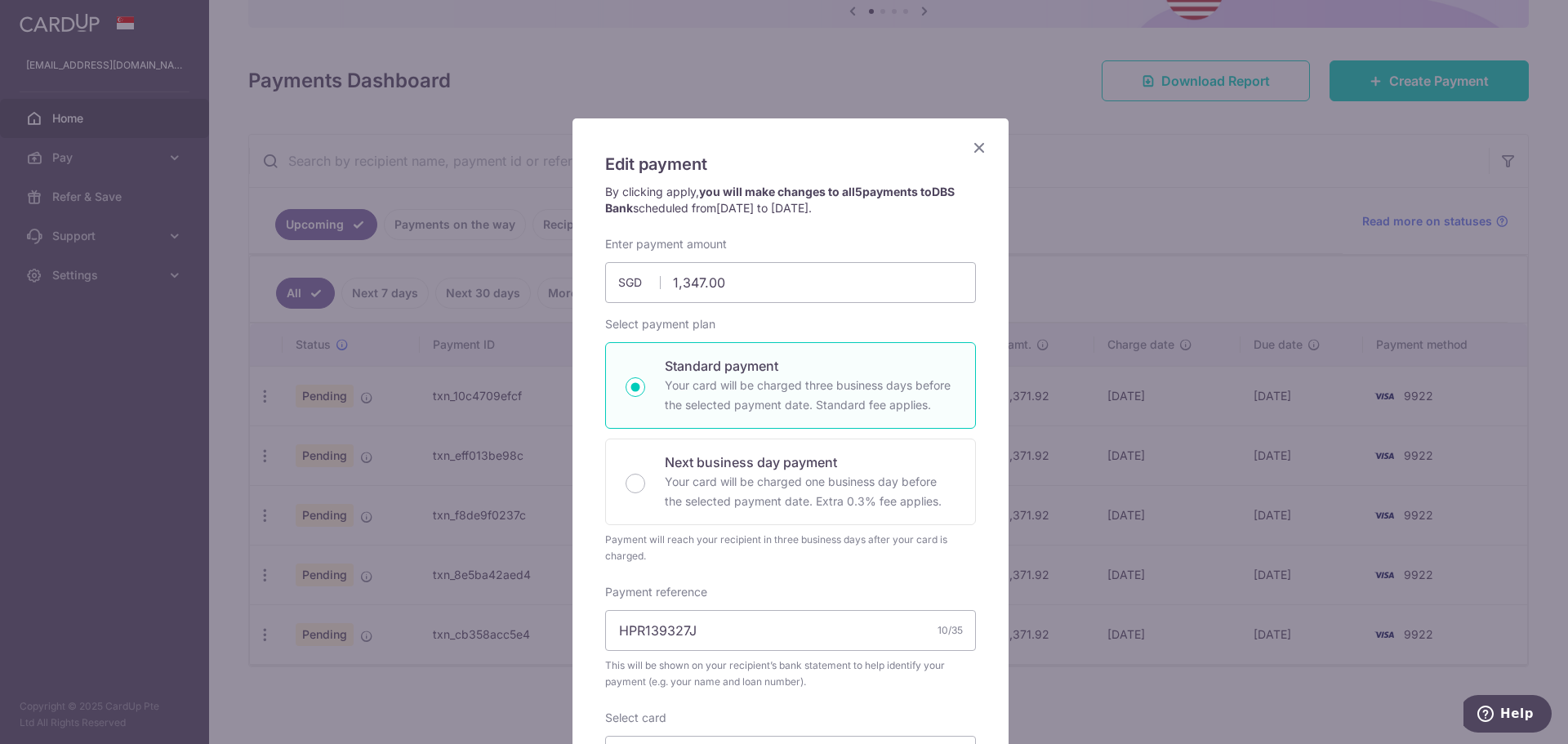
click at [969, 143] on icon "Close" at bounding box center [979, 147] width 20 height 21
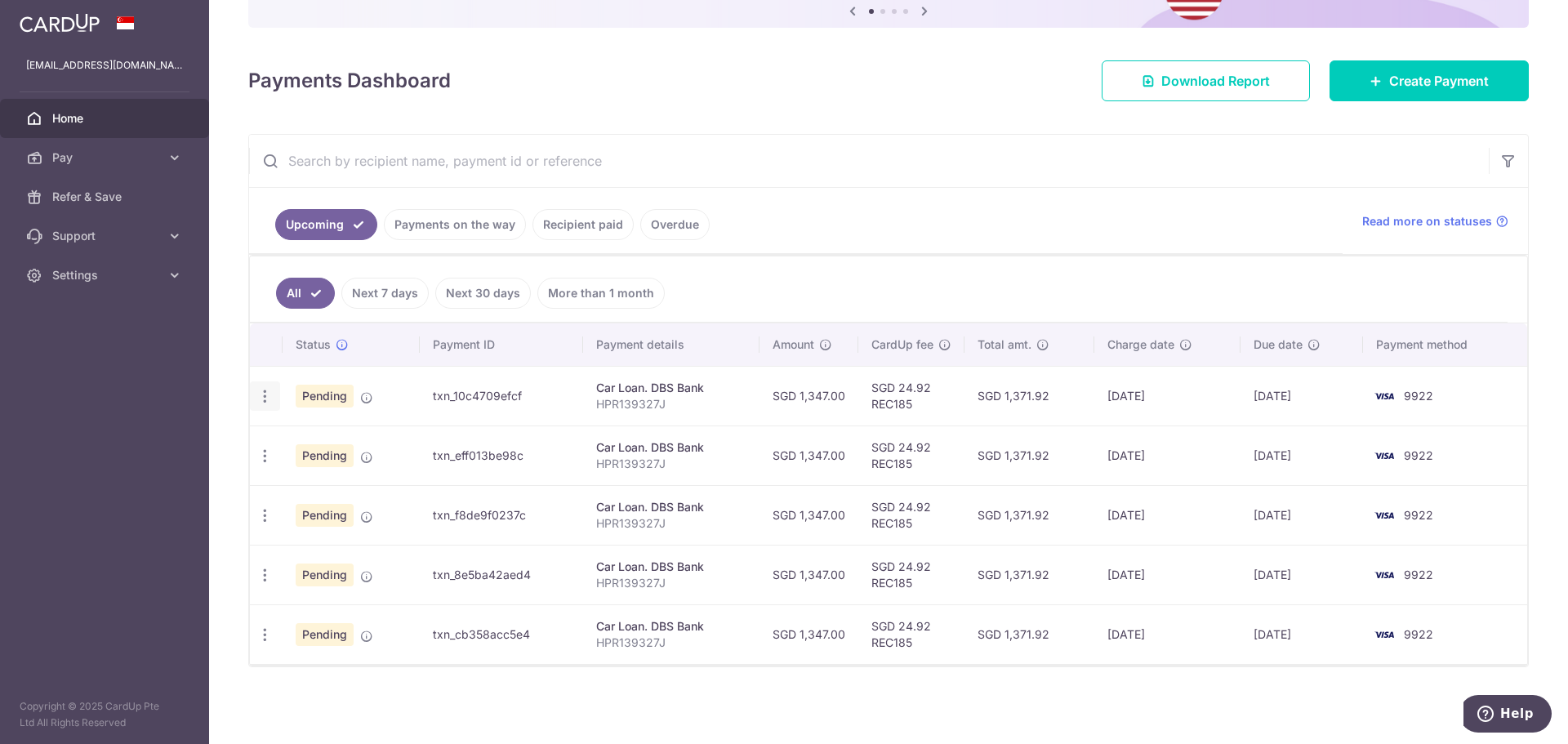
click at [270, 397] on icon "button" at bounding box center [265, 396] width 17 height 17
click at [361, 441] on span "Update payment" at bounding box center [352, 441] width 111 height 20
radio input "true"
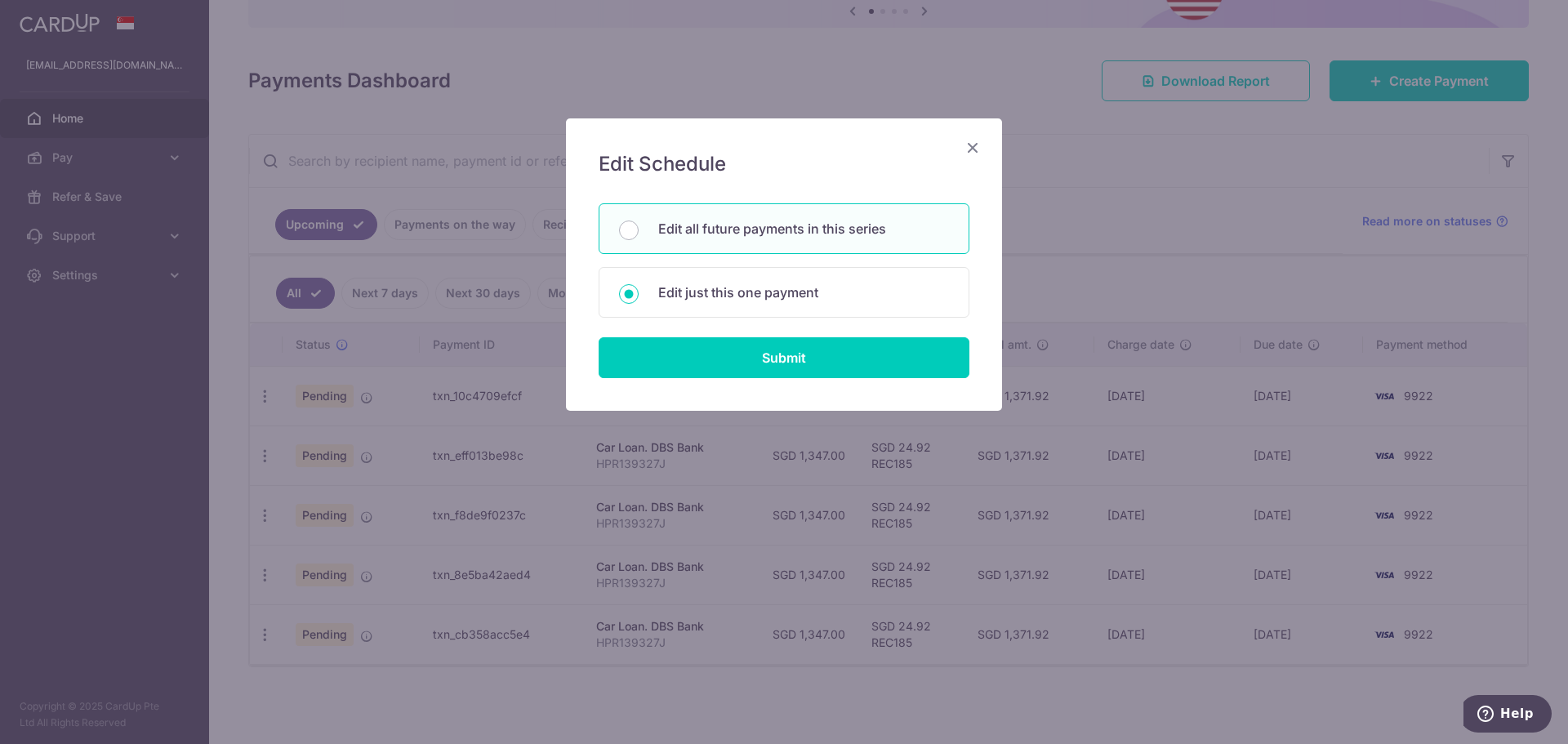
click at [836, 235] on p "Edit all future payments in this series" at bounding box center [803, 229] width 290 height 20
click at [639, 235] on input "Edit all future payments in this series" at bounding box center [629, 231] width 20 height 20
click at [824, 302] on div "Edit just this one payment" at bounding box center [784, 292] width 371 height 51
radio input "false"
radio input "true"
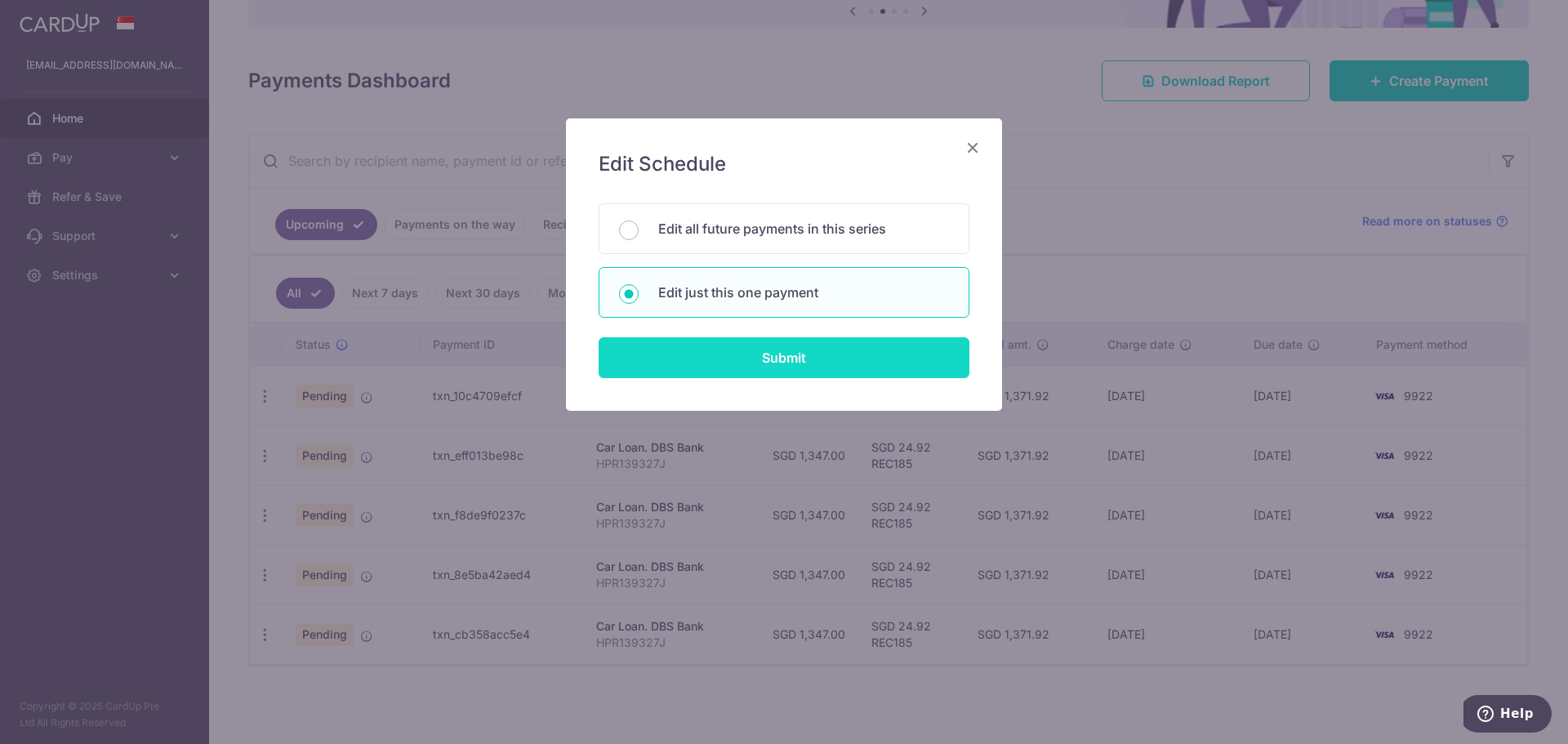
click at [814, 365] on input "Submit" at bounding box center [784, 357] width 371 height 41
radio input "true"
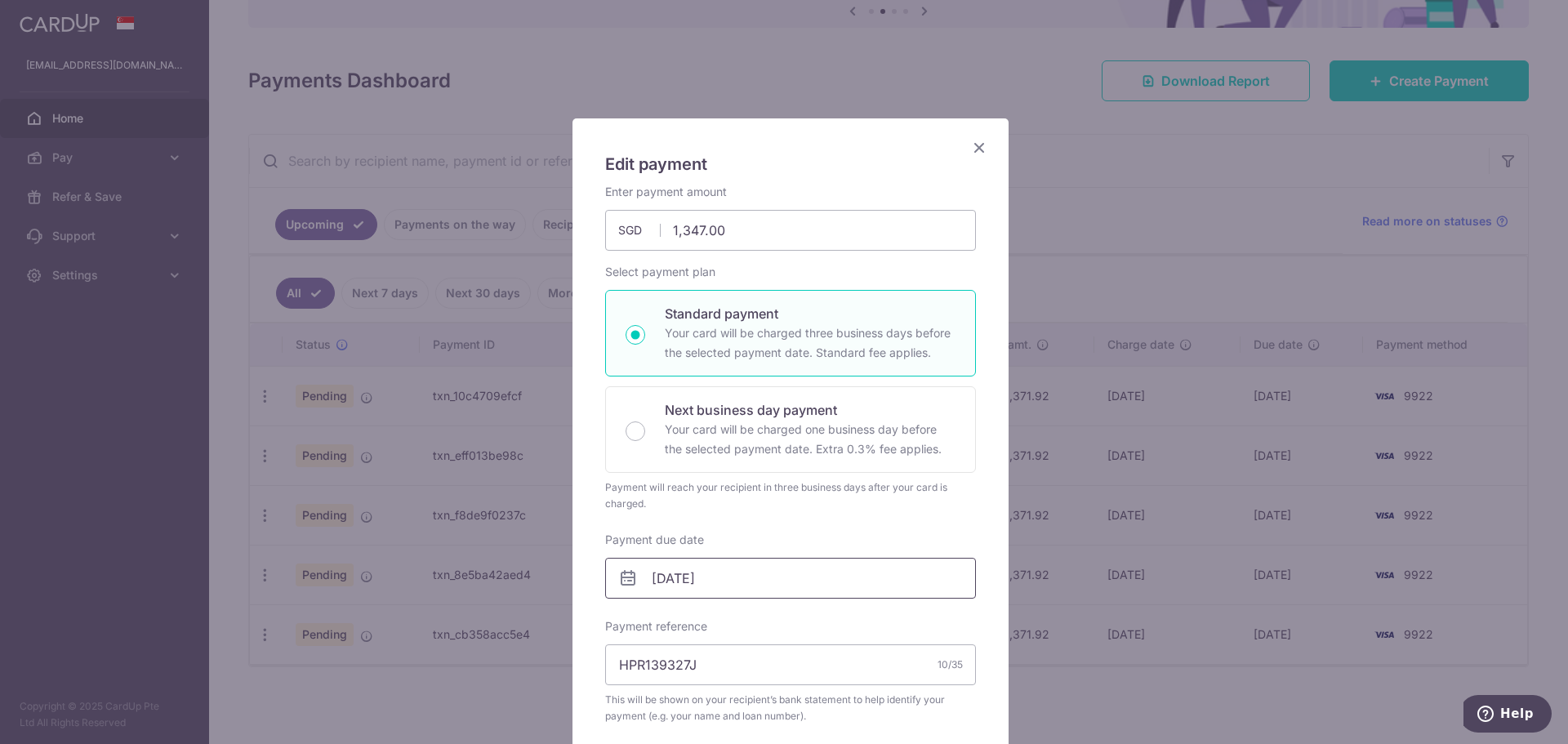
click at [658, 576] on input "02/10/2025" at bounding box center [790, 578] width 371 height 41
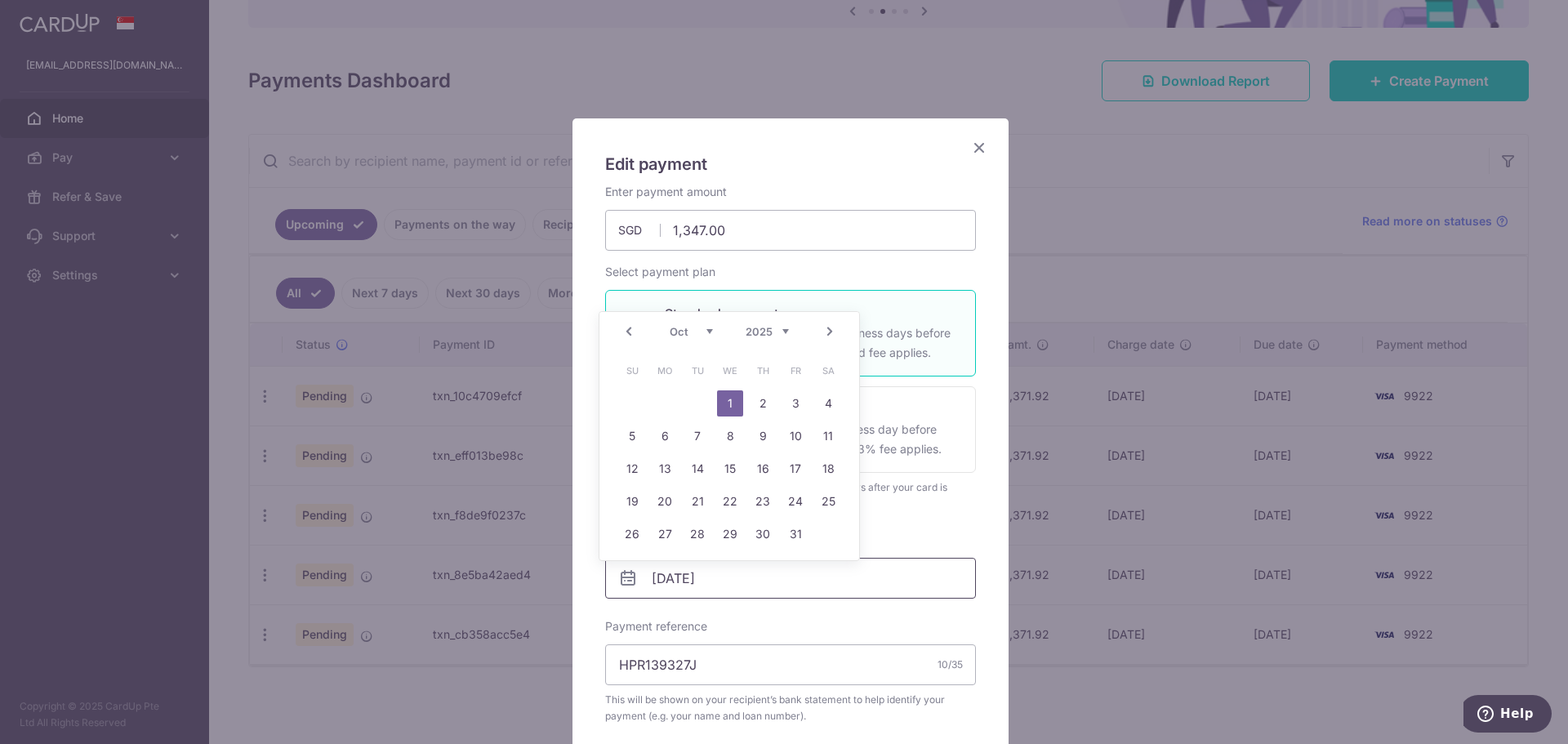
type input "[DATE]"
click at [720, 408] on link "1" at bounding box center [730, 403] width 26 height 26
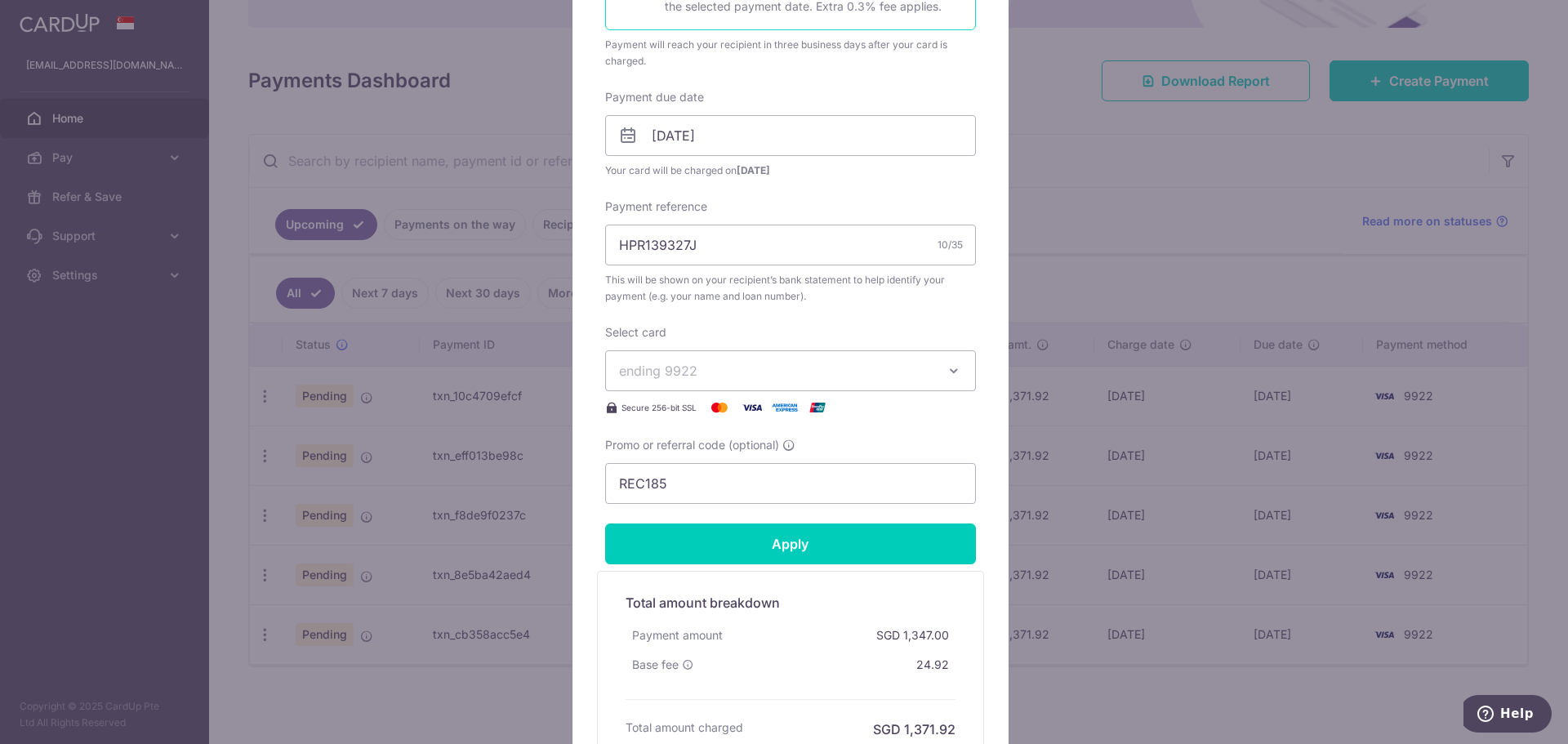
scroll to position [490, 0]
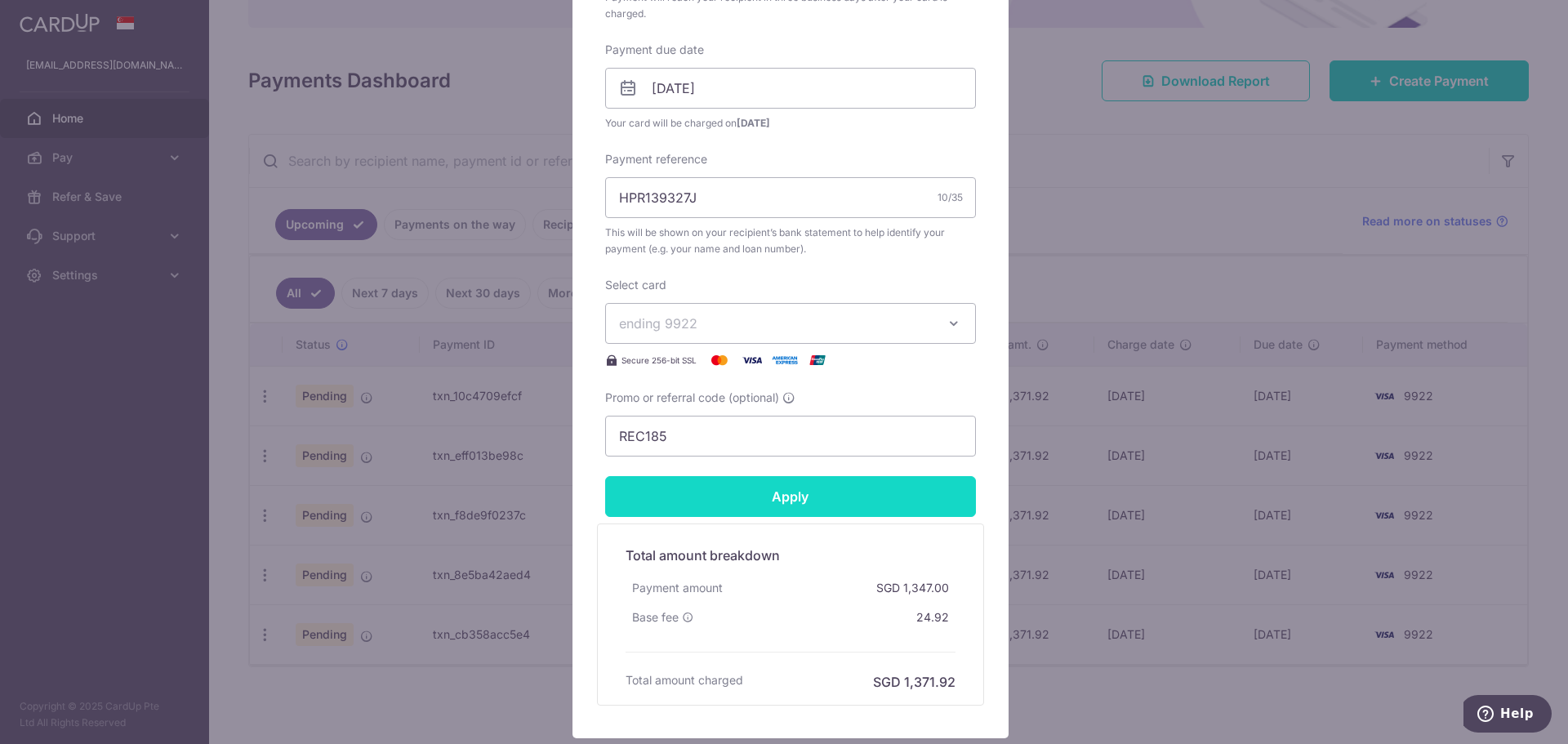
click at [798, 495] on input "Apply" at bounding box center [790, 496] width 371 height 41
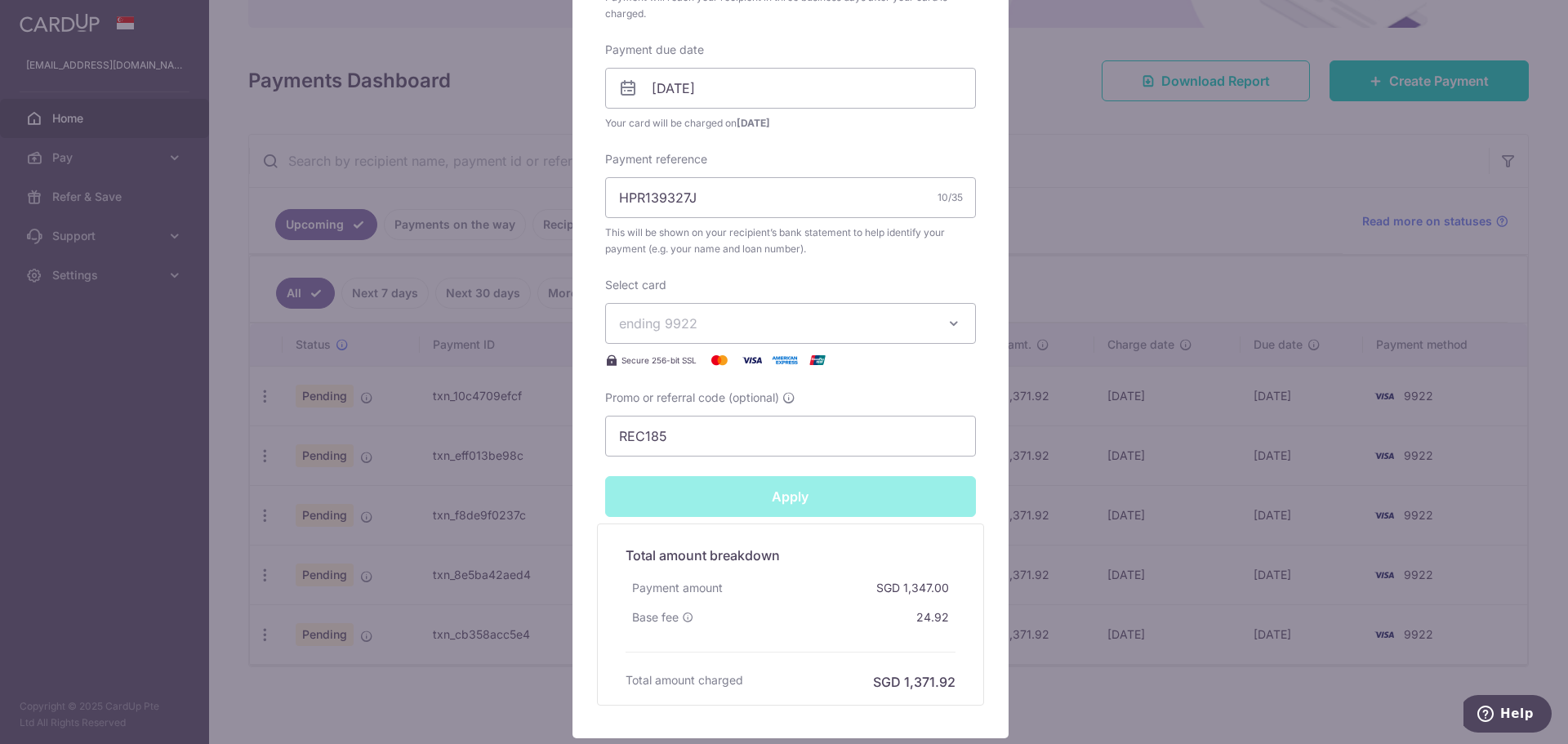
type input "Successfully Applied"
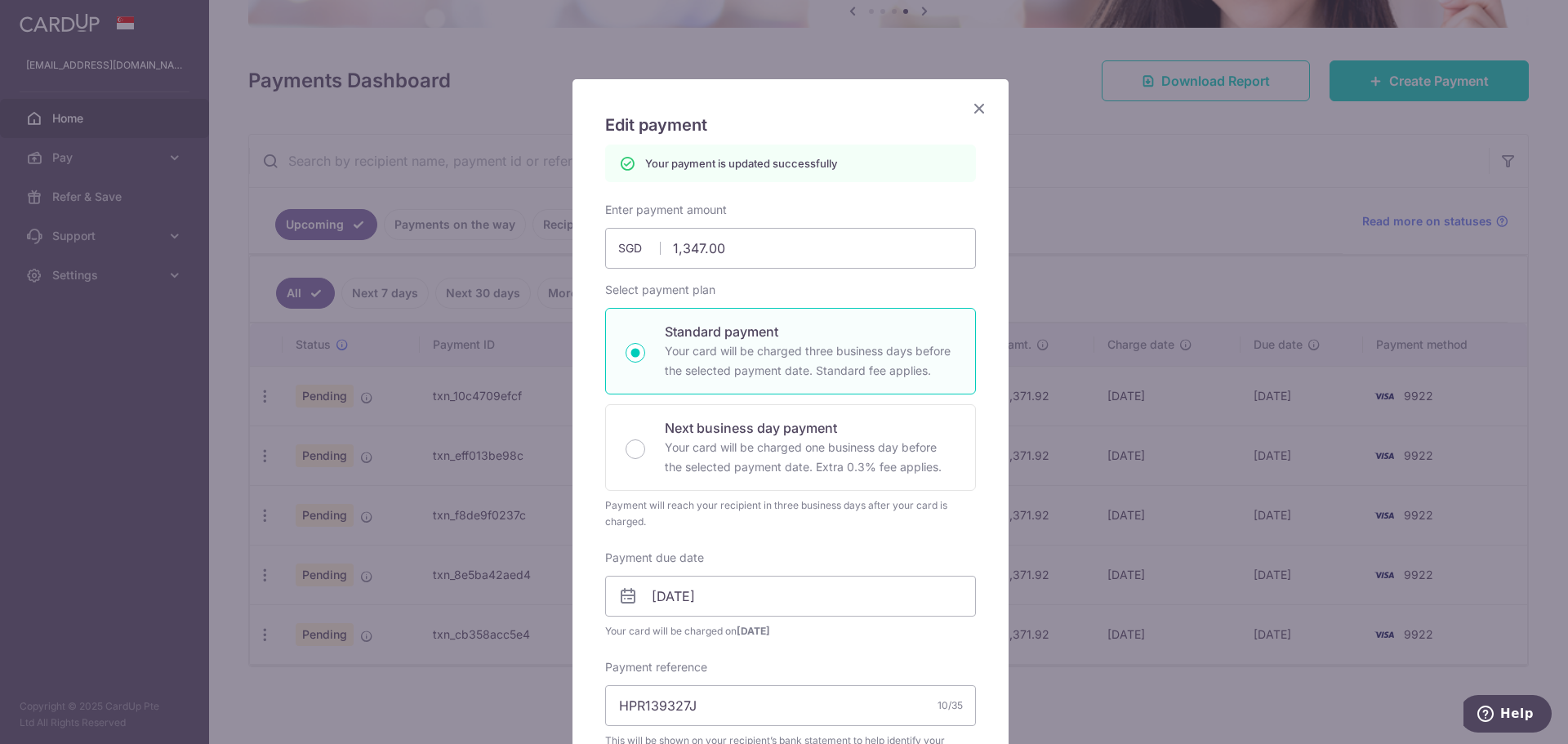
scroll to position [0, 0]
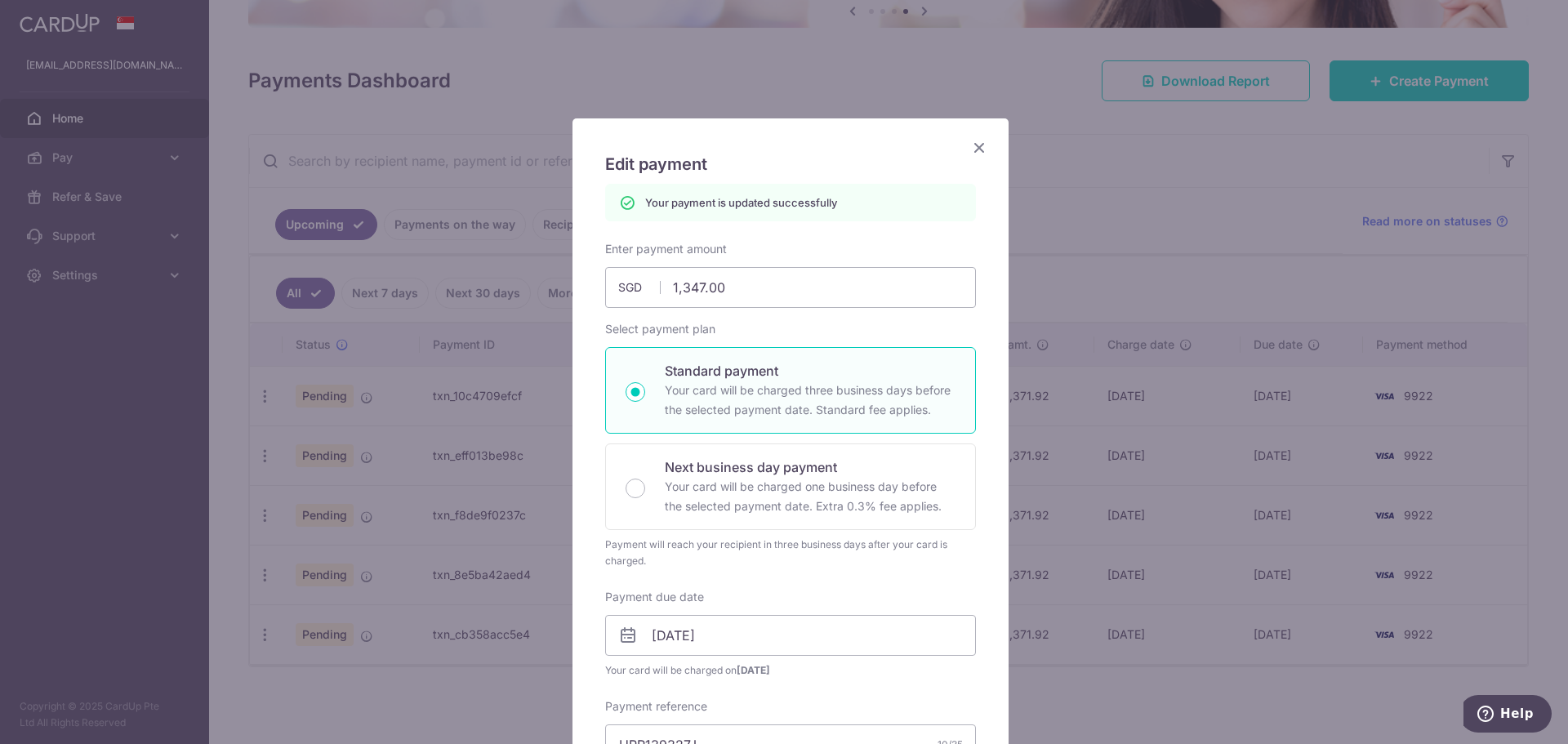
click at [975, 151] on icon "Close" at bounding box center [979, 147] width 20 height 21
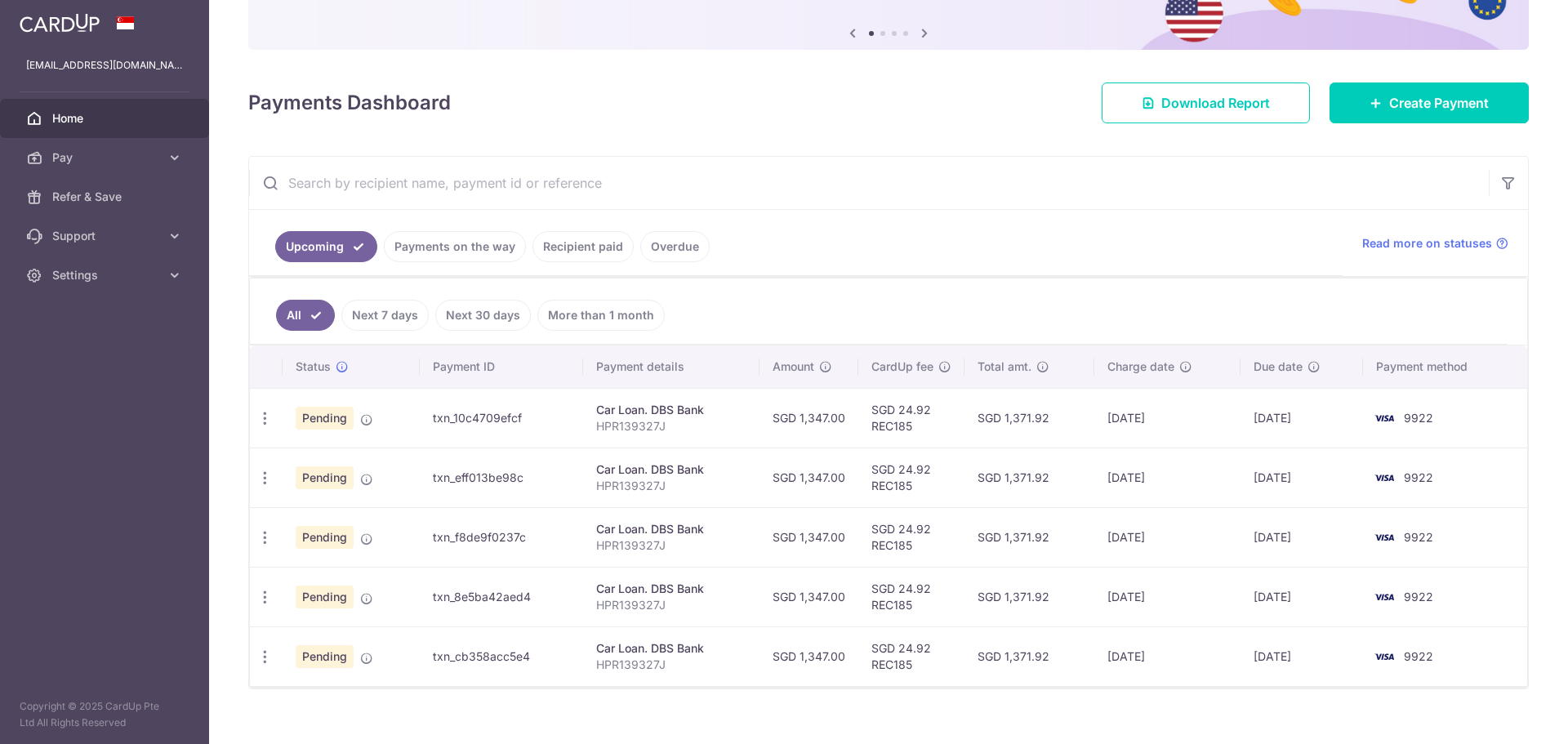
scroll to position [163, 0]
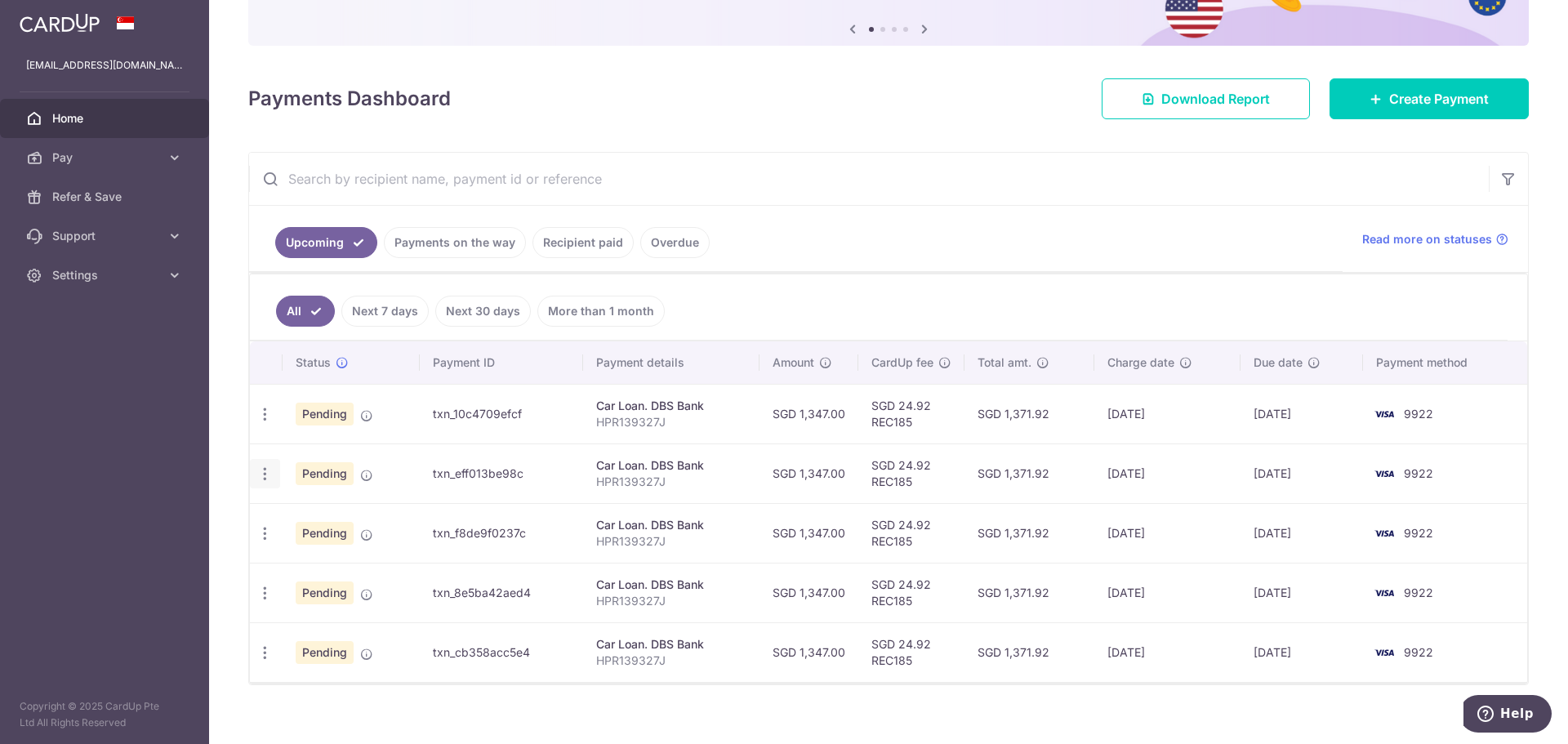
click at [266, 466] on icon "button" at bounding box center [265, 474] width 17 height 17
click at [324, 507] on link "Update payment" at bounding box center [335, 518] width 170 height 39
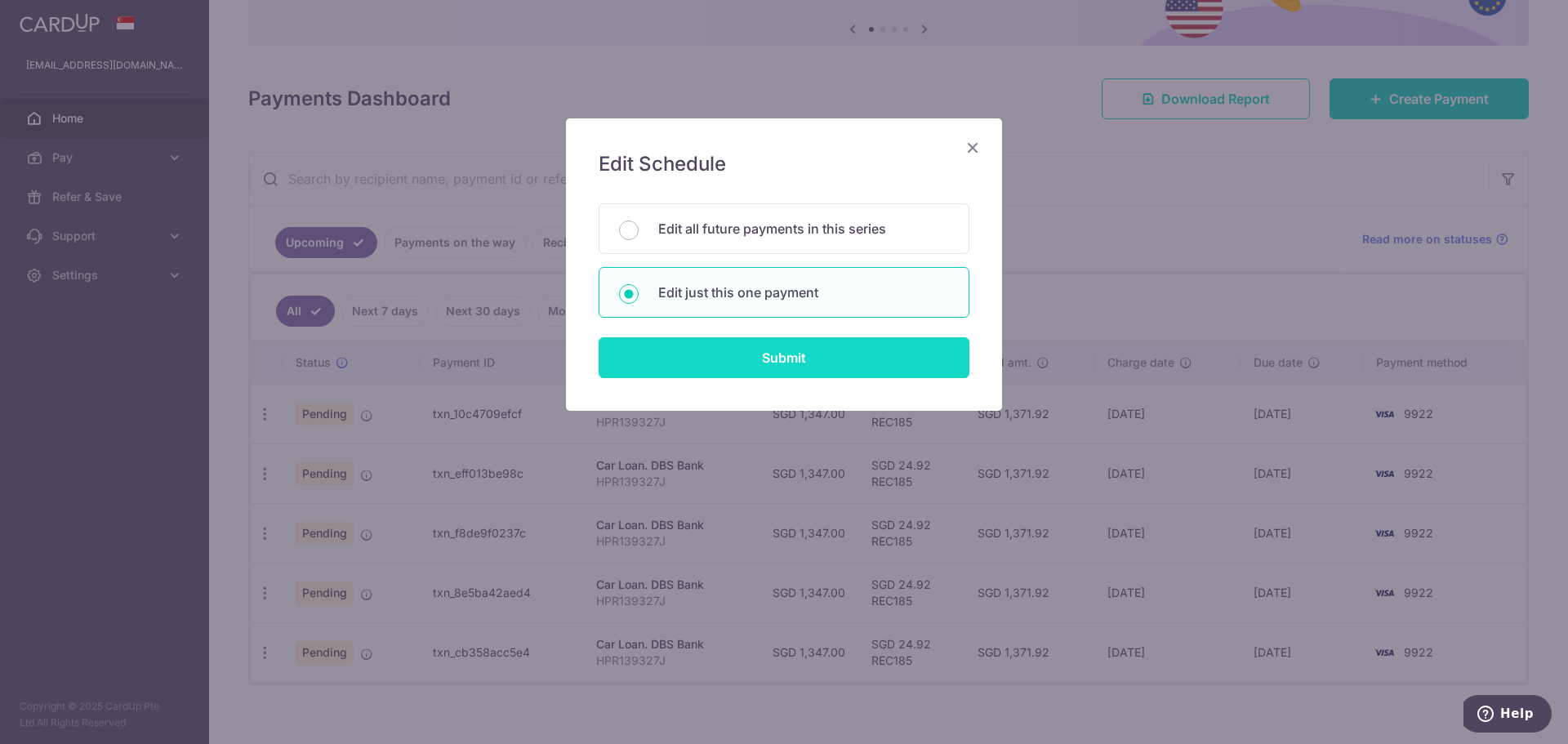
click at [785, 345] on input "Submit" at bounding box center [784, 357] width 371 height 41
radio input "true"
type input "1,347.00"
type input "[DATE]"
type input "HPR139327J"
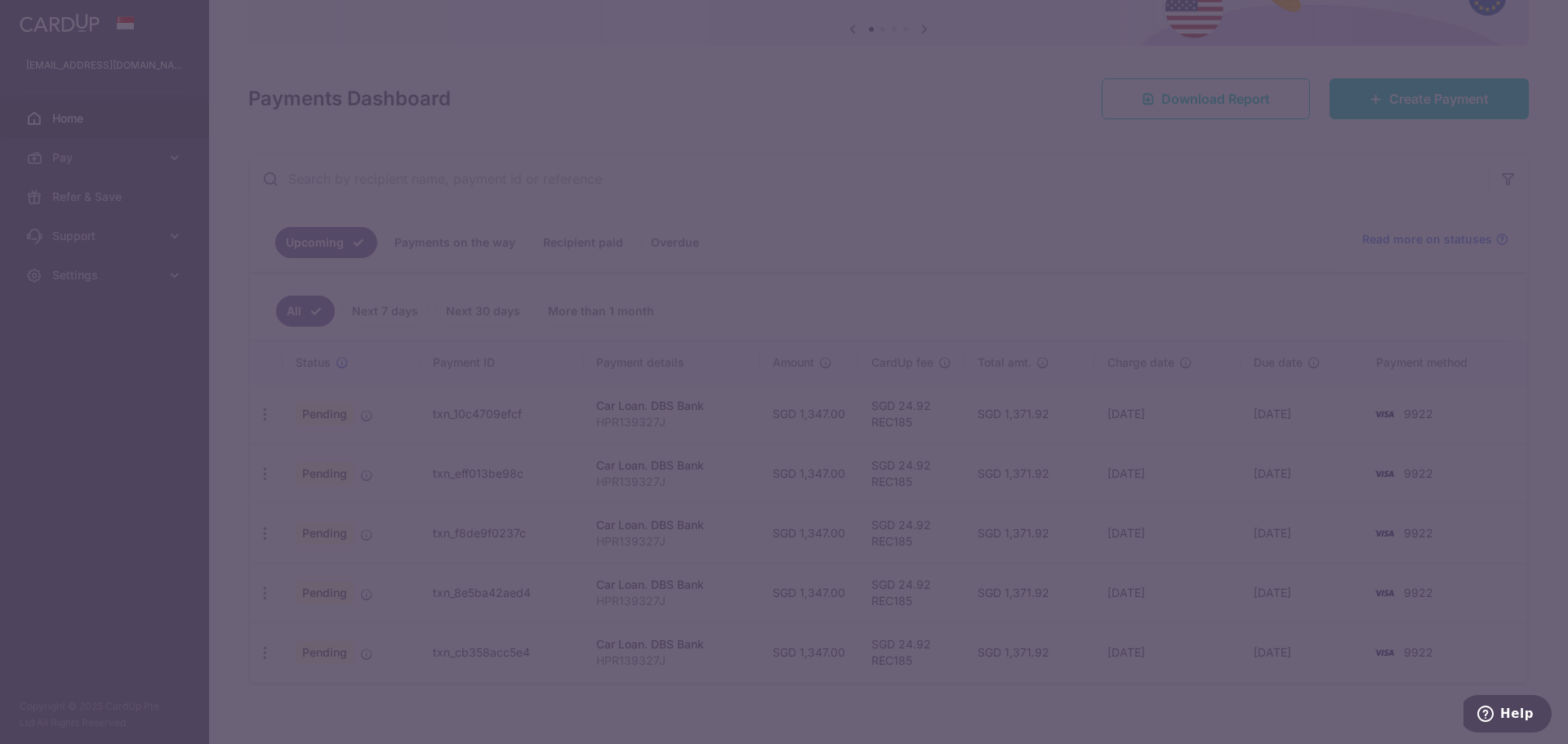
type input "REC185"
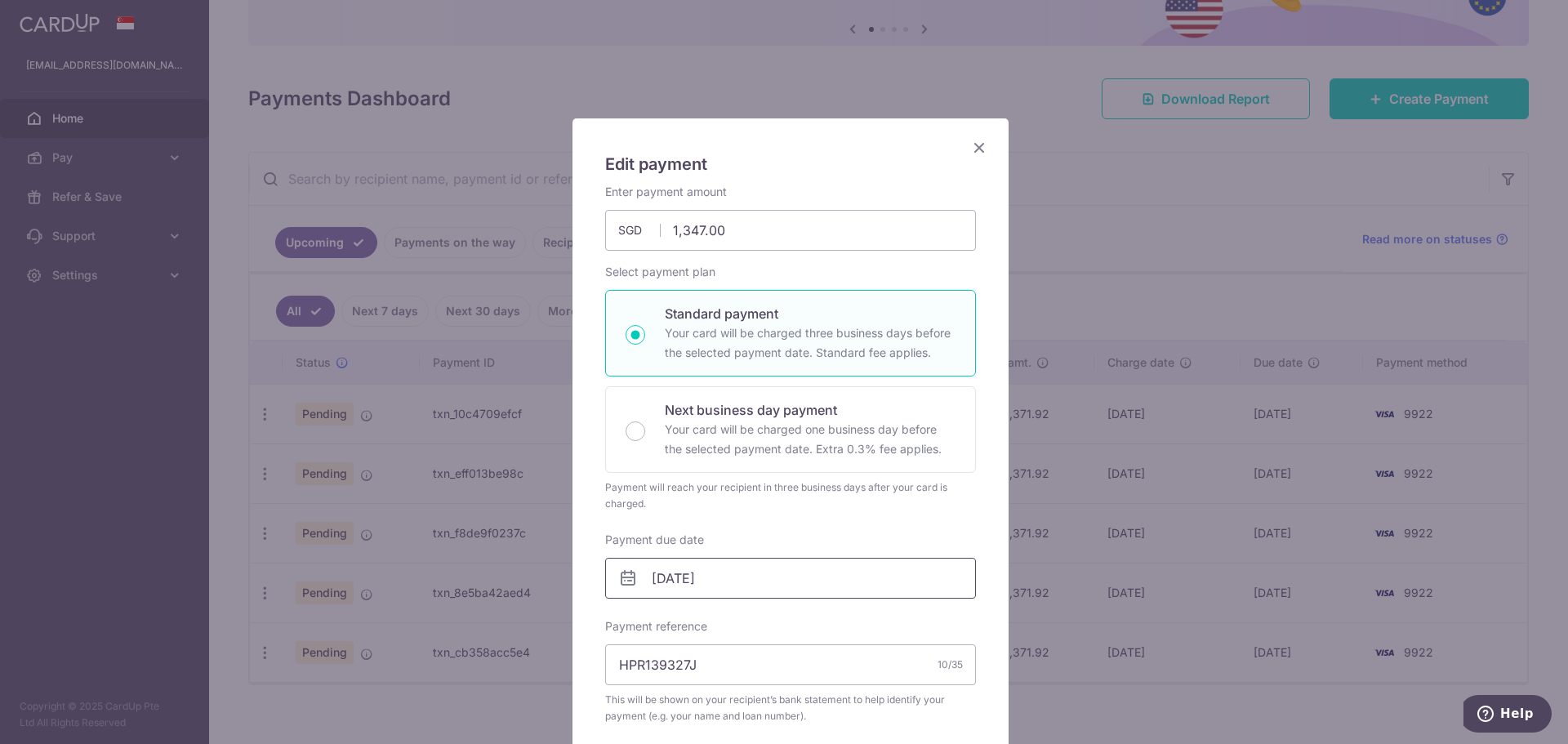
click at [655, 573] on input "[DATE]" at bounding box center [790, 578] width 371 height 41
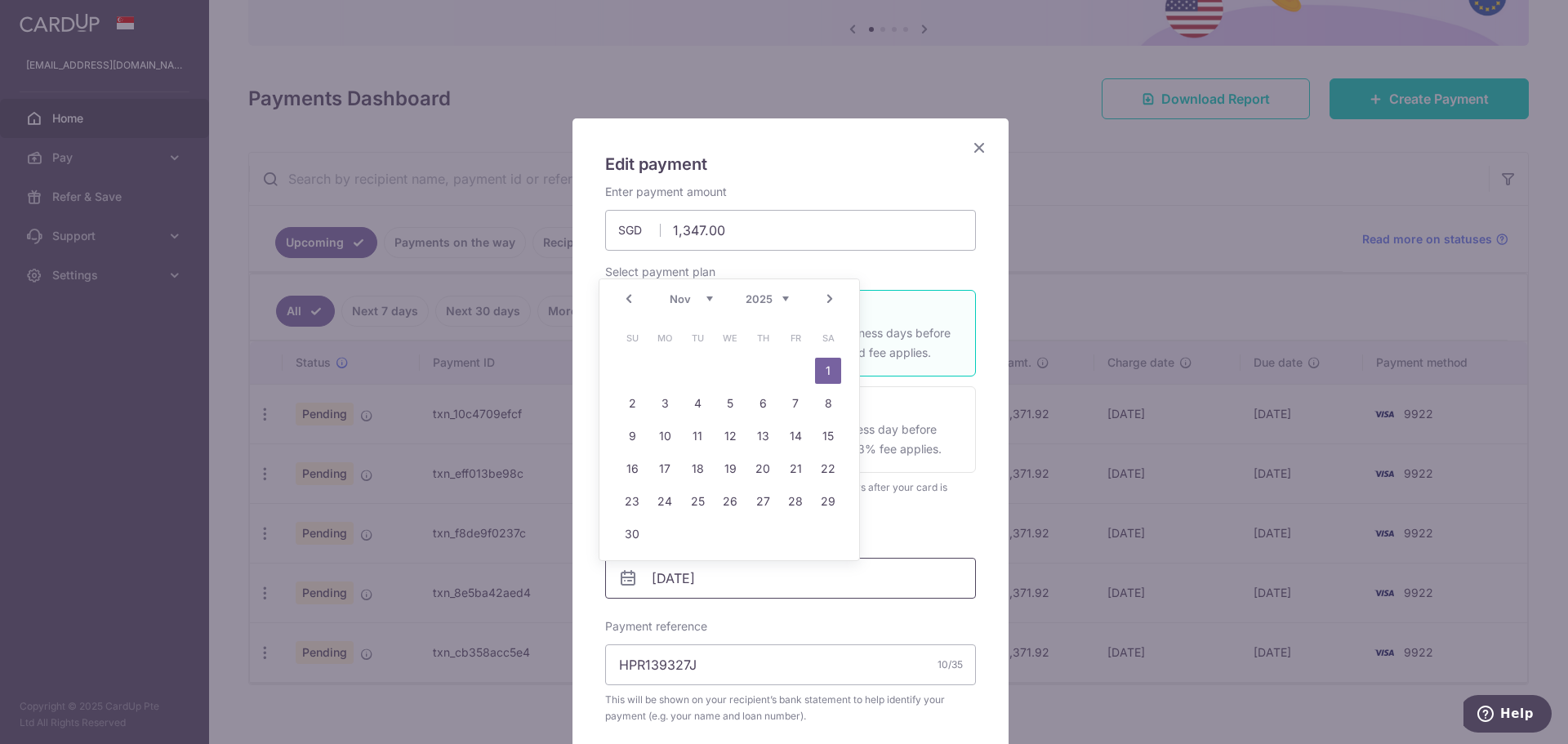
type input "[DATE]"
click at [829, 358] on link "1" at bounding box center [828, 370] width 26 height 26
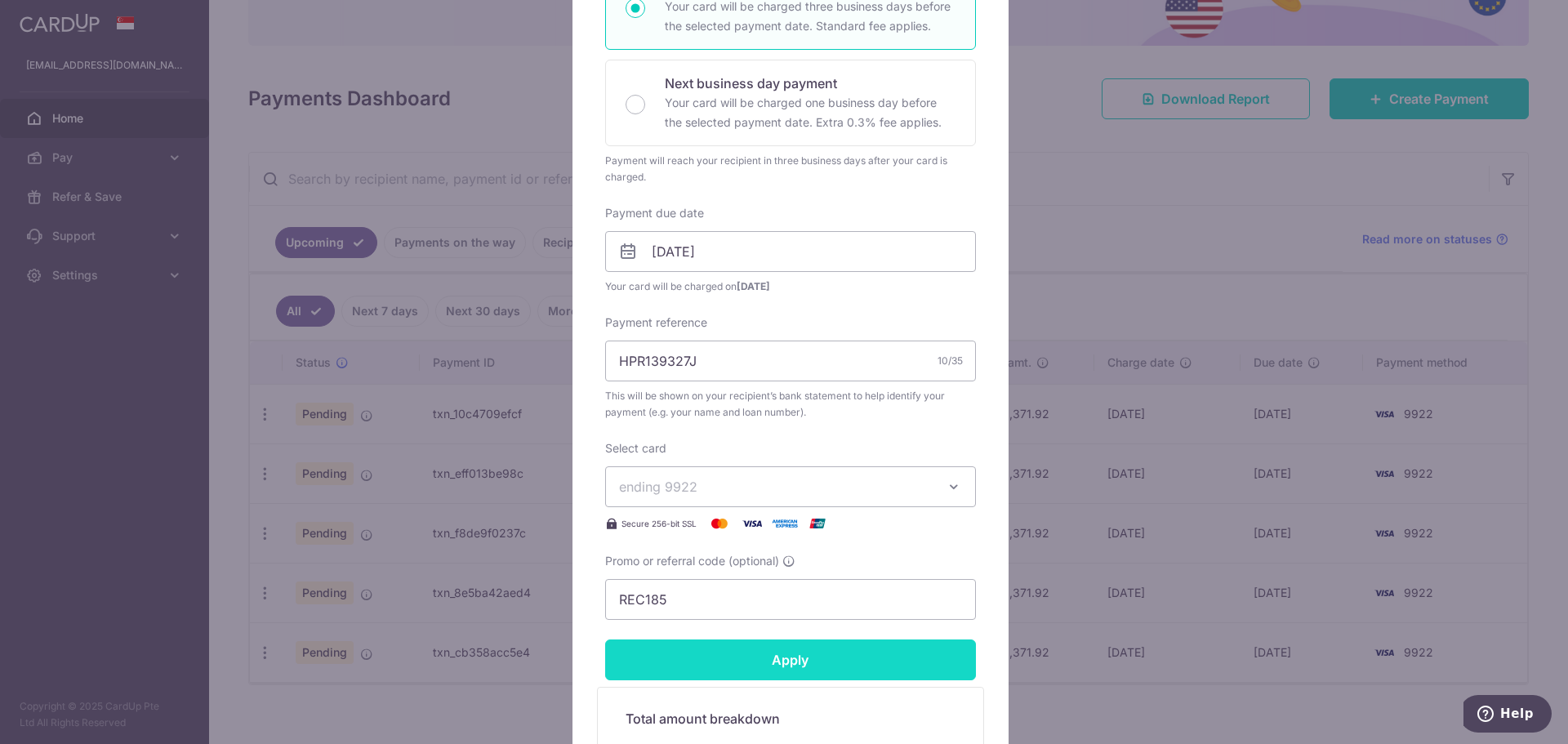
click at [768, 664] on input "Apply" at bounding box center [790, 660] width 371 height 41
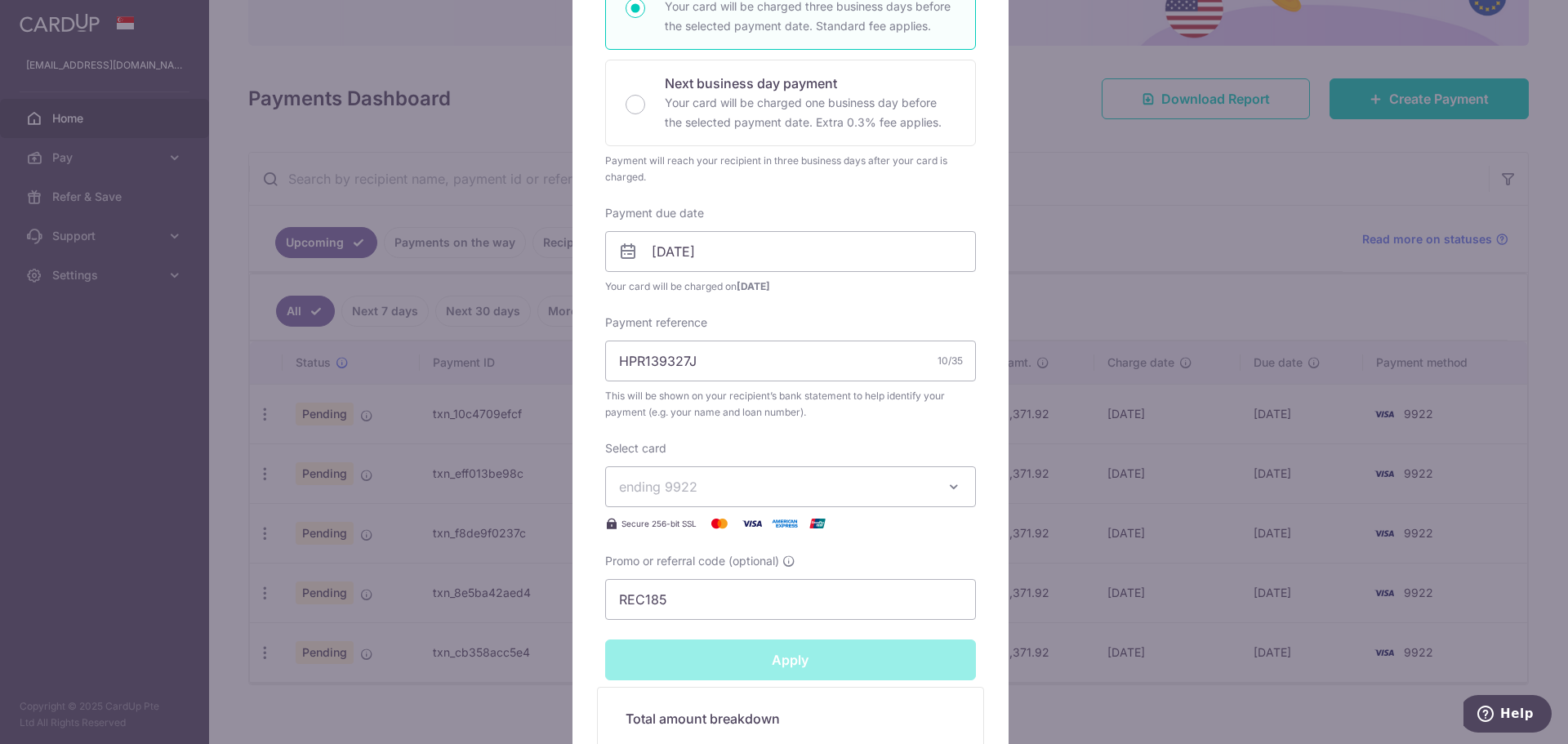
type input "Successfully Applied"
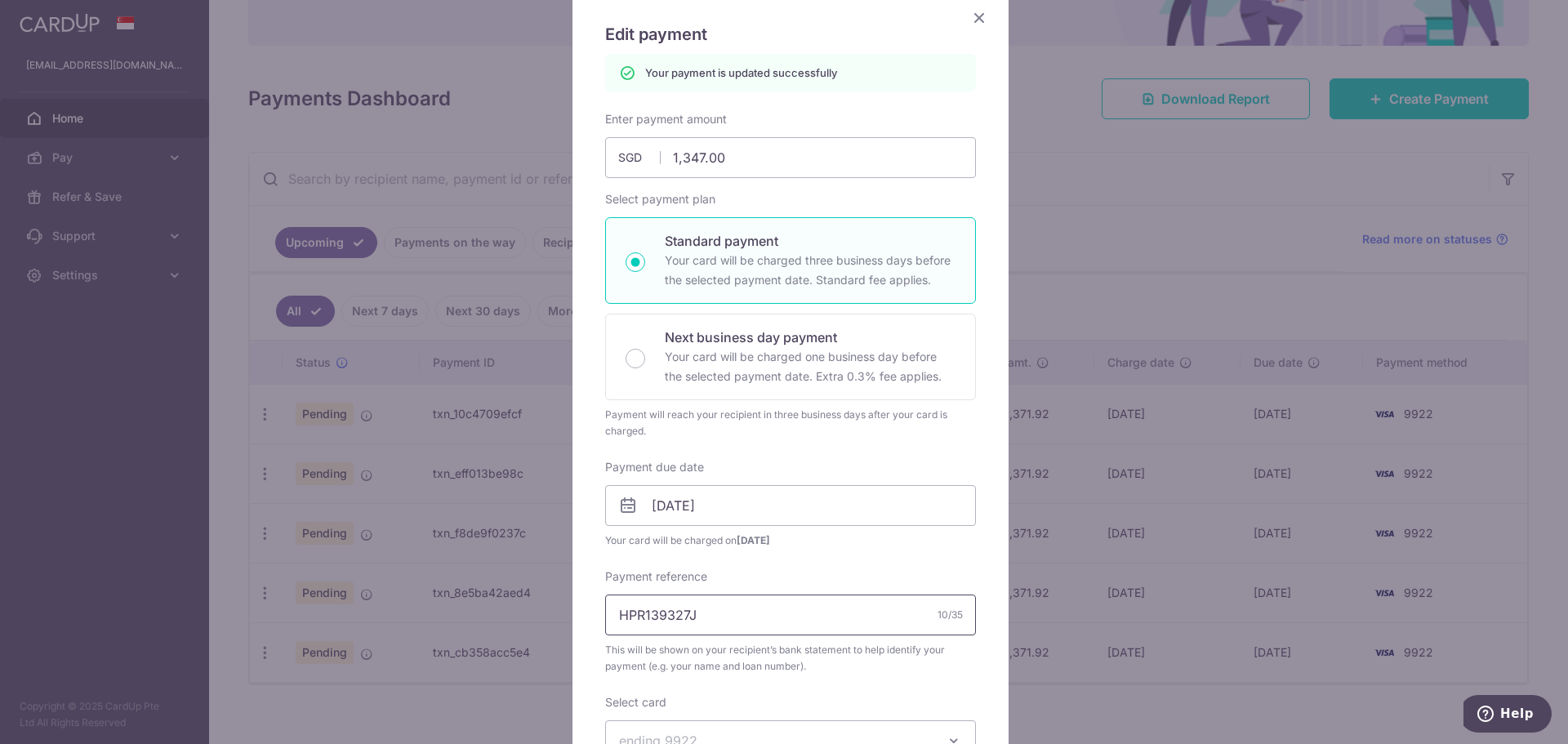
scroll to position [0, 0]
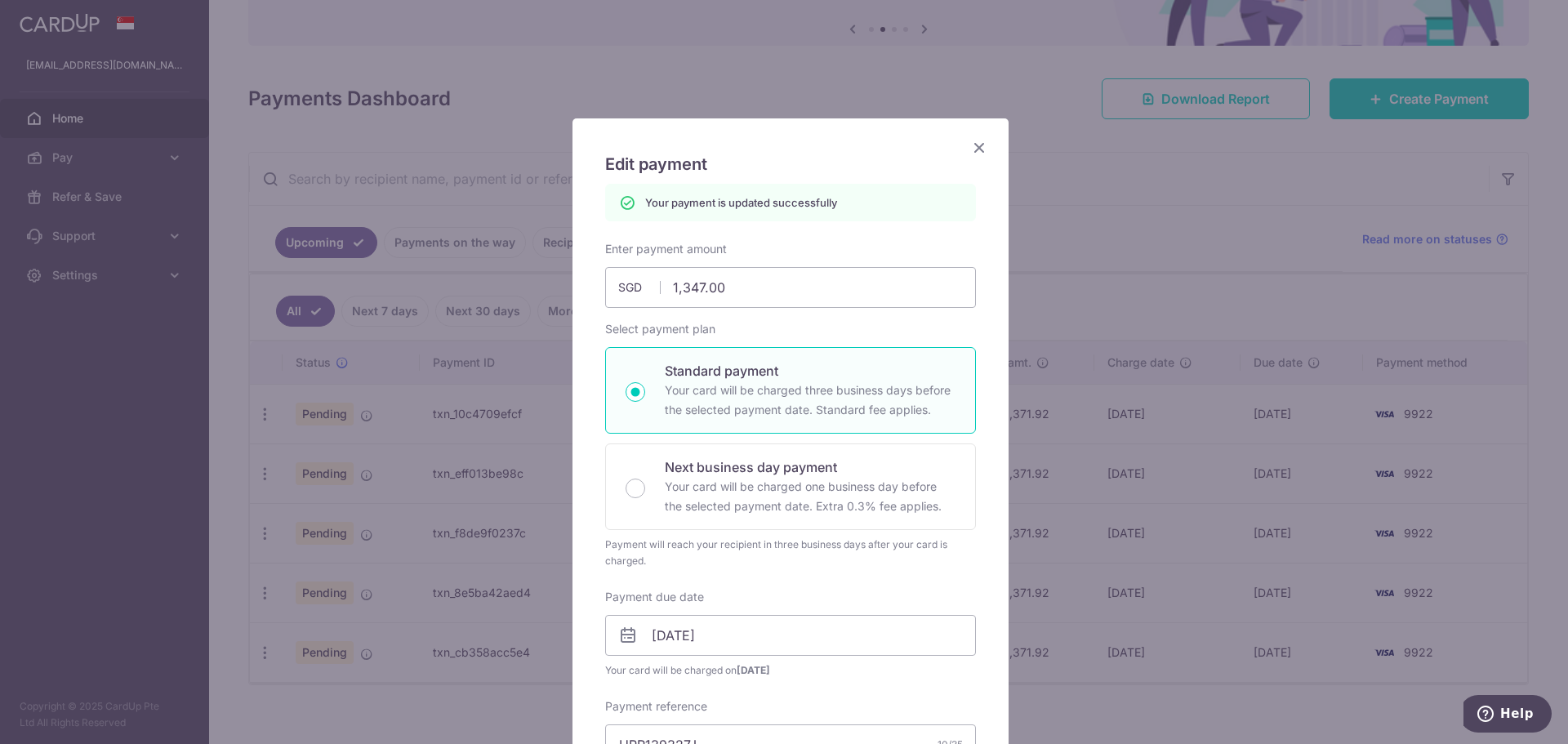
click at [971, 141] on icon "Close" at bounding box center [979, 147] width 20 height 21
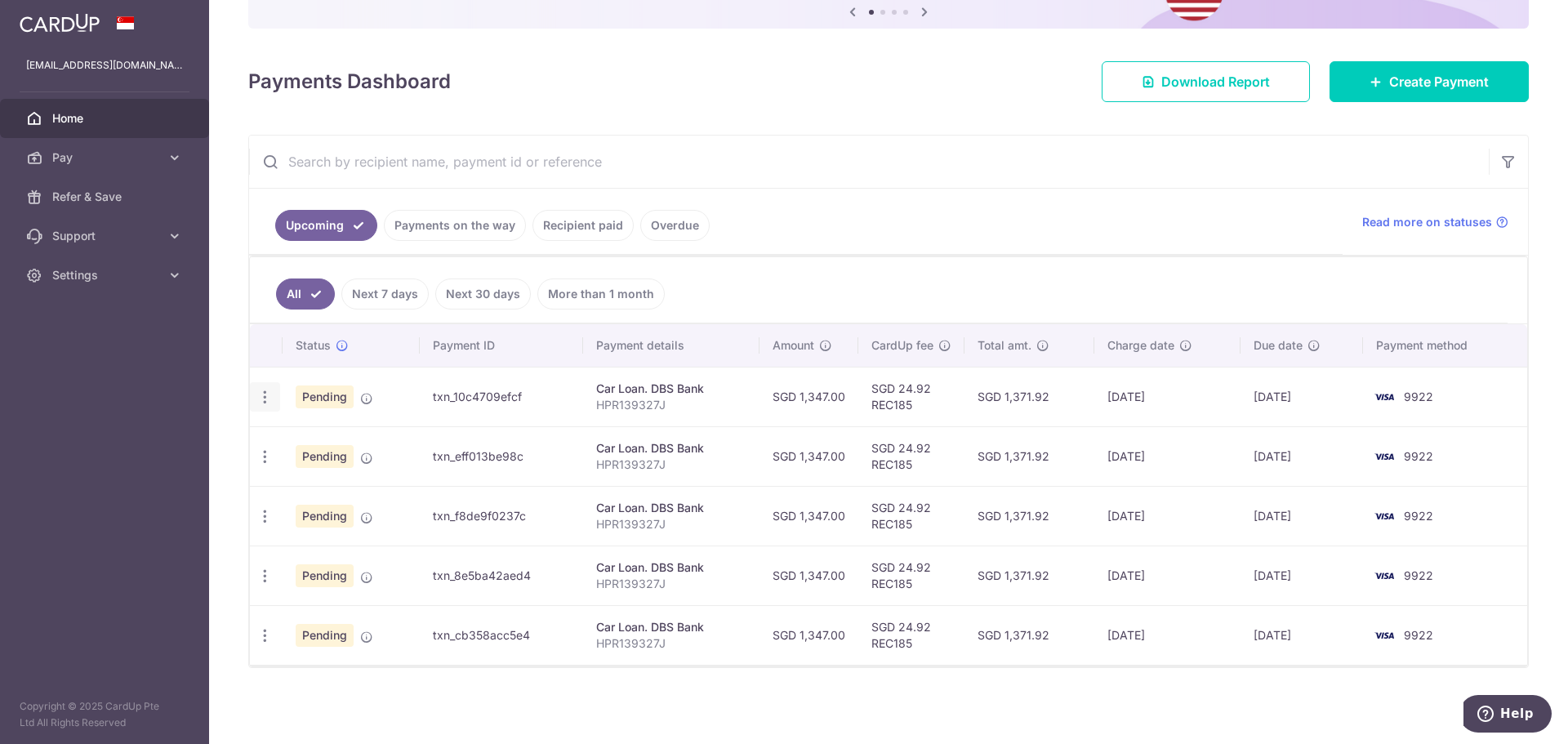
scroll to position [181, 0]
click at [267, 513] on icon "button" at bounding box center [265, 516] width 17 height 17
click at [339, 561] on span "Update payment" at bounding box center [352, 561] width 111 height 20
radio input "true"
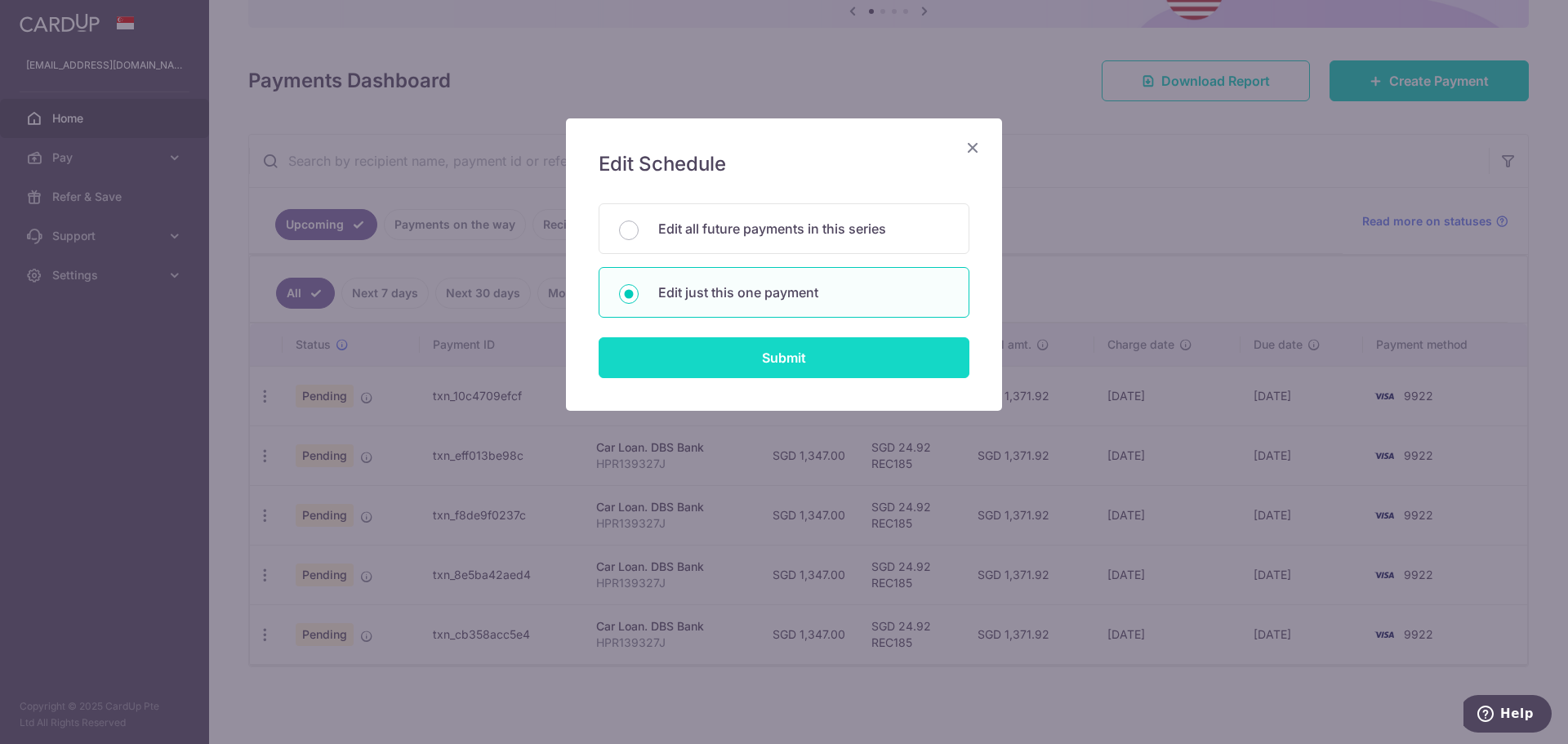
click at [735, 353] on input "Submit" at bounding box center [784, 357] width 371 height 41
radio input "true"
type input "1,347.00"
type input "02/12/2025"
type input "HPR139327J"
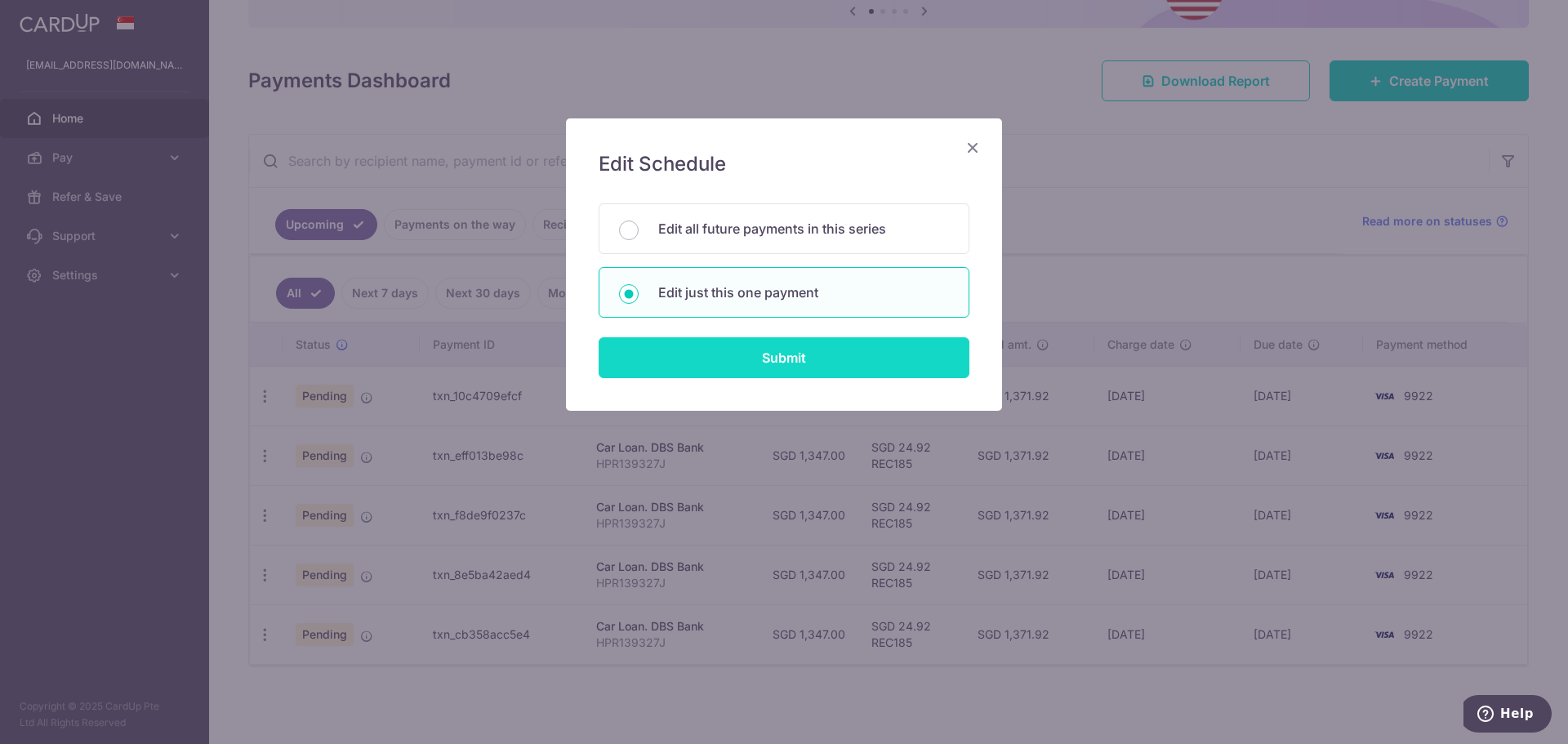
type input "REC185"
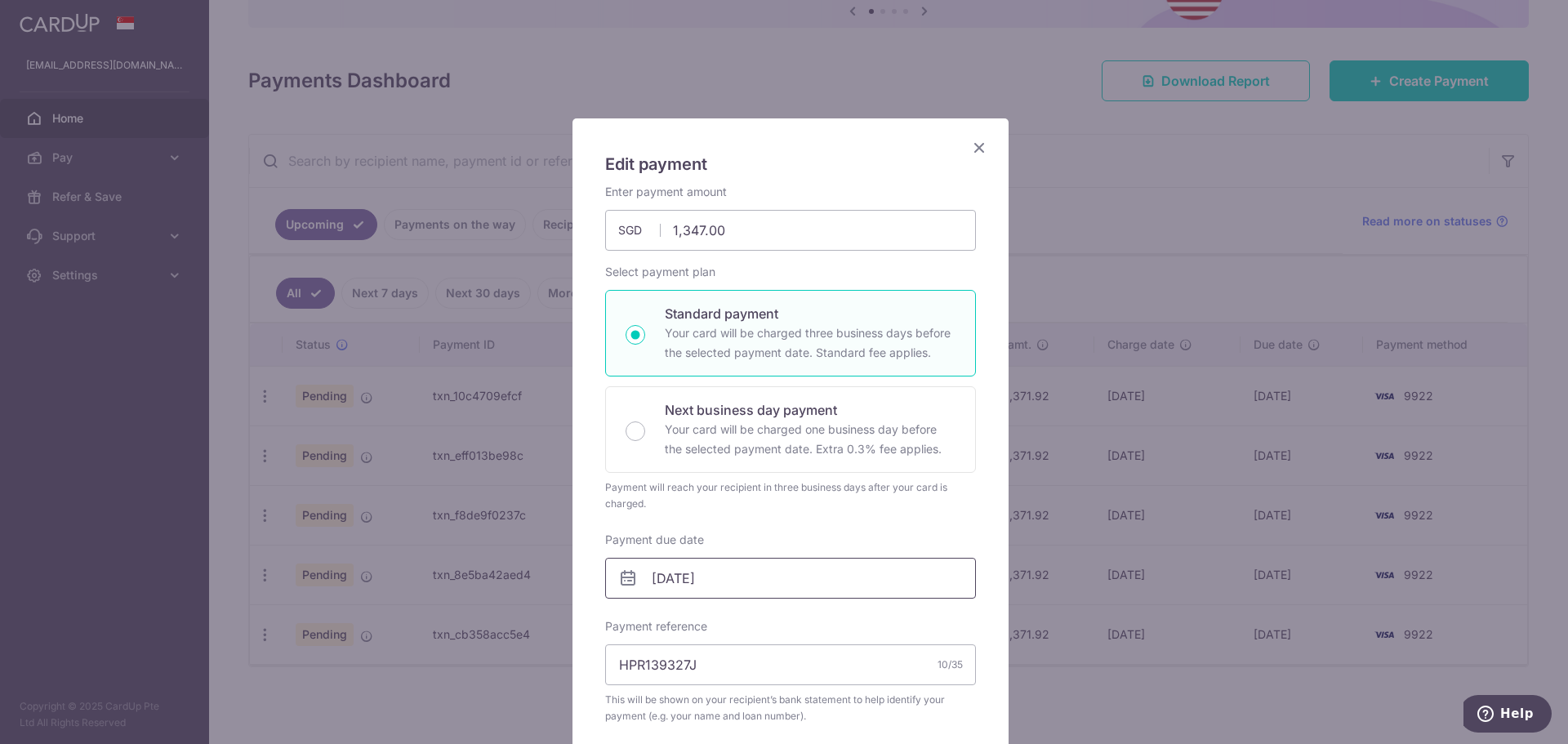
click at [658, 570] on input "02/12/2025" at bounding box center [790, 578] width 371 height 41
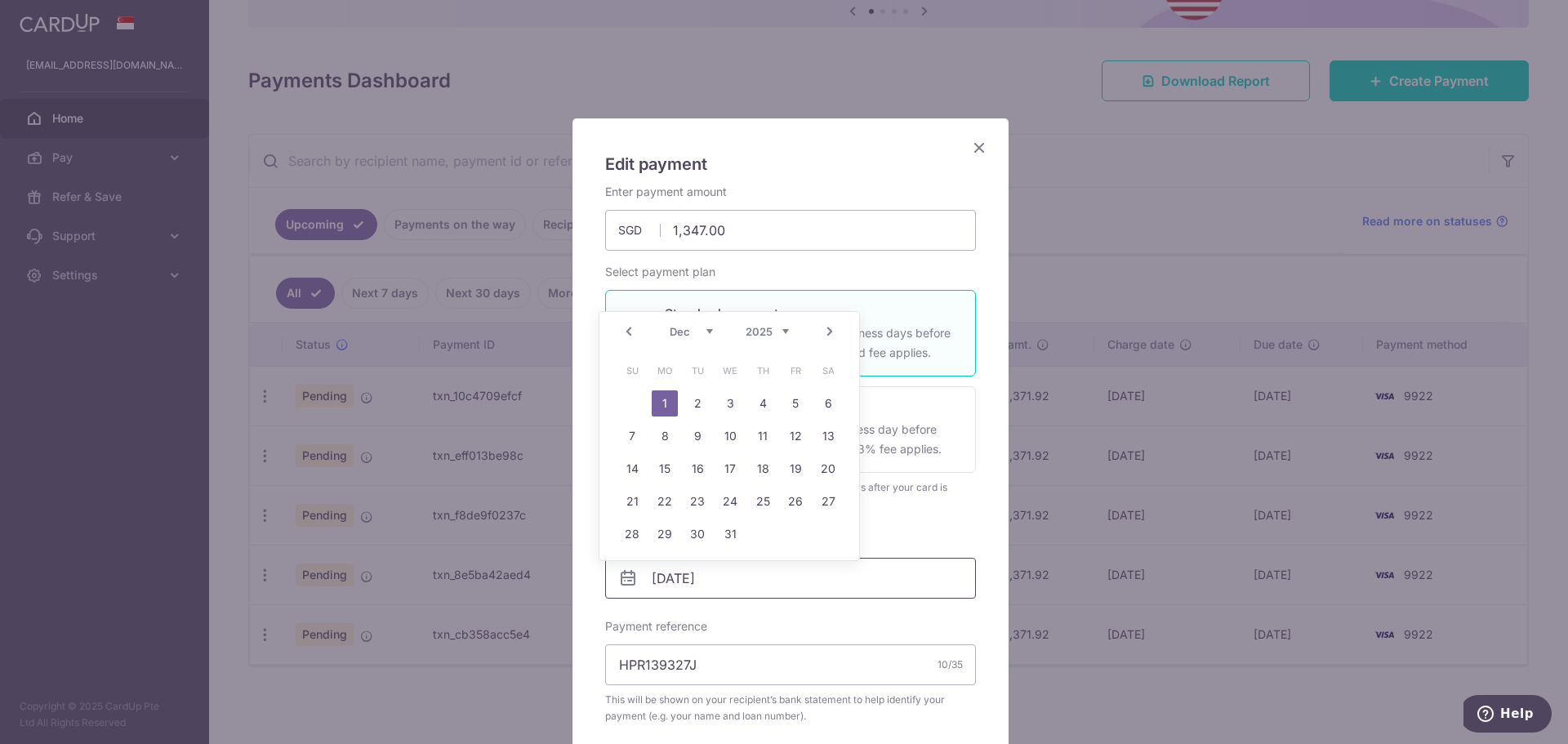
type input "[DATE]"
click at [661, 416] on link "1" at bounding box center [664, 403] width 26 height 26
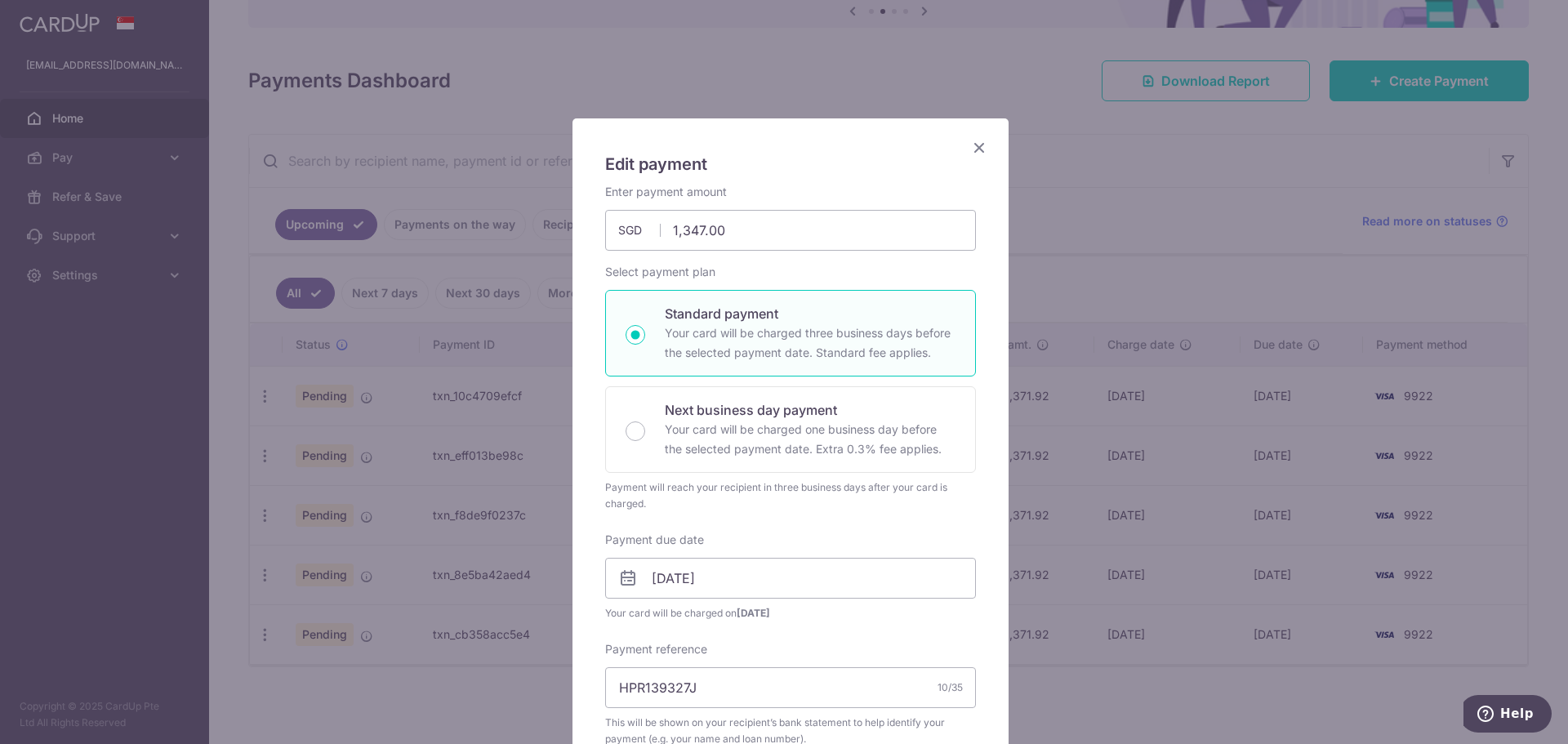
scroll to position [245, 0]
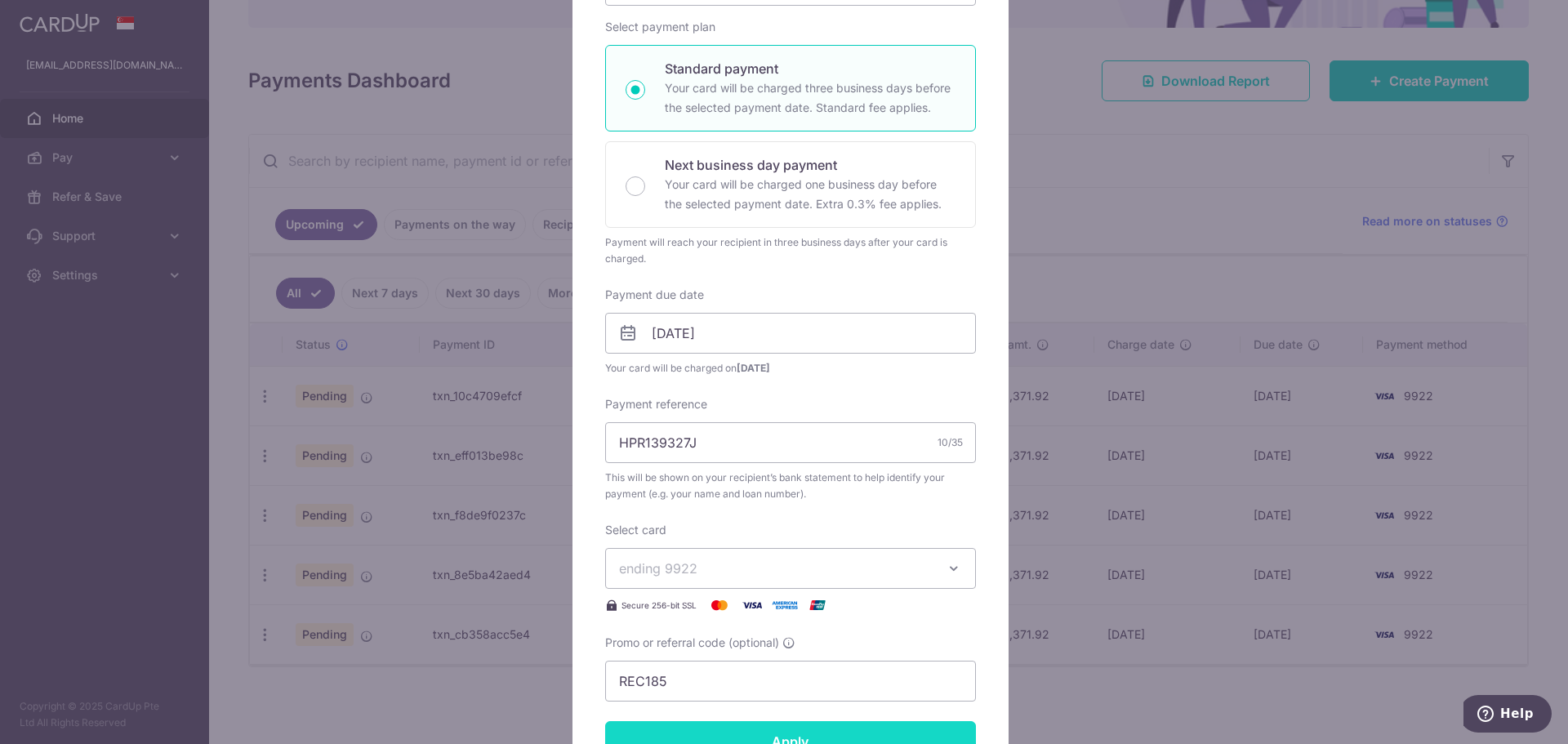
click at [829, 733] on input "Apply" at bounding box center [790, 742] width 371 height 41
type input "Successfully Applied"
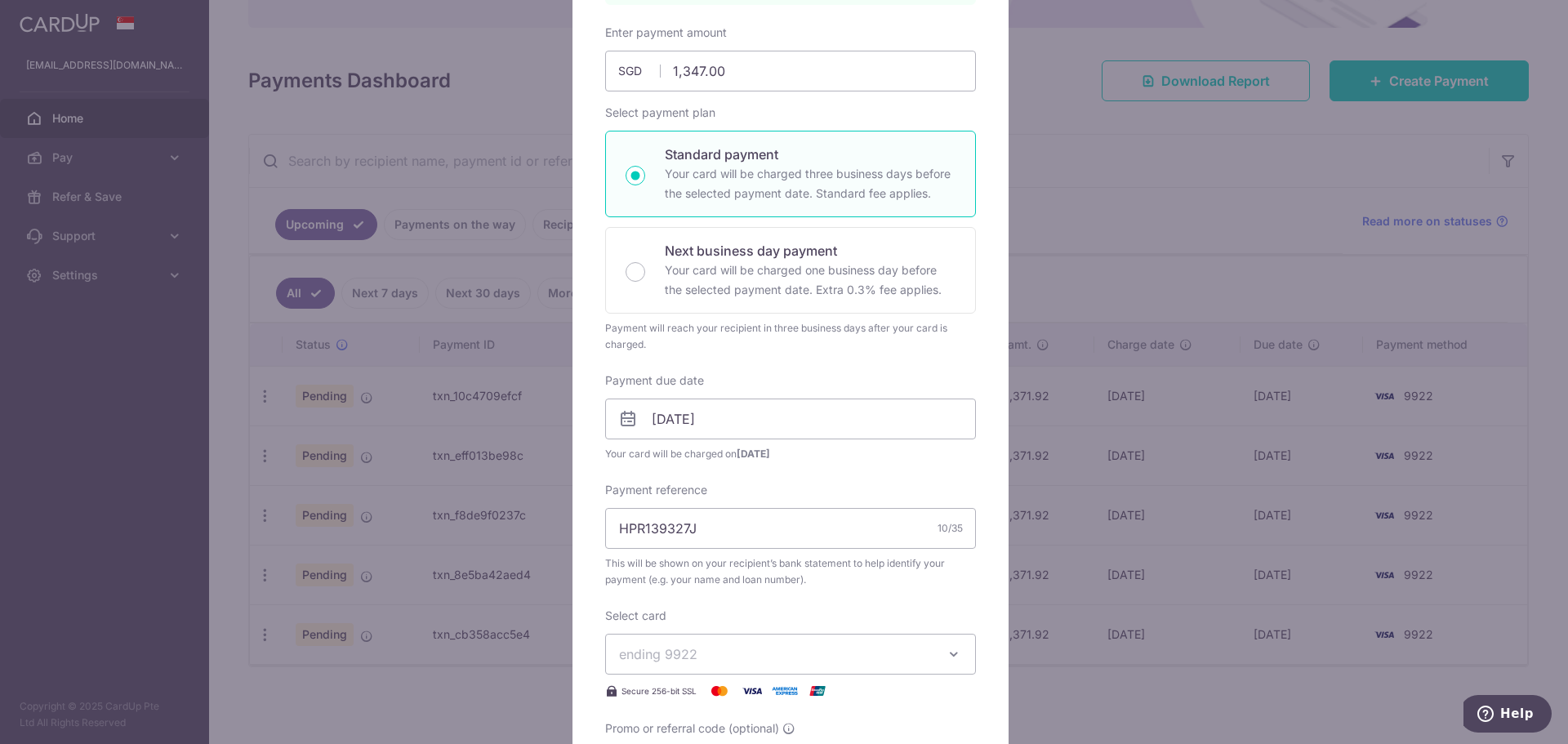
scroll to position [57, 0]
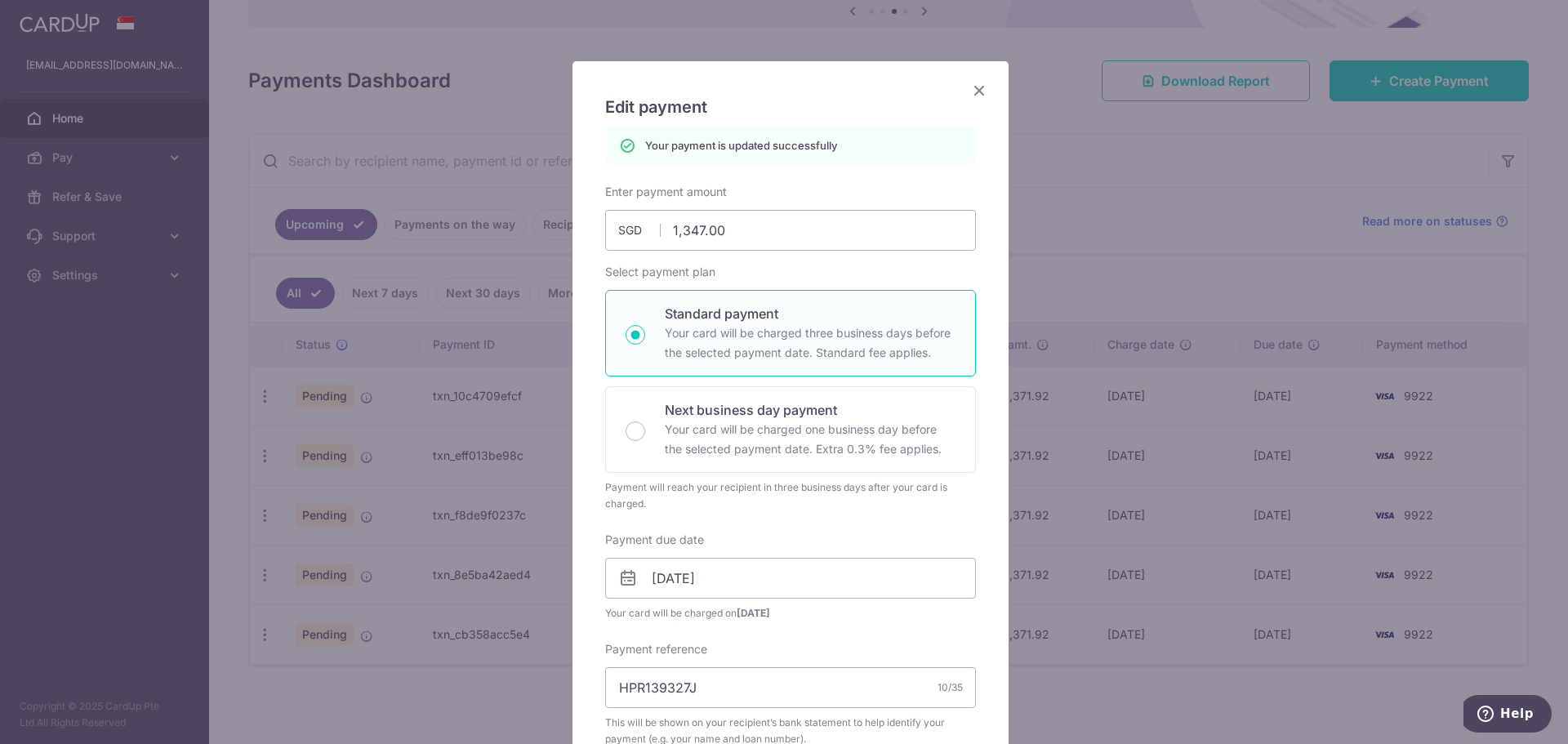
click at [969, 90] on icon "Close" at bounding box center [979, 90] width 20 height 21
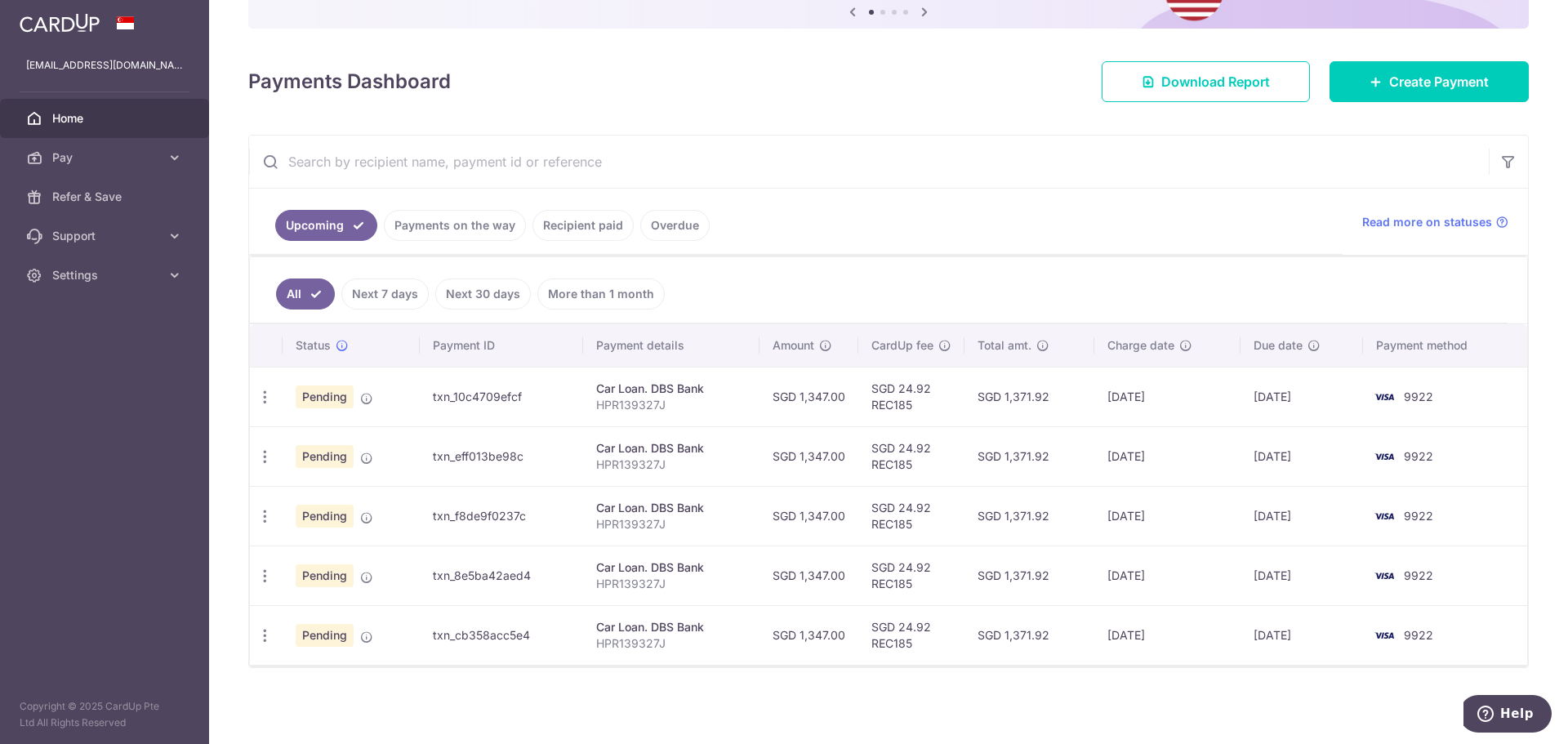
scroll to position [181, 0]
click at [269, 580] on icon "button" at bounding box center [265, 575] width 17 height 17
click at [339, 623] on span "Update payment" at bounding box center [352, 620] width 111 height 20
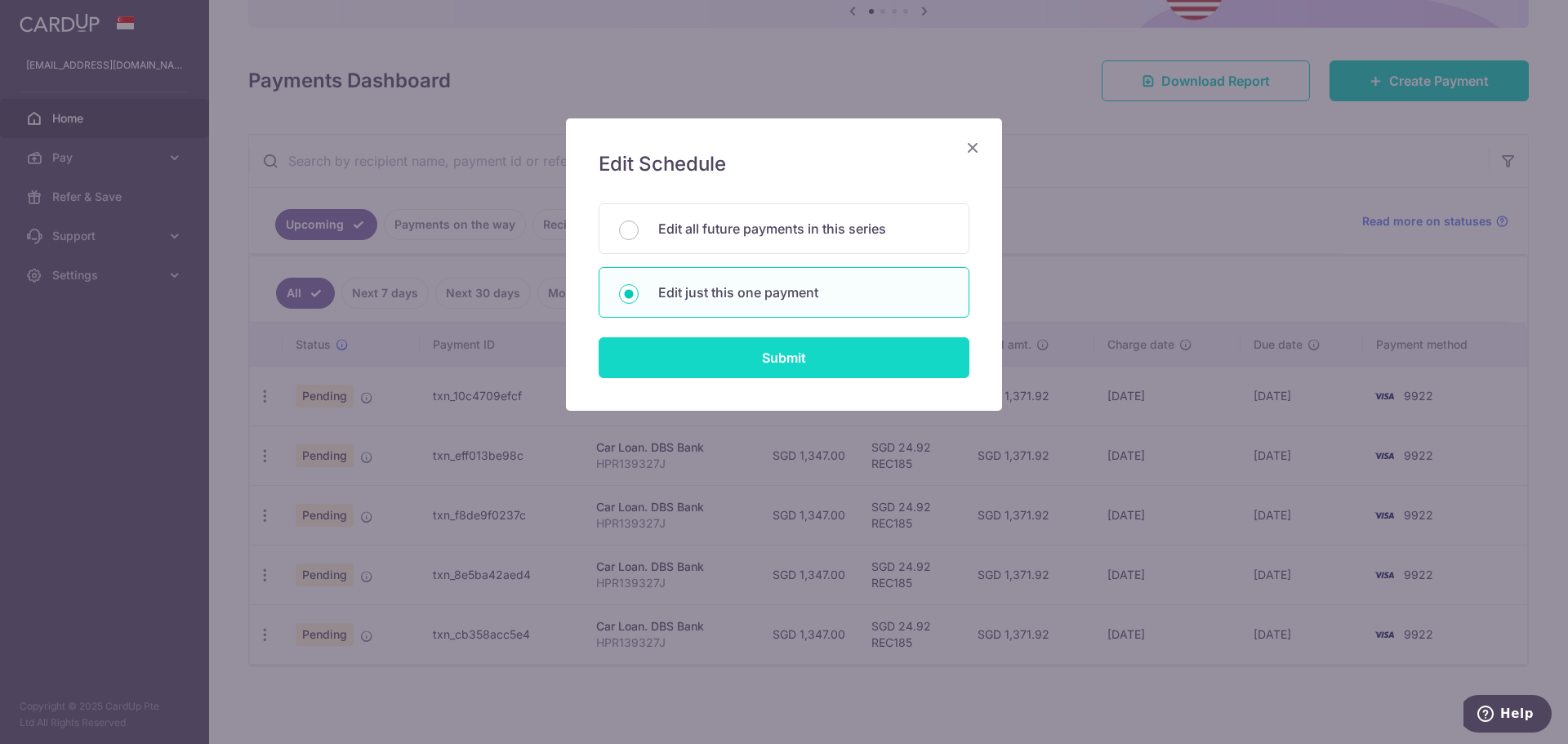
click at [713, 352] on input "Submit" at bounding box center [784, 357] width 371 height 41
radio input "true"
type input "1,347.00"
type input "[DATE]"
type input "HPR139327J"
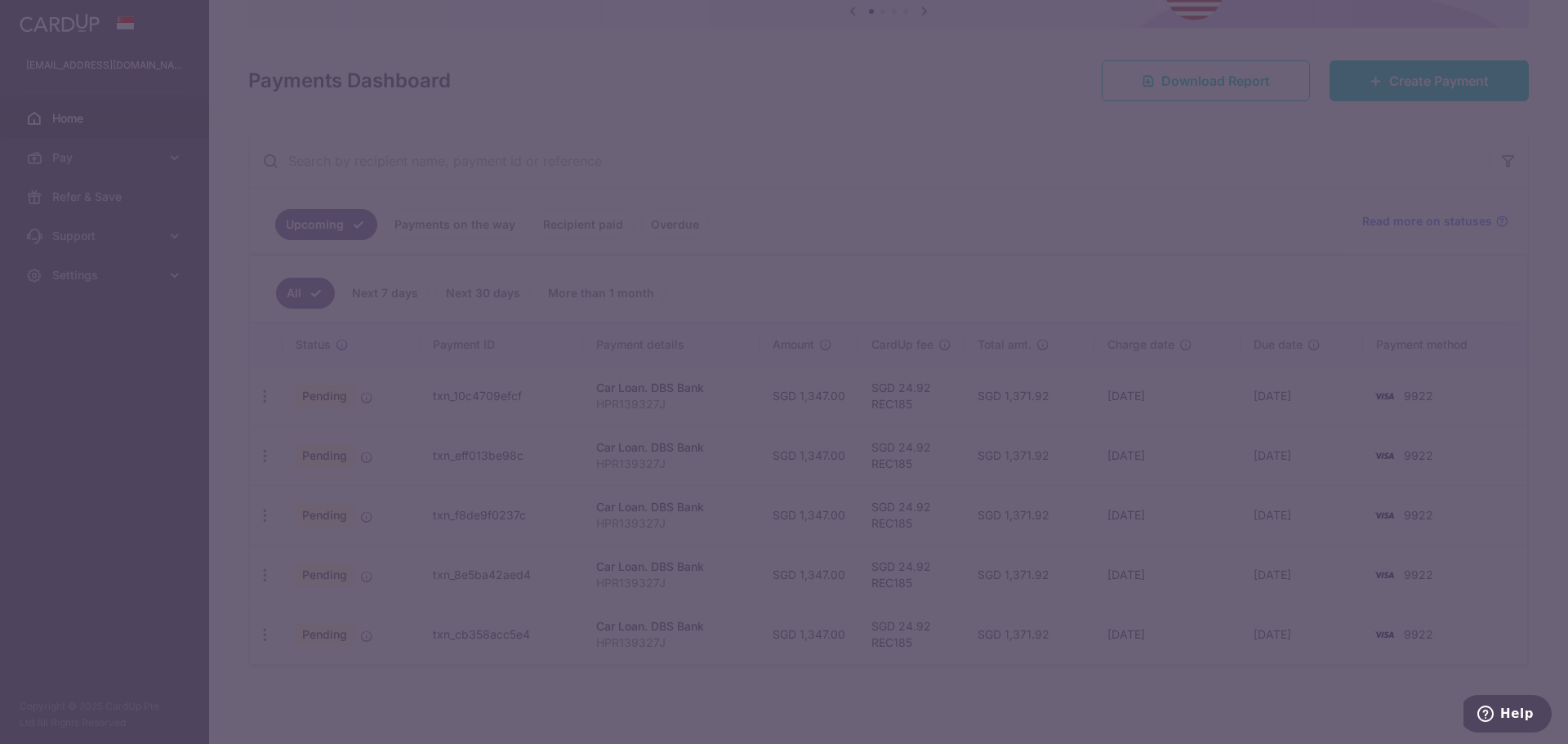
type input "REC185"
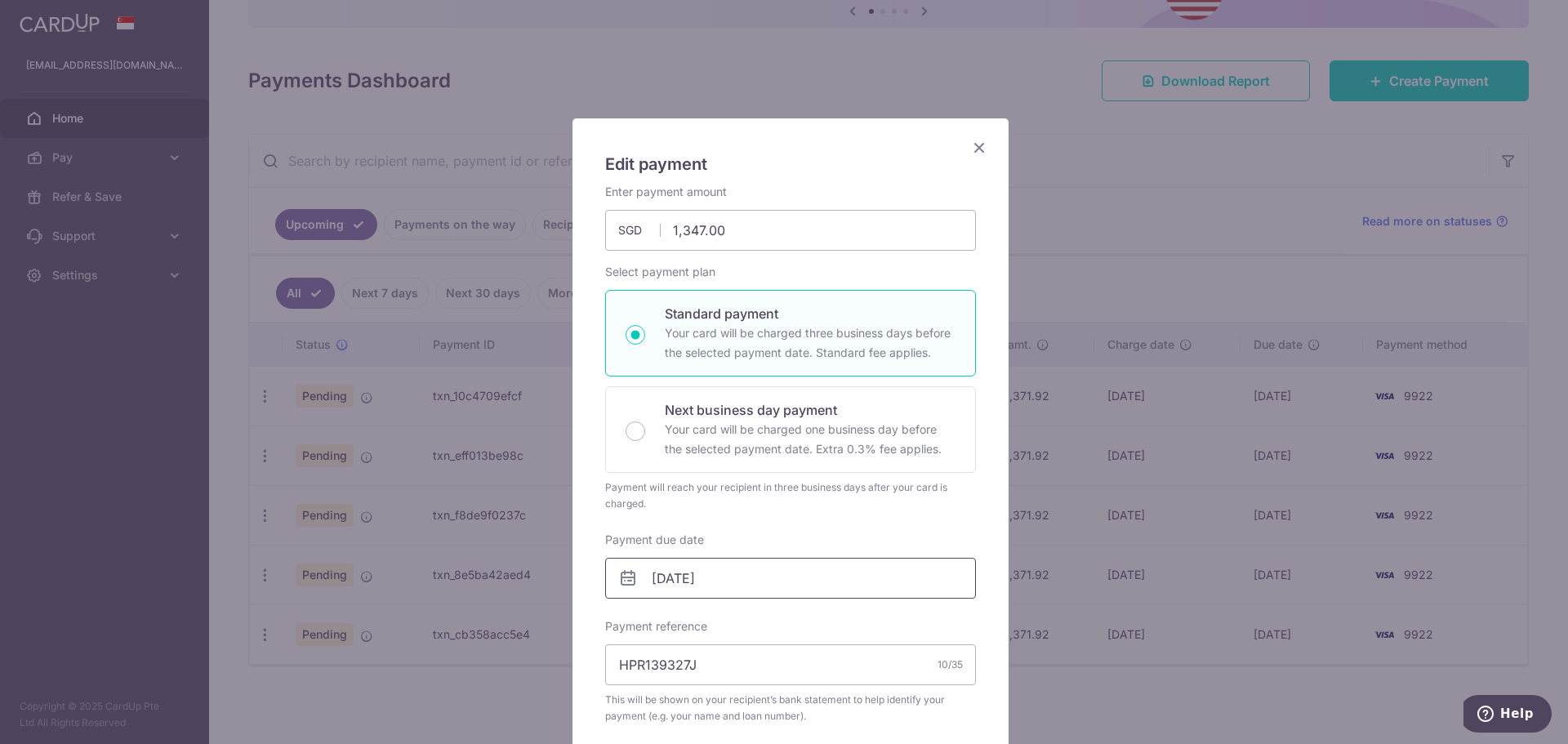
click at [661, 572] on input "02/01/2026" at bounding box center [790, 578] width 371 height 41
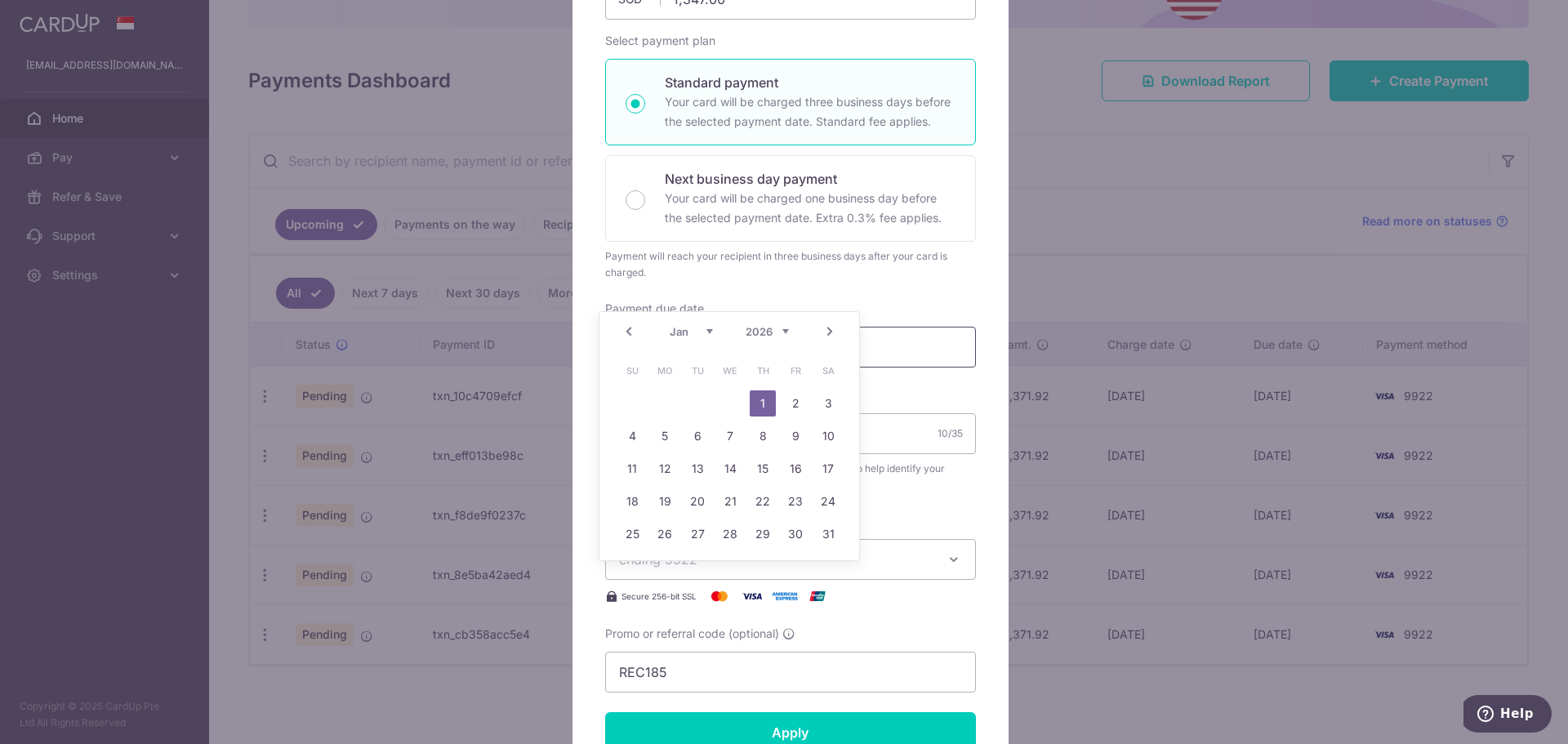
scroll to position [245, 0]
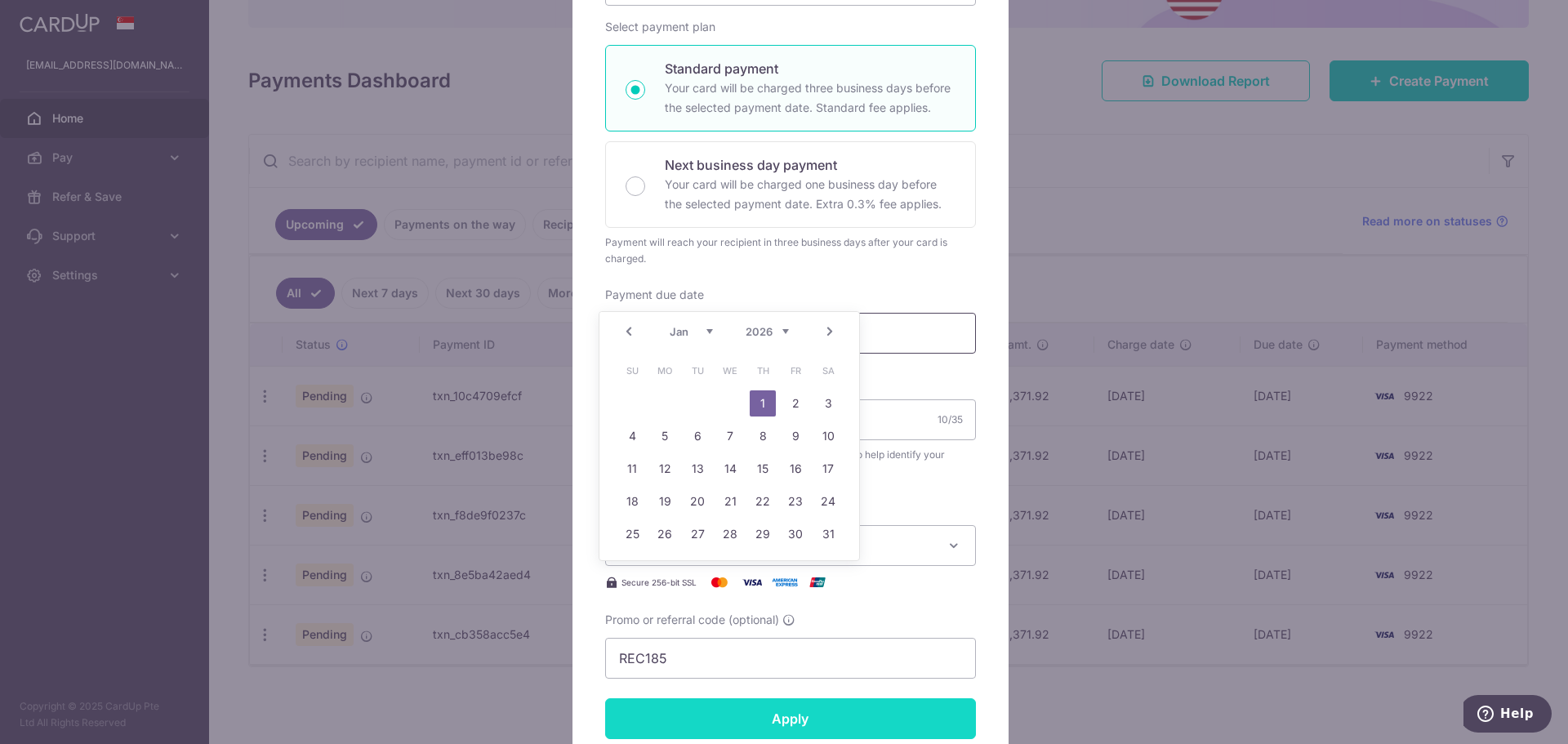
type input "[DATE]"
click at [802, 707] on form "By clicking apply, you will make changes to all payments to DBS Bank scheduled …" at bounding box center [790, 433] width 371 height 990
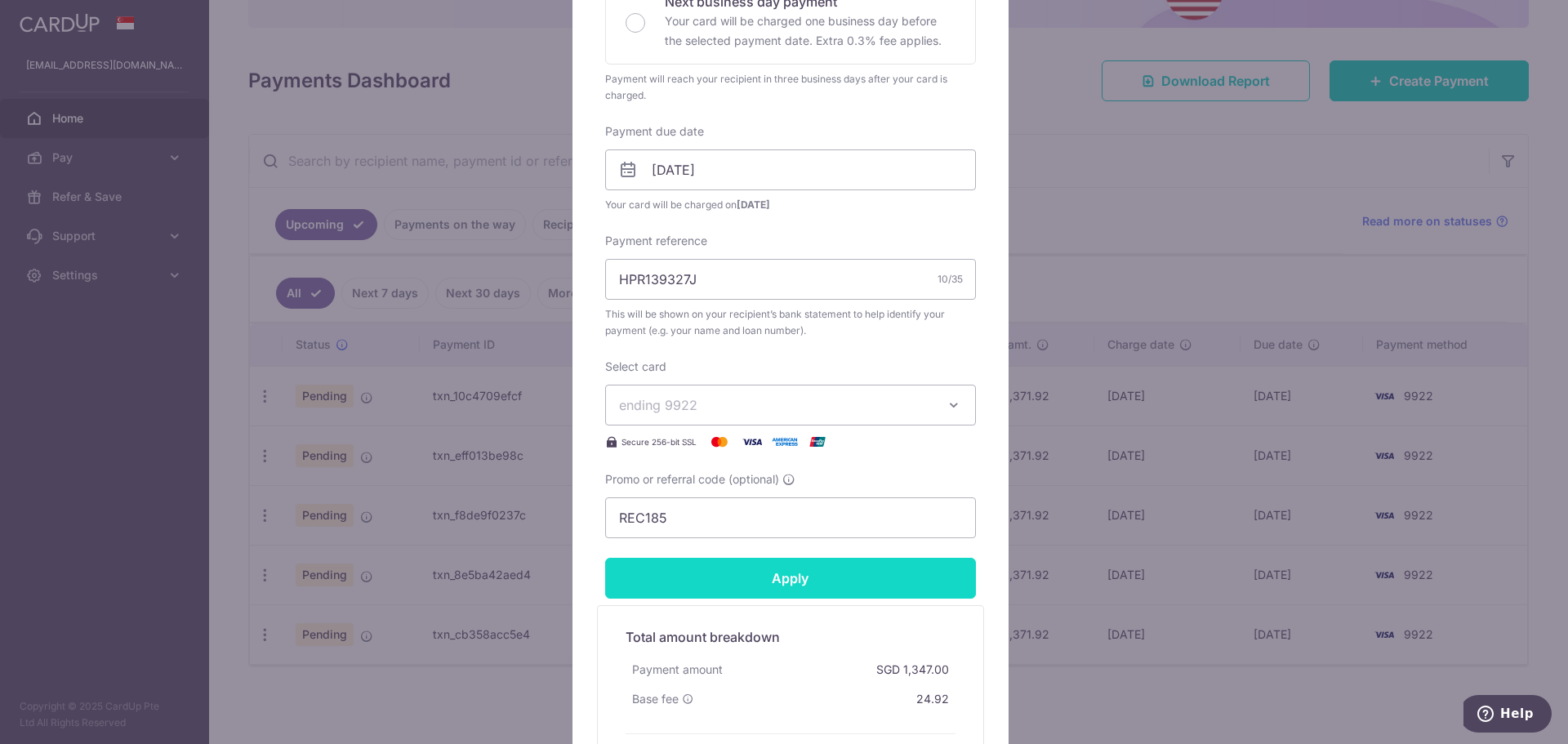
click at [793, 566] on input "Apply" at bounding box center [790, 578] width 371 height 41
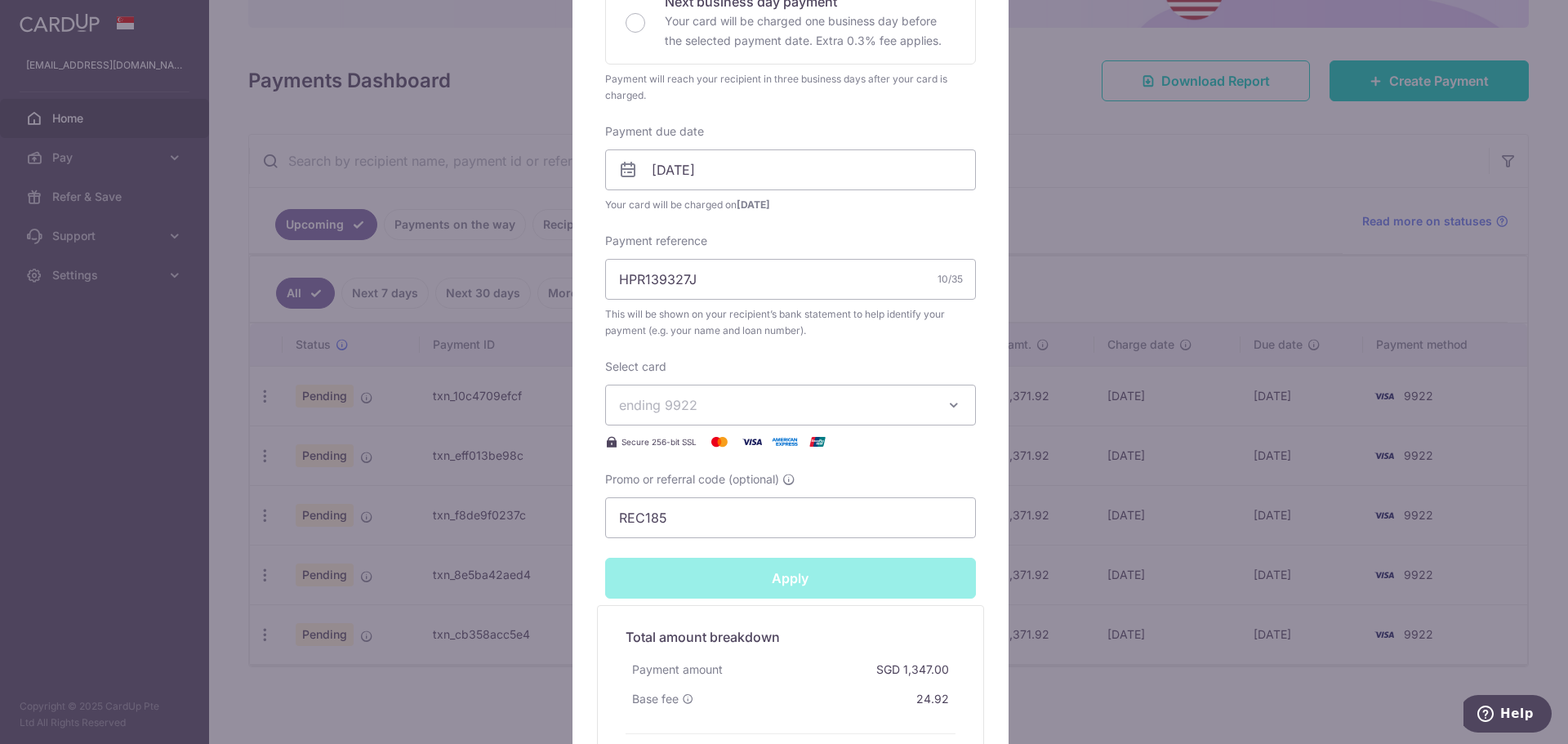
type input "Successfully Applied"
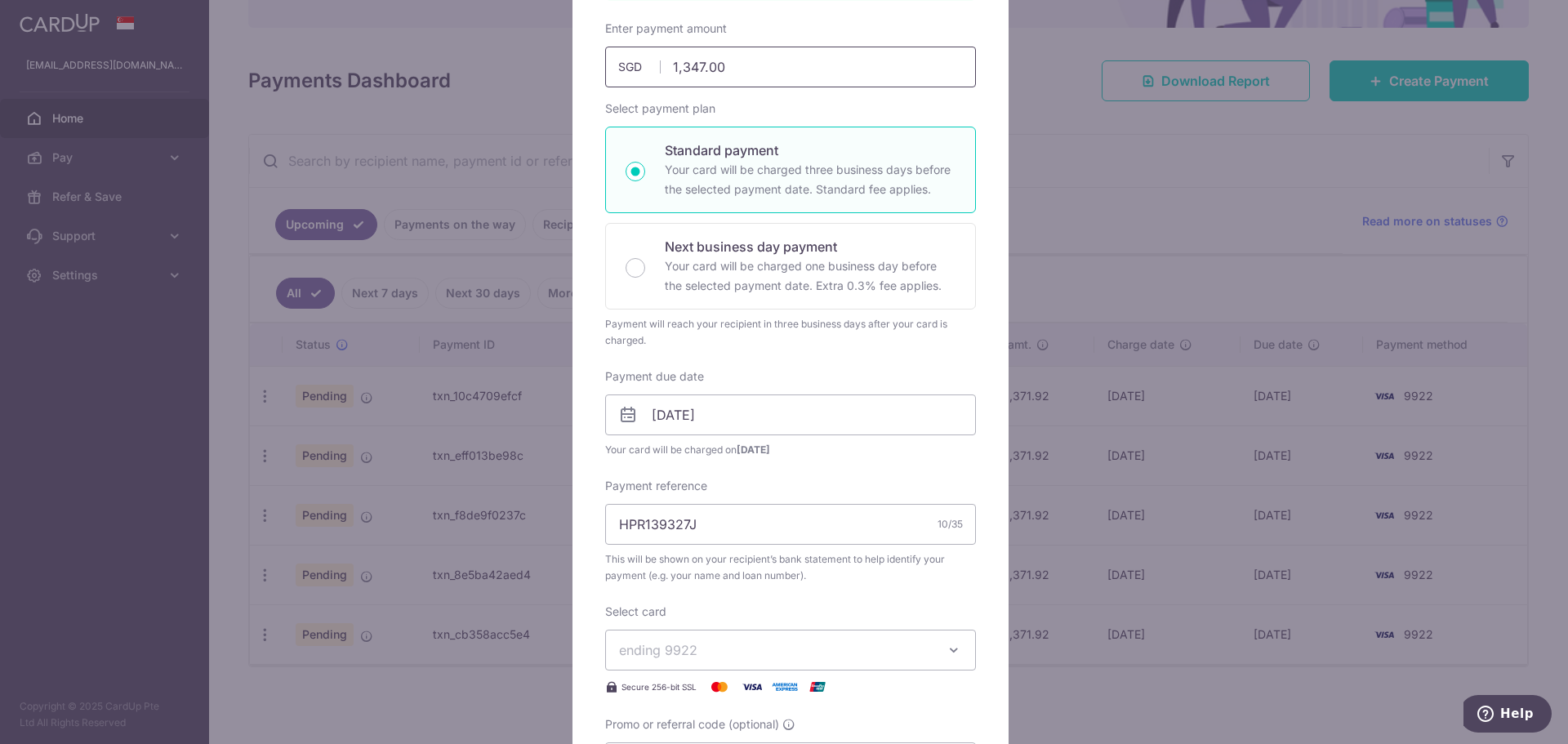
scroll to position [0, 0]
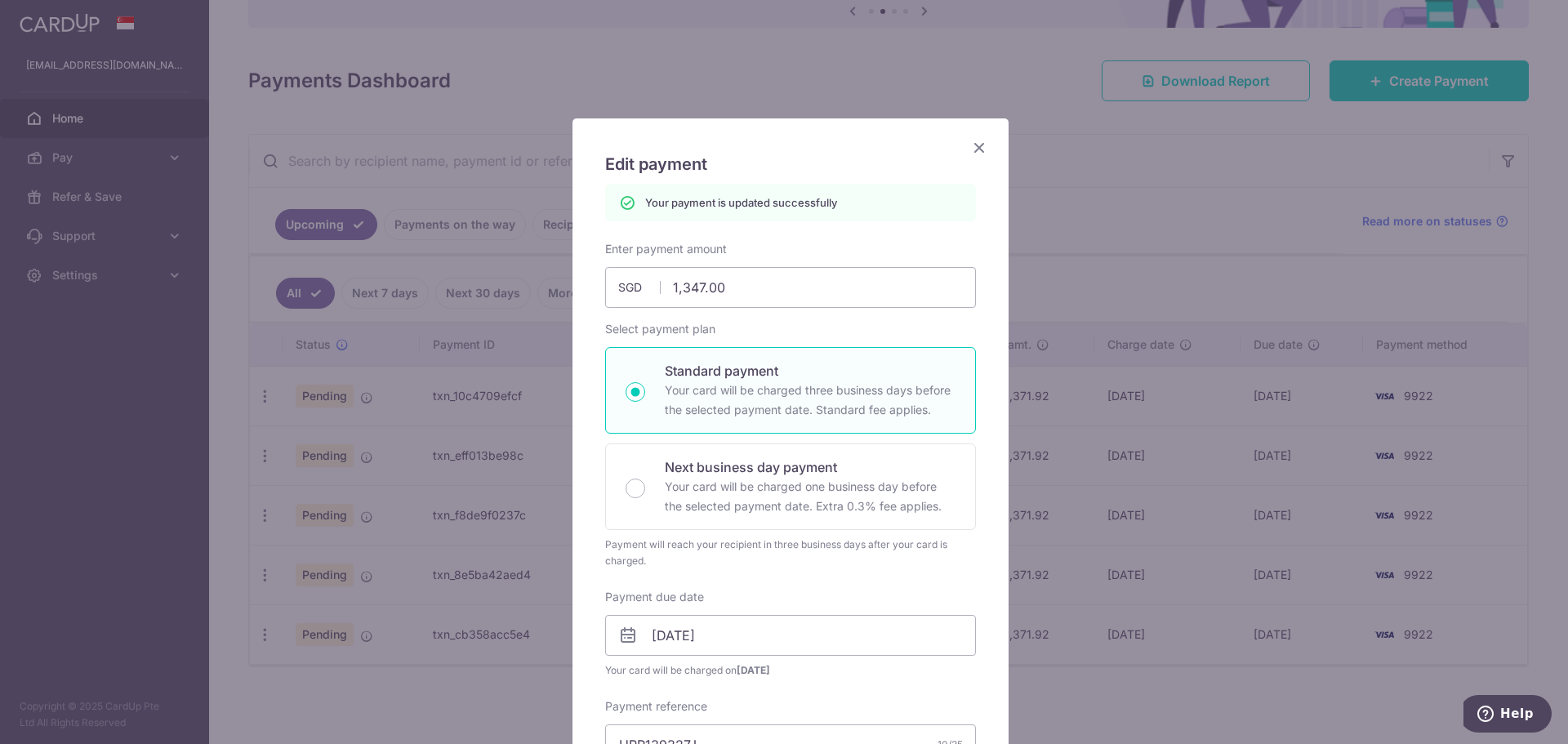
click at [977, 150] on icon "Close" at bounding box center [979, 147] width 20 height 21
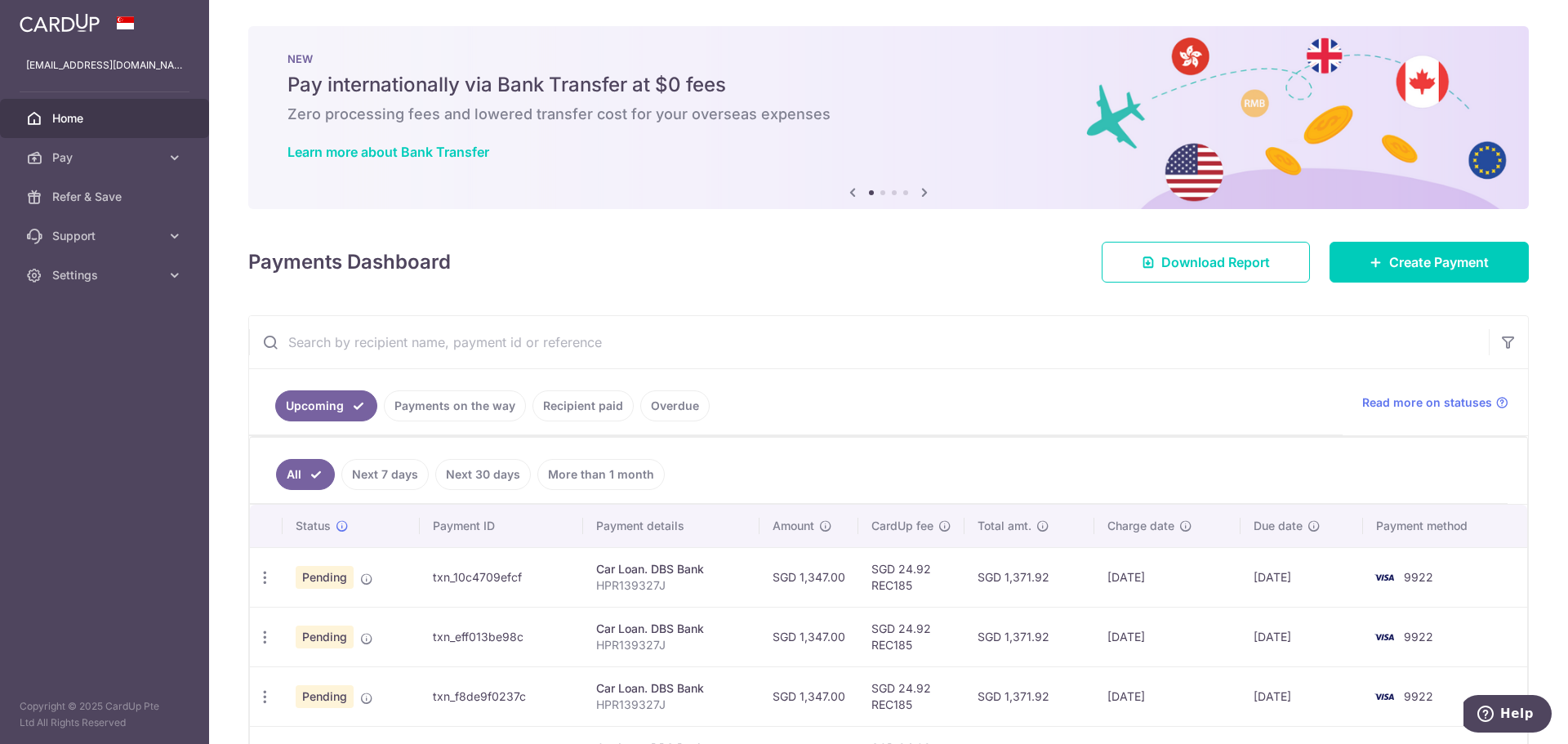
scroll to position [161, 0]
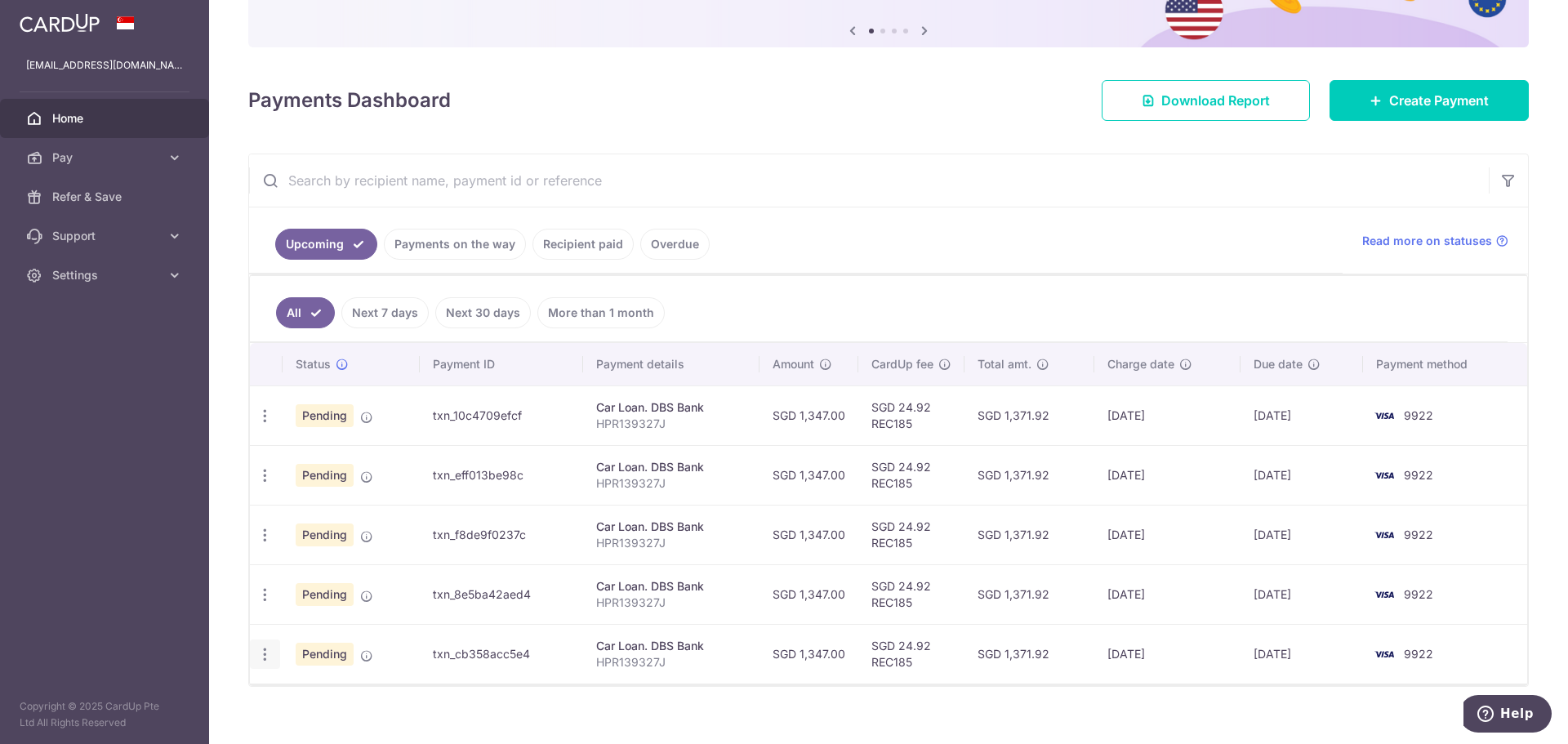
click at [270, 646] on icon "button" at bounding box center [265, 654] width 17 height 17
click at [323, 694] on span "Update payment" at bounding box center [352, 700] width 111 height 20
radio input "true"
type input "1,347.00"
type input "02/02/2026"
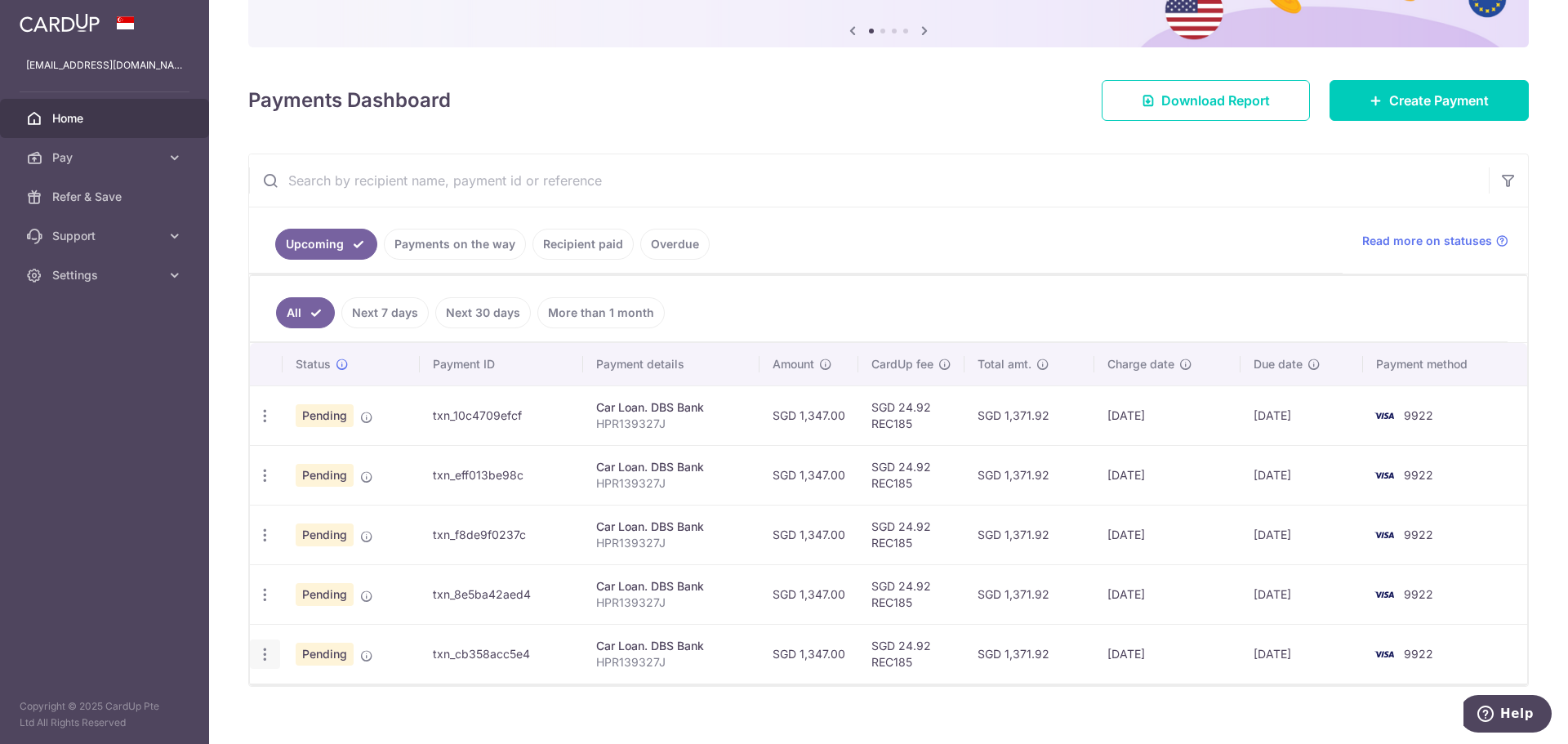
type input "HPR139327J"
type input "REC185"
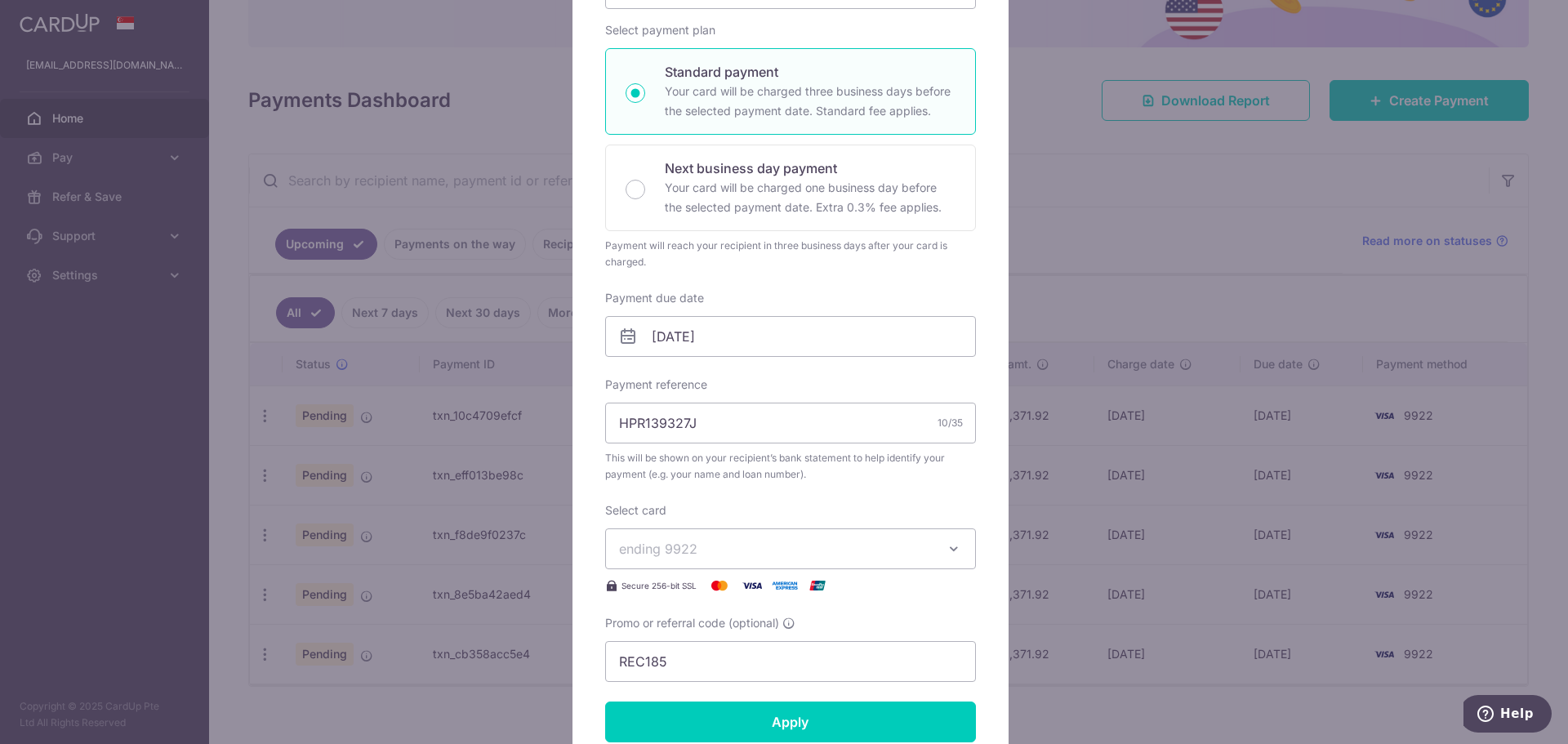
scroll to position [245, 0]
click at [659, 332] on input "02/02/2026" at bounding box center [790, 333] width 371 height 41
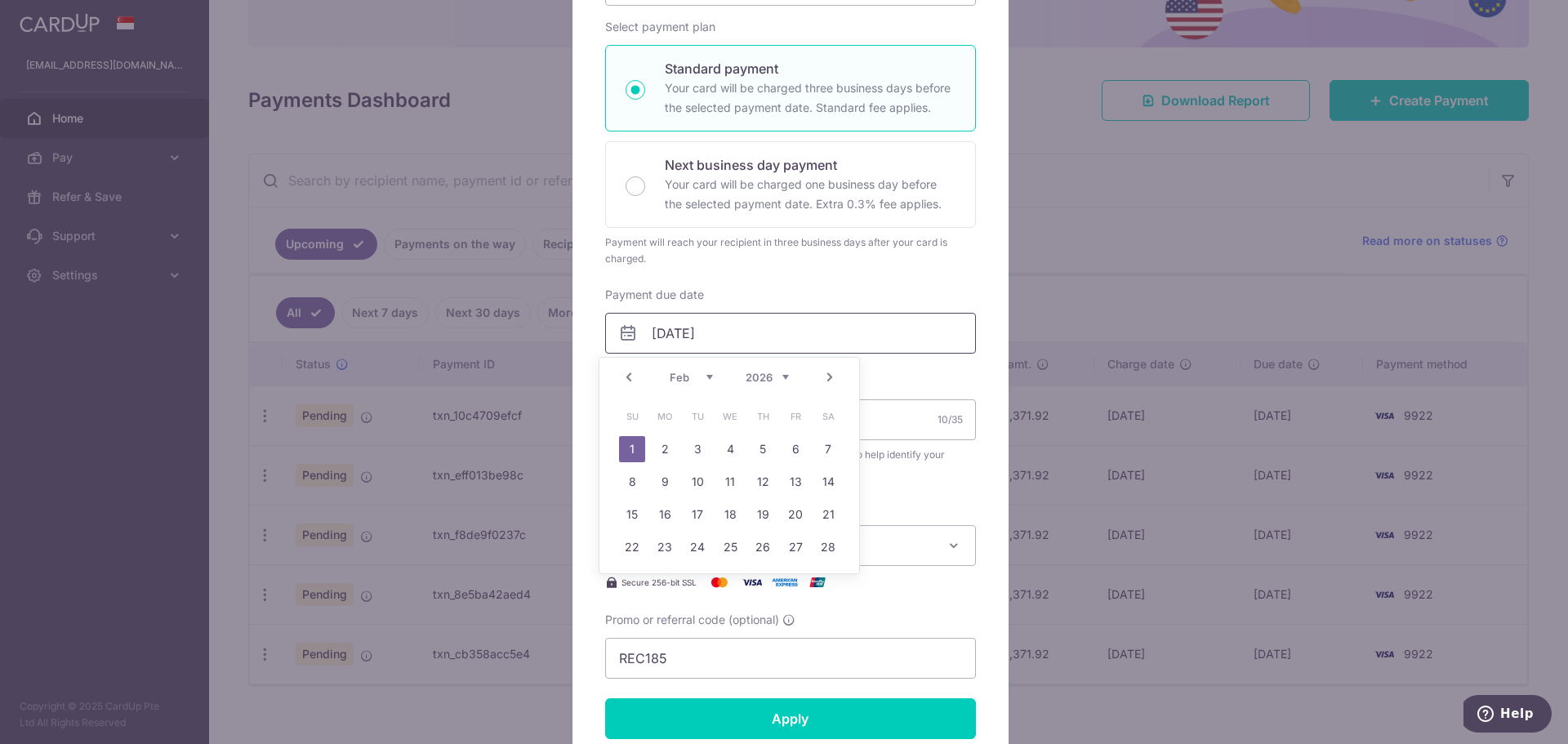
type input "[DATE]"
click at [794, 717] on input "Apply" at bounding box center [790, 718] width 371 height 41
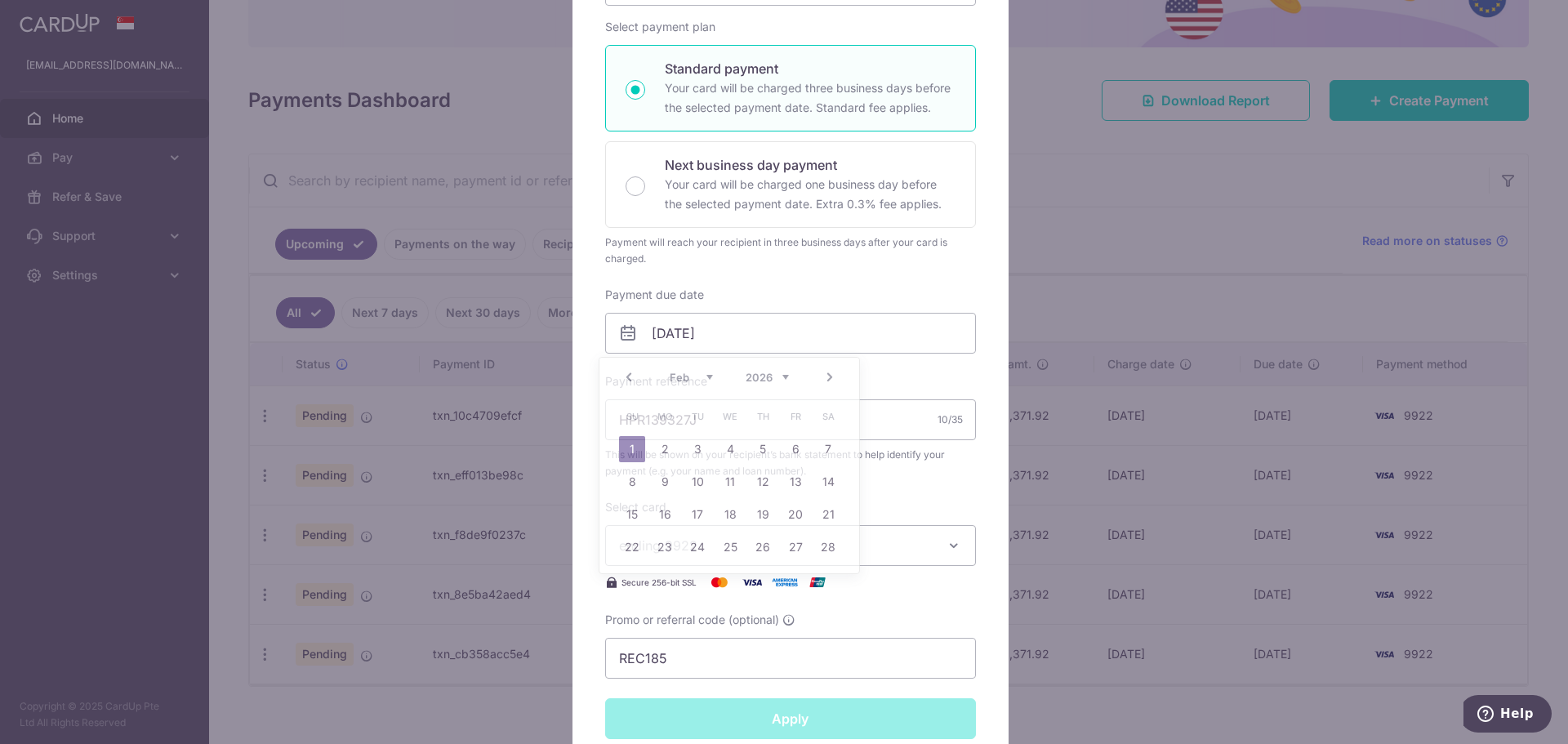
type input "Successfully Applied"
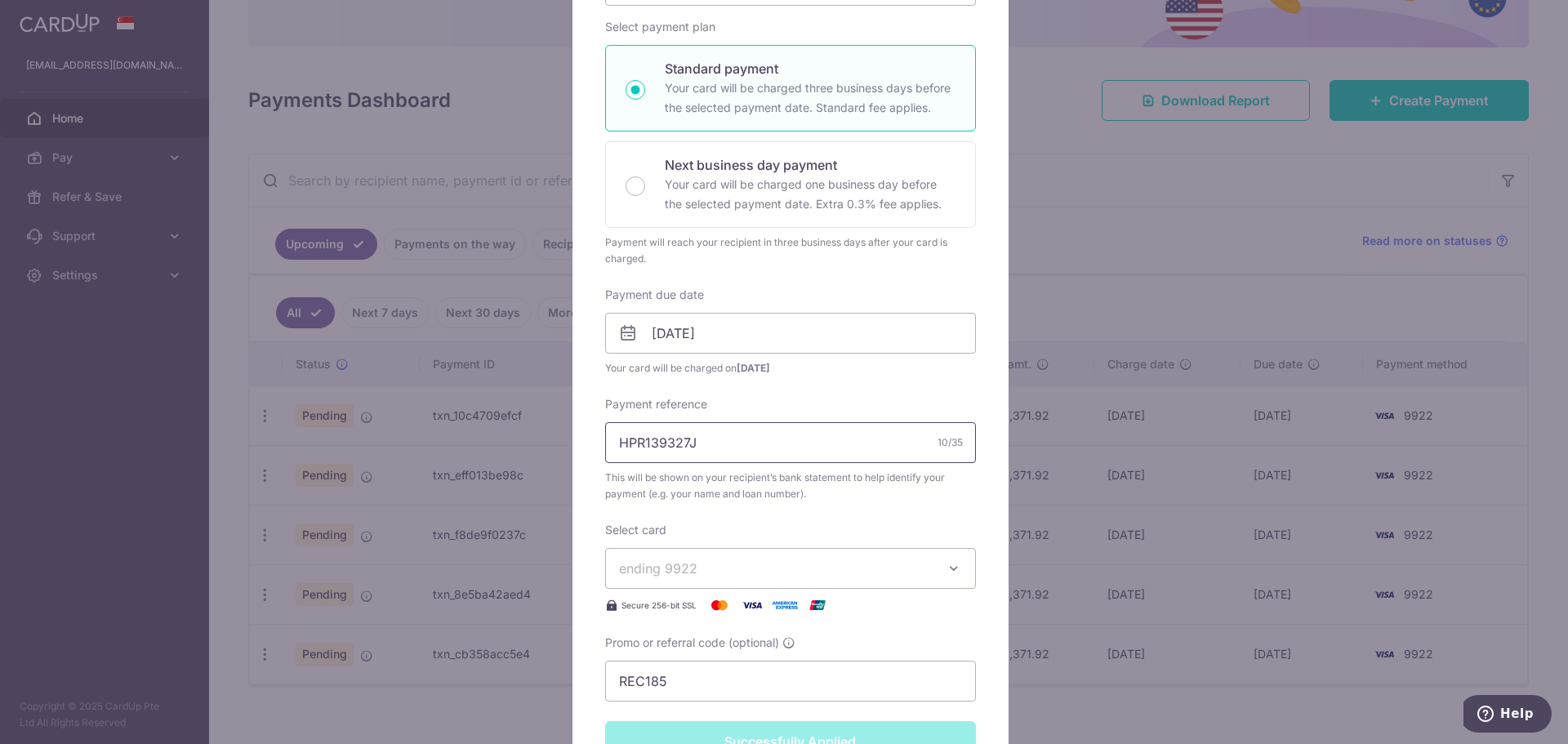
scroll to position [0, 0]
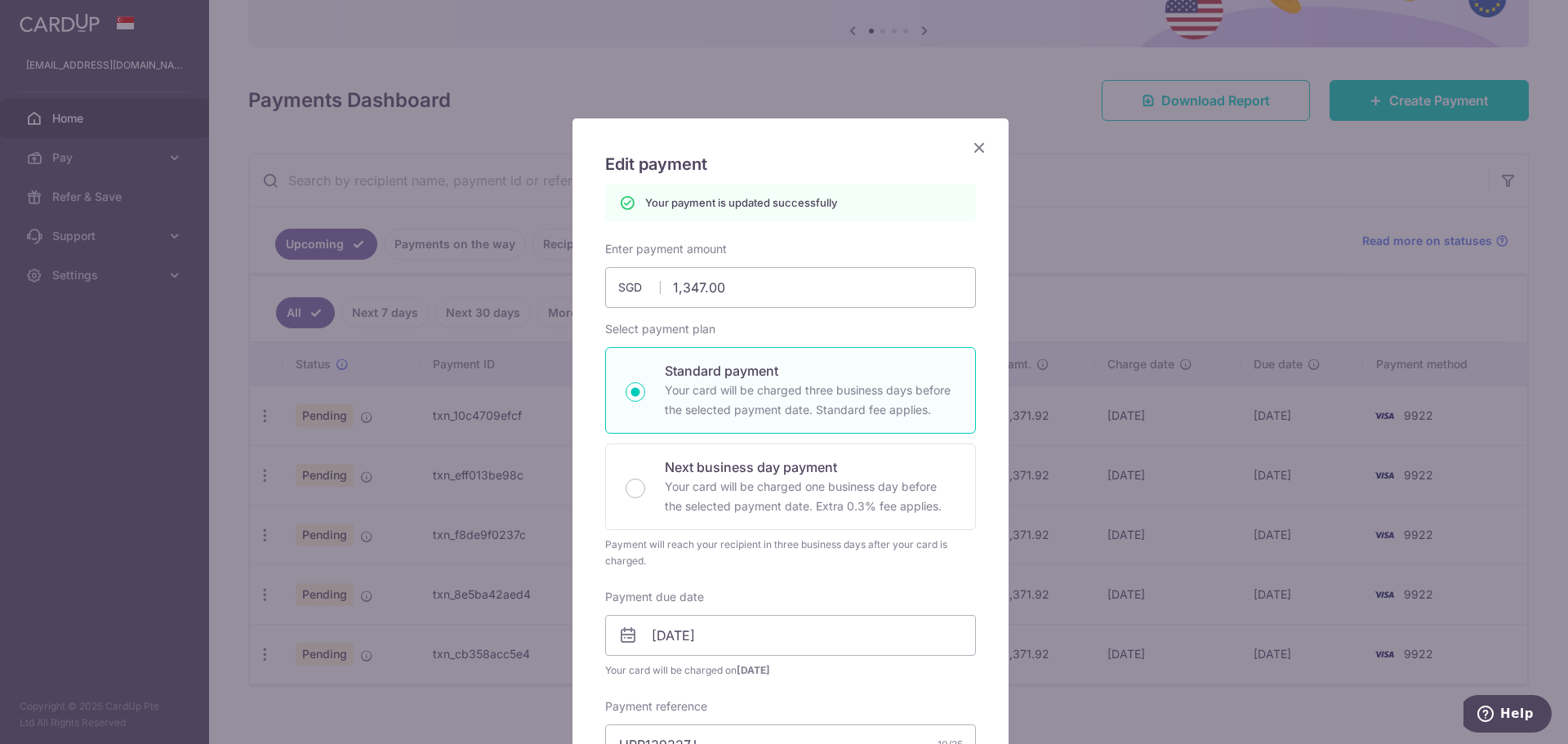
click at [975, 150] on icon "Close" at bounding box center [979, 147] width 20 height 21
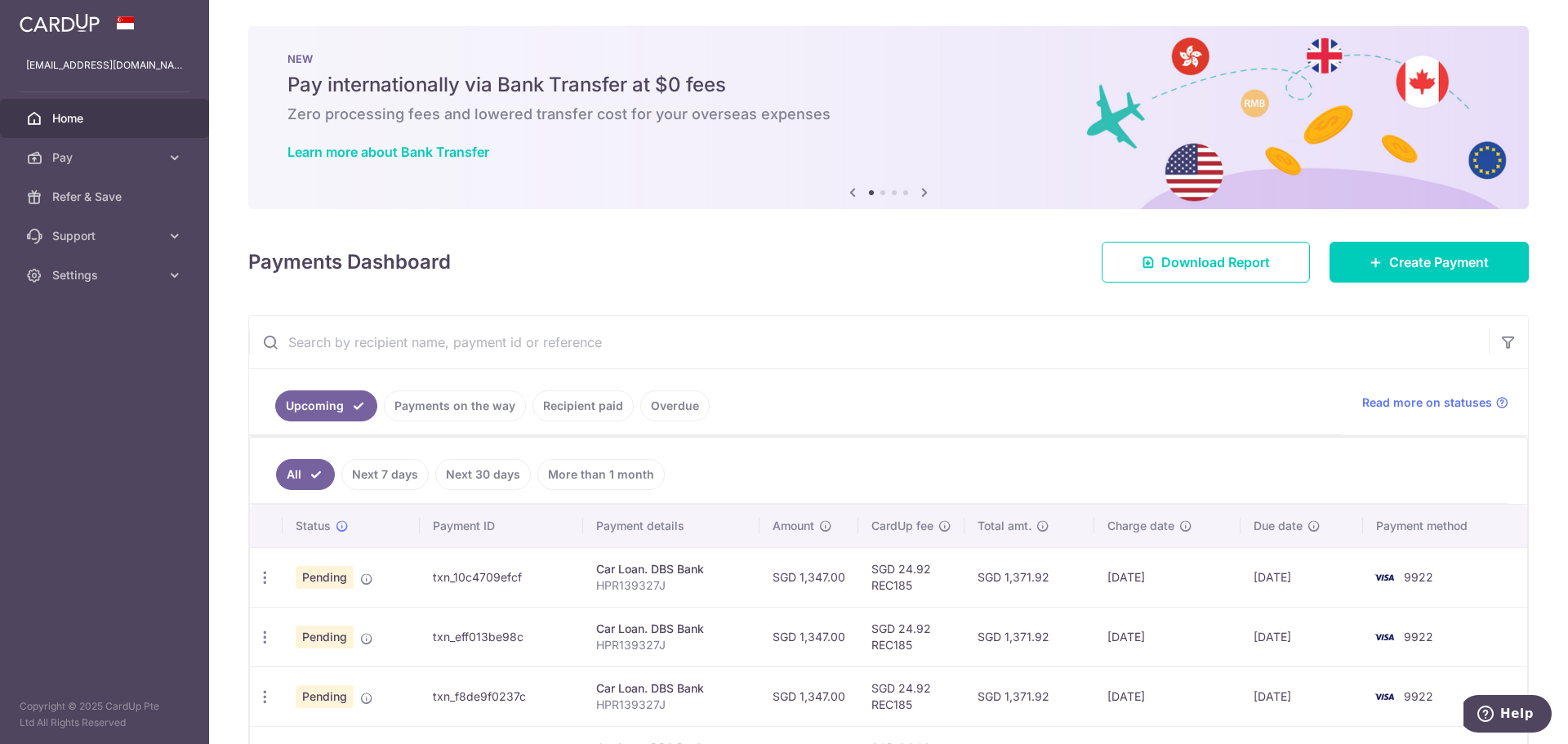
scroll to position [181, 0]
